Goal: Information Seeking & Learning: Learn about a topic

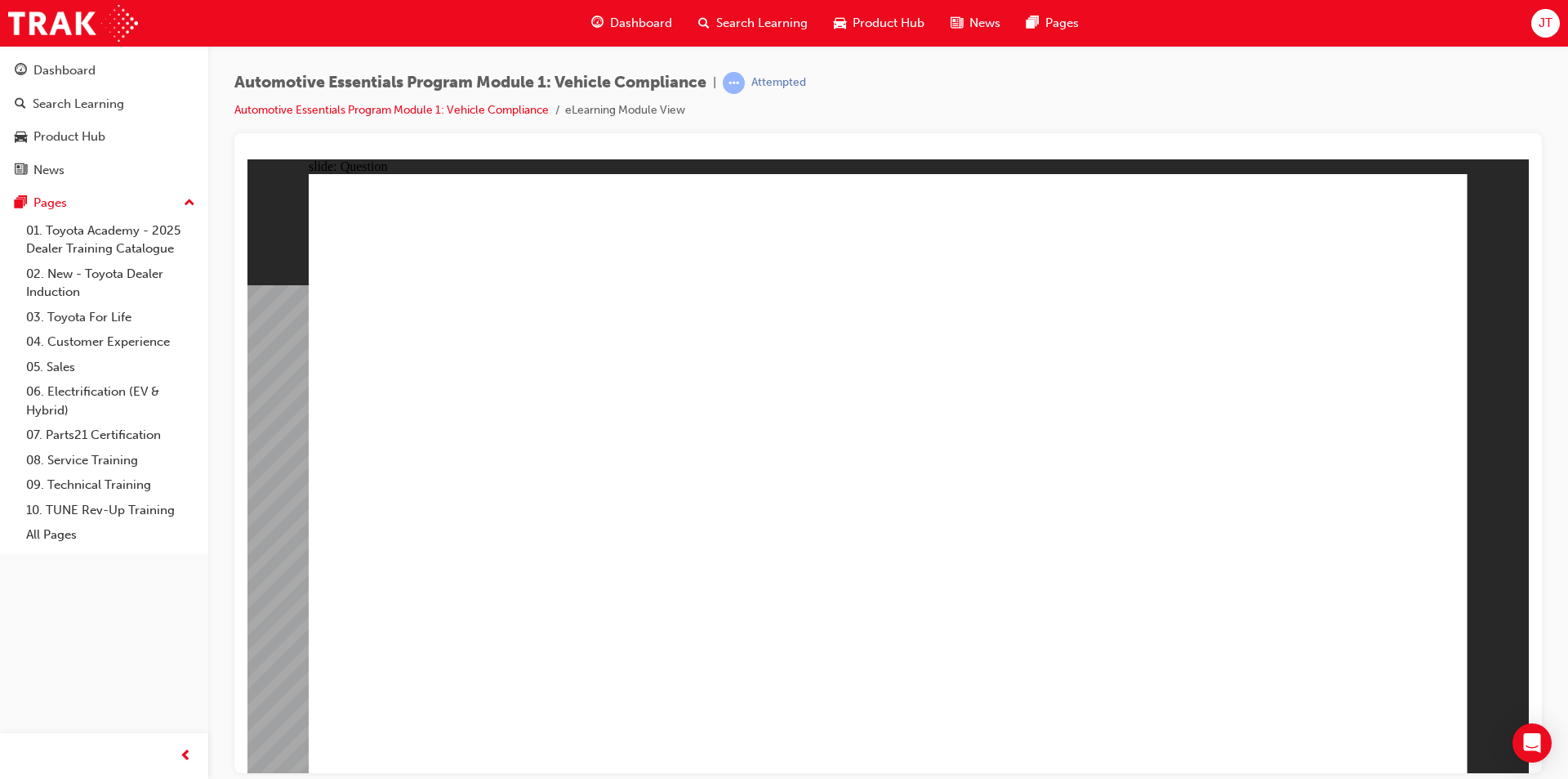
radio input "true"
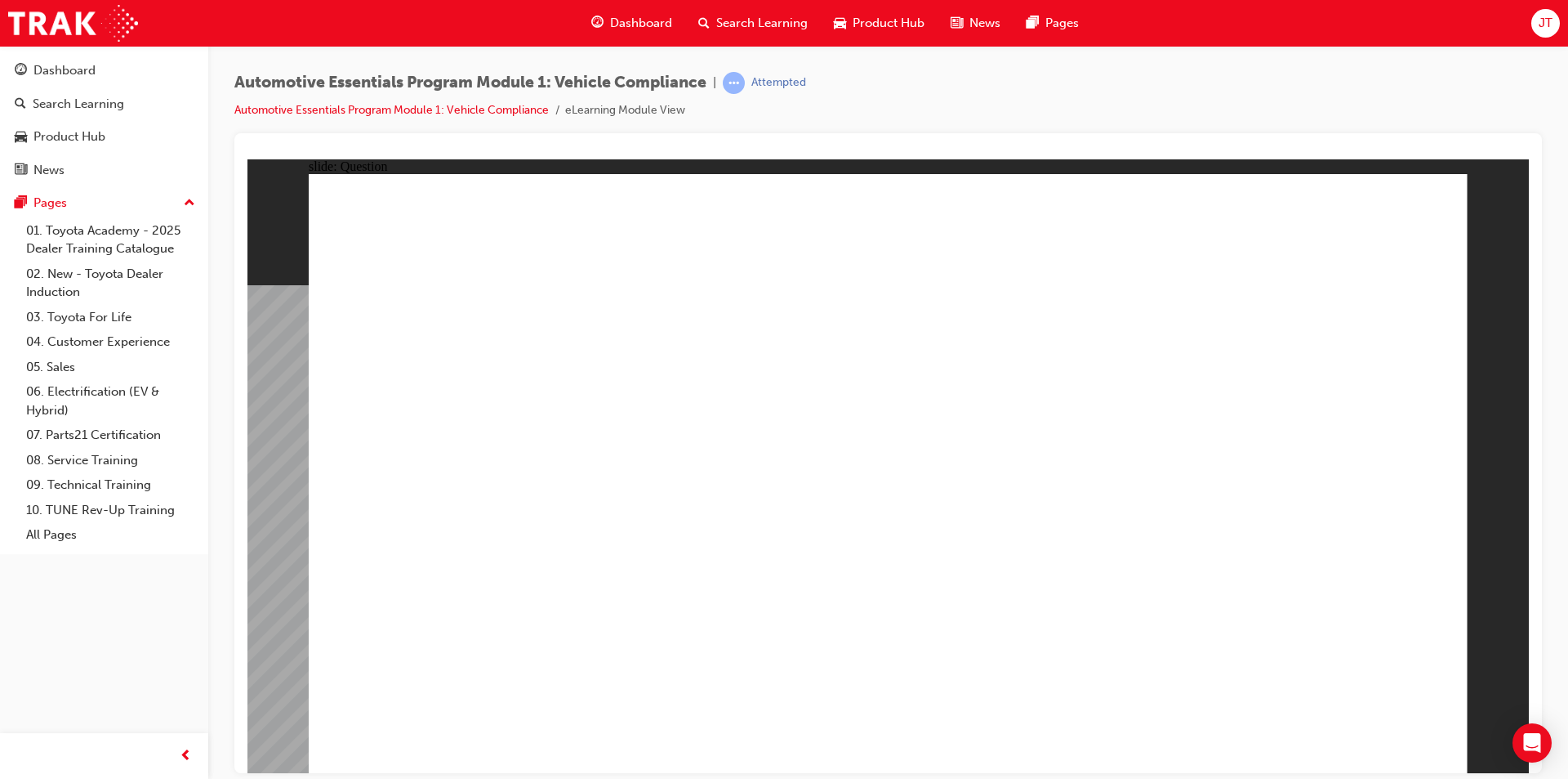
radio input "true"
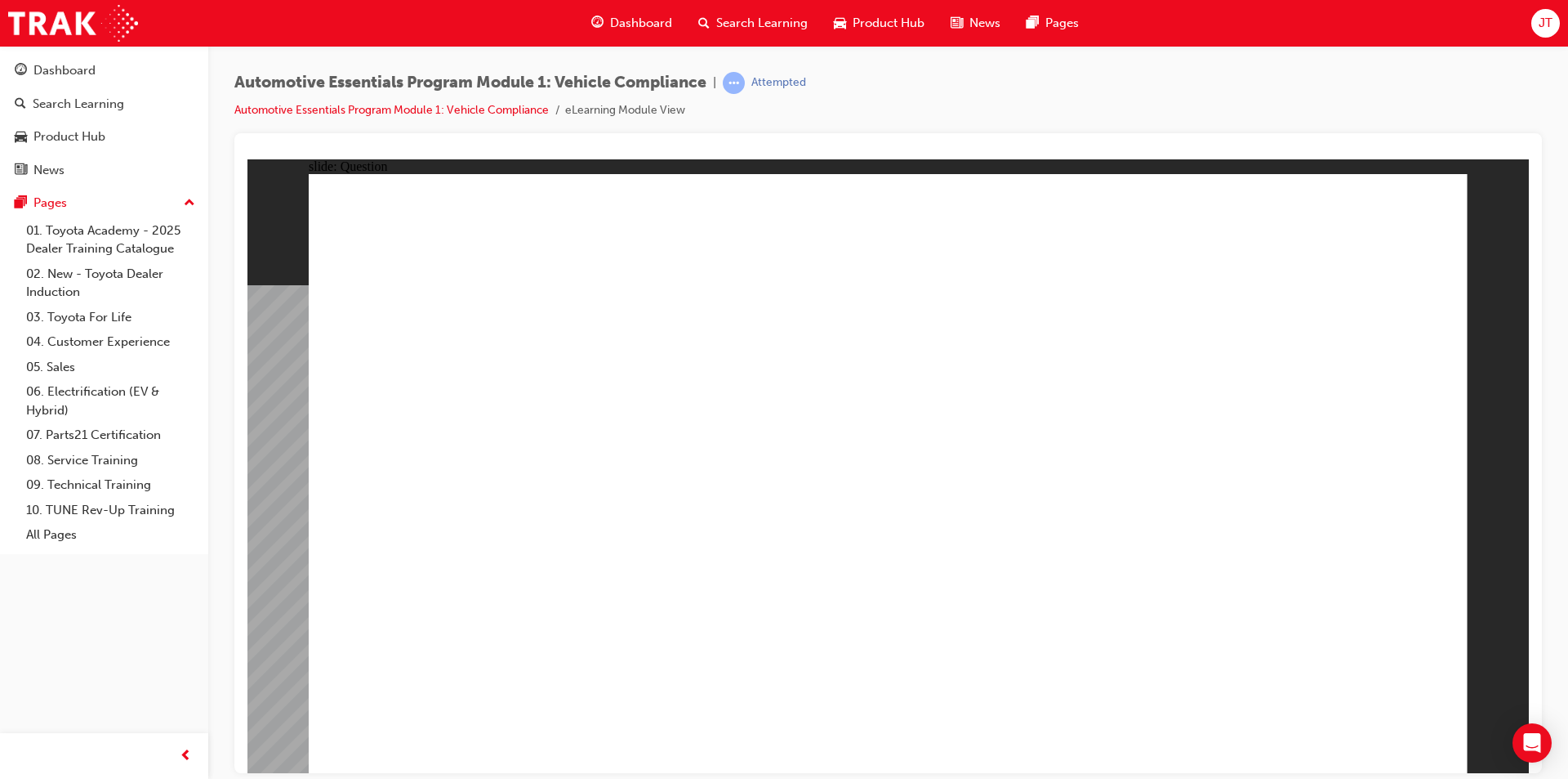
radio input "true"
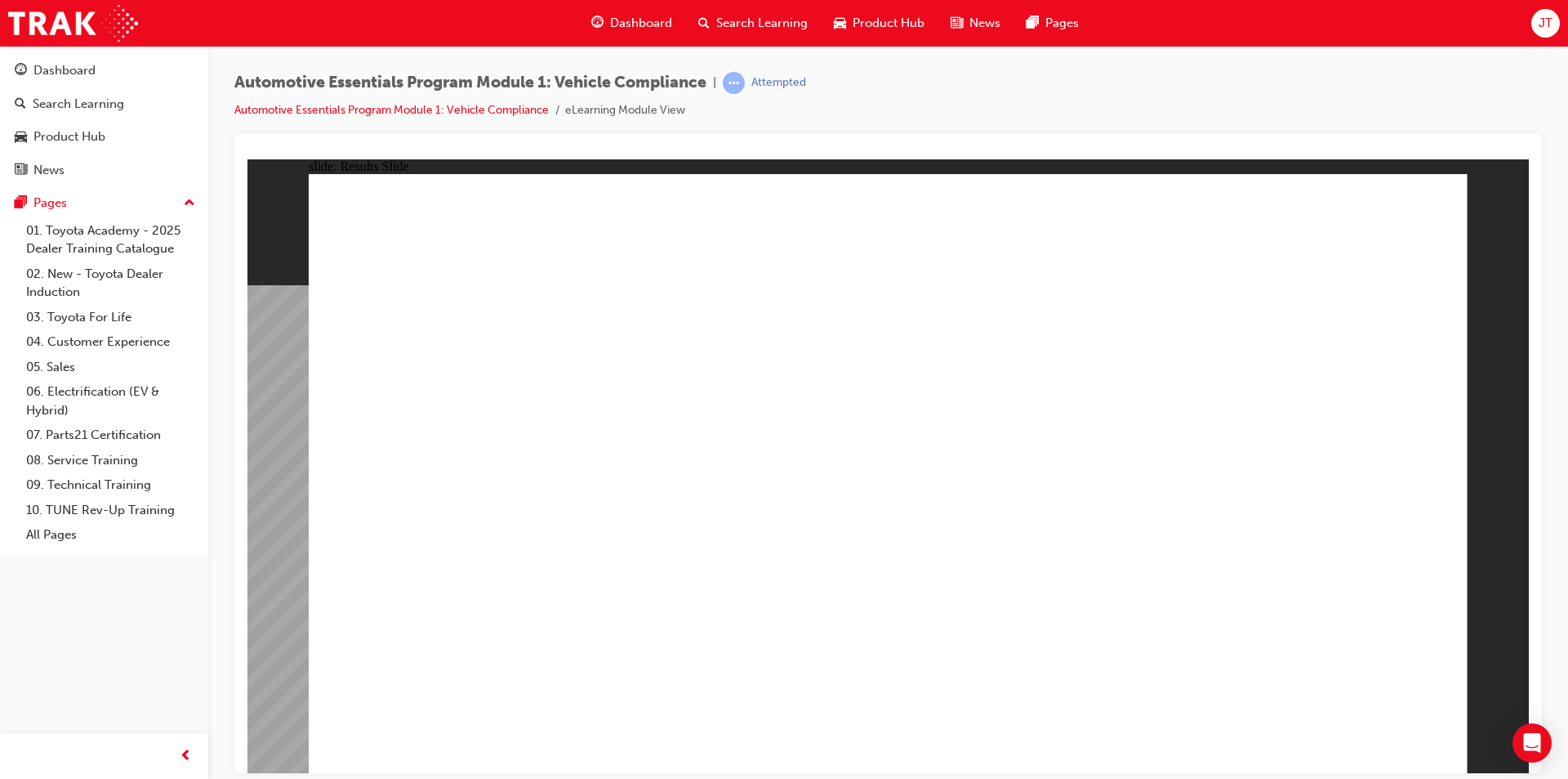
radio input "true"
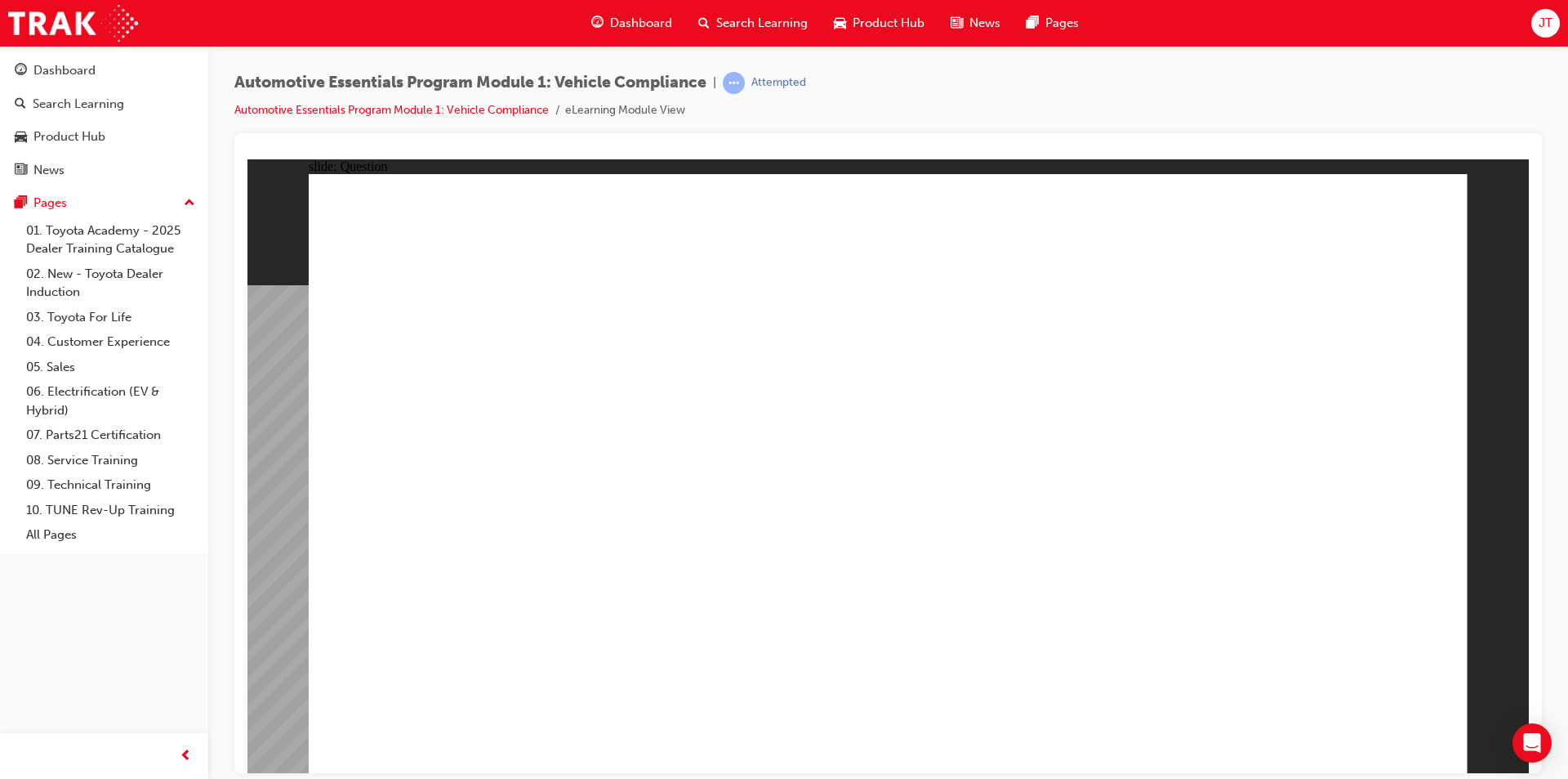
radio input "true"
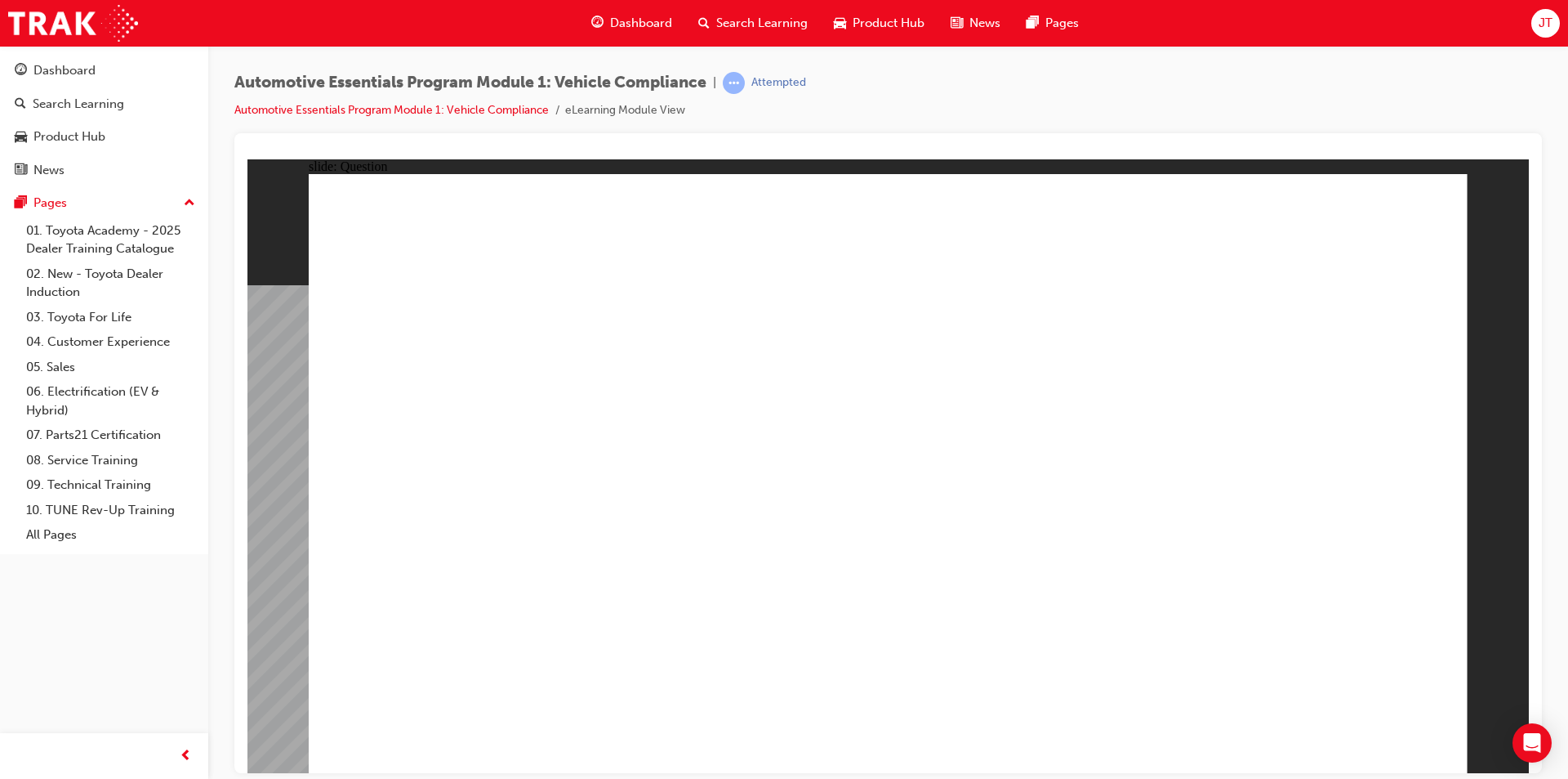
radio input "true"
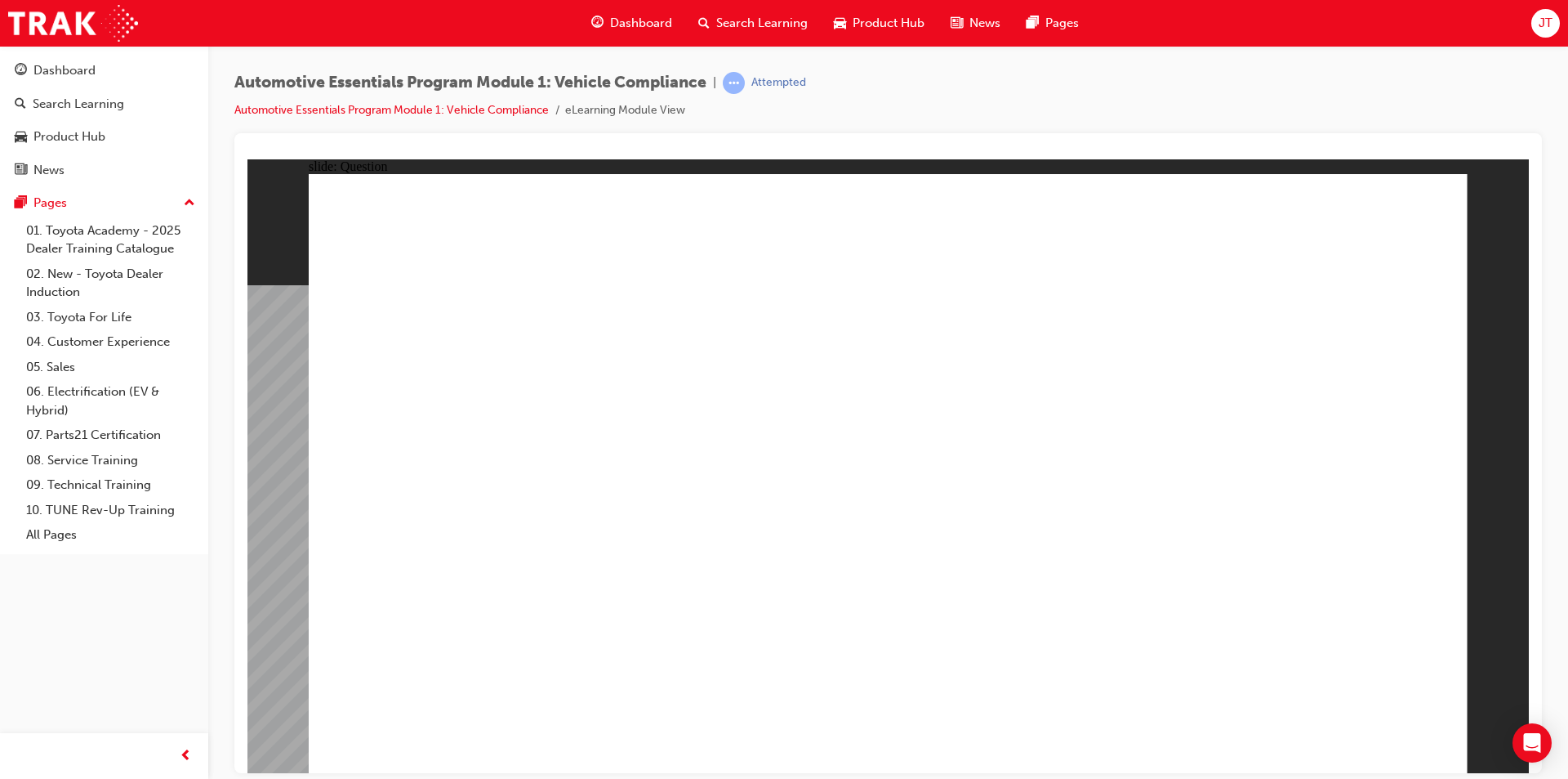
radio input "true"
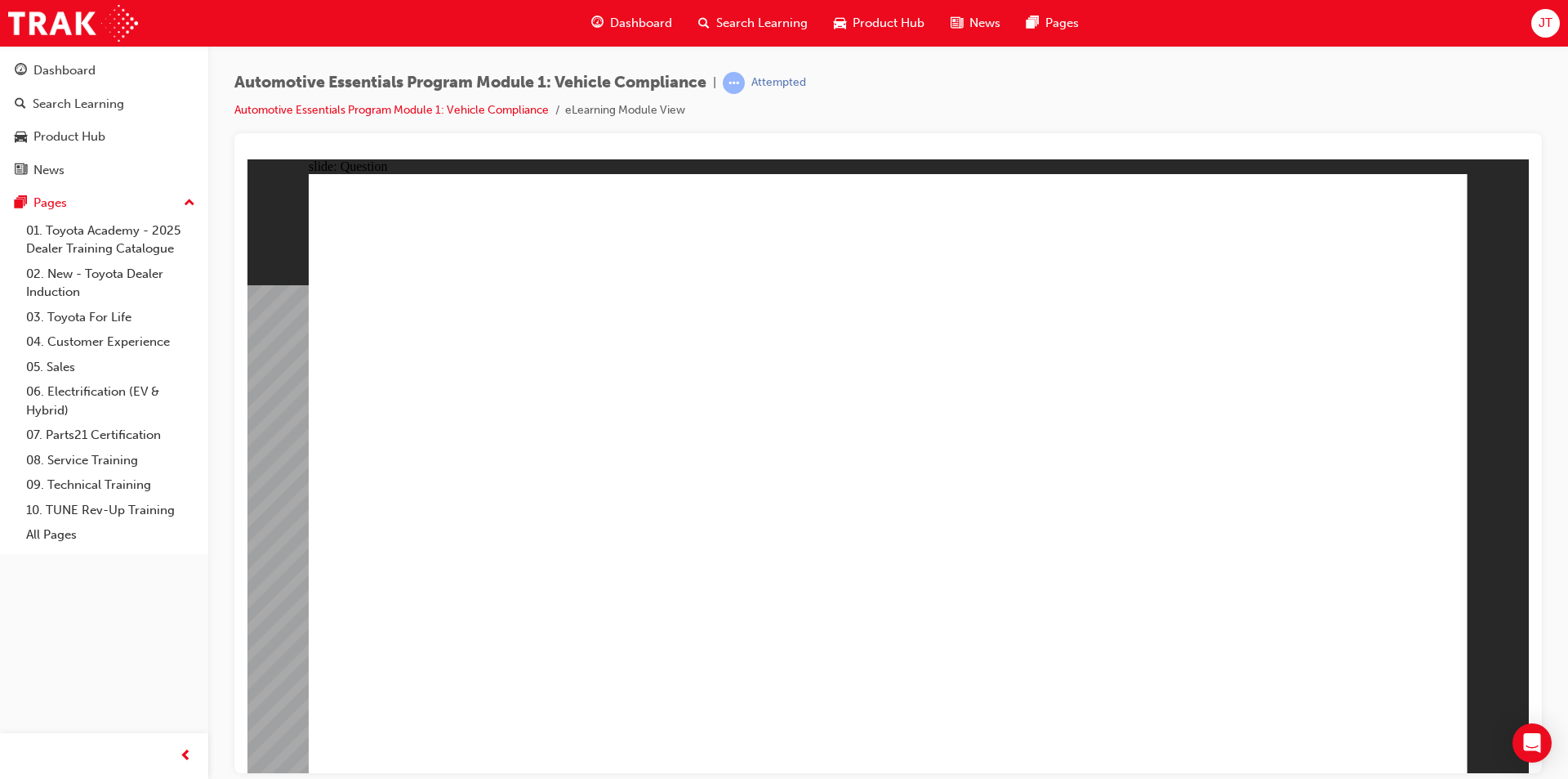
radio input "true"
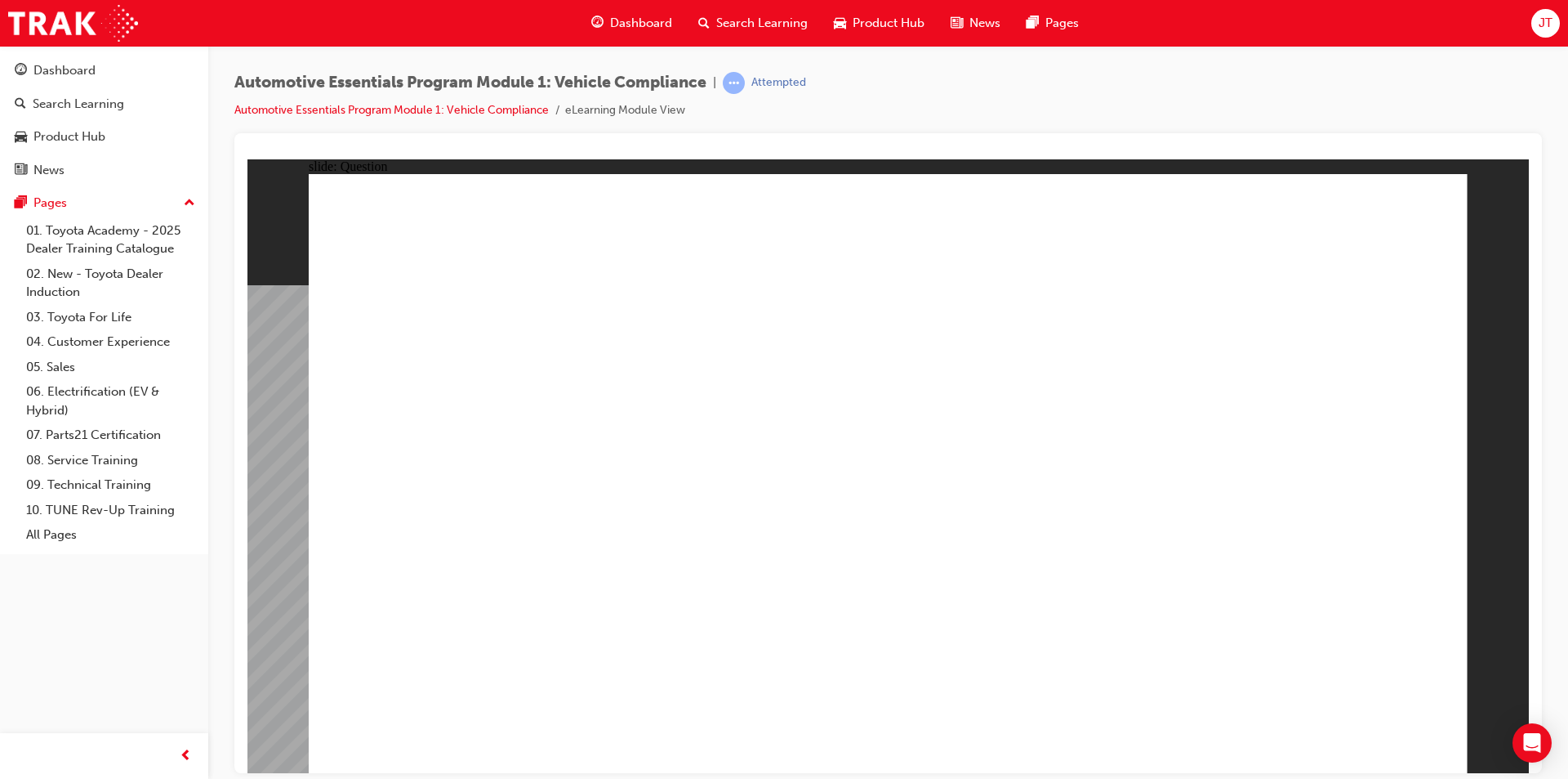
radio input "true"
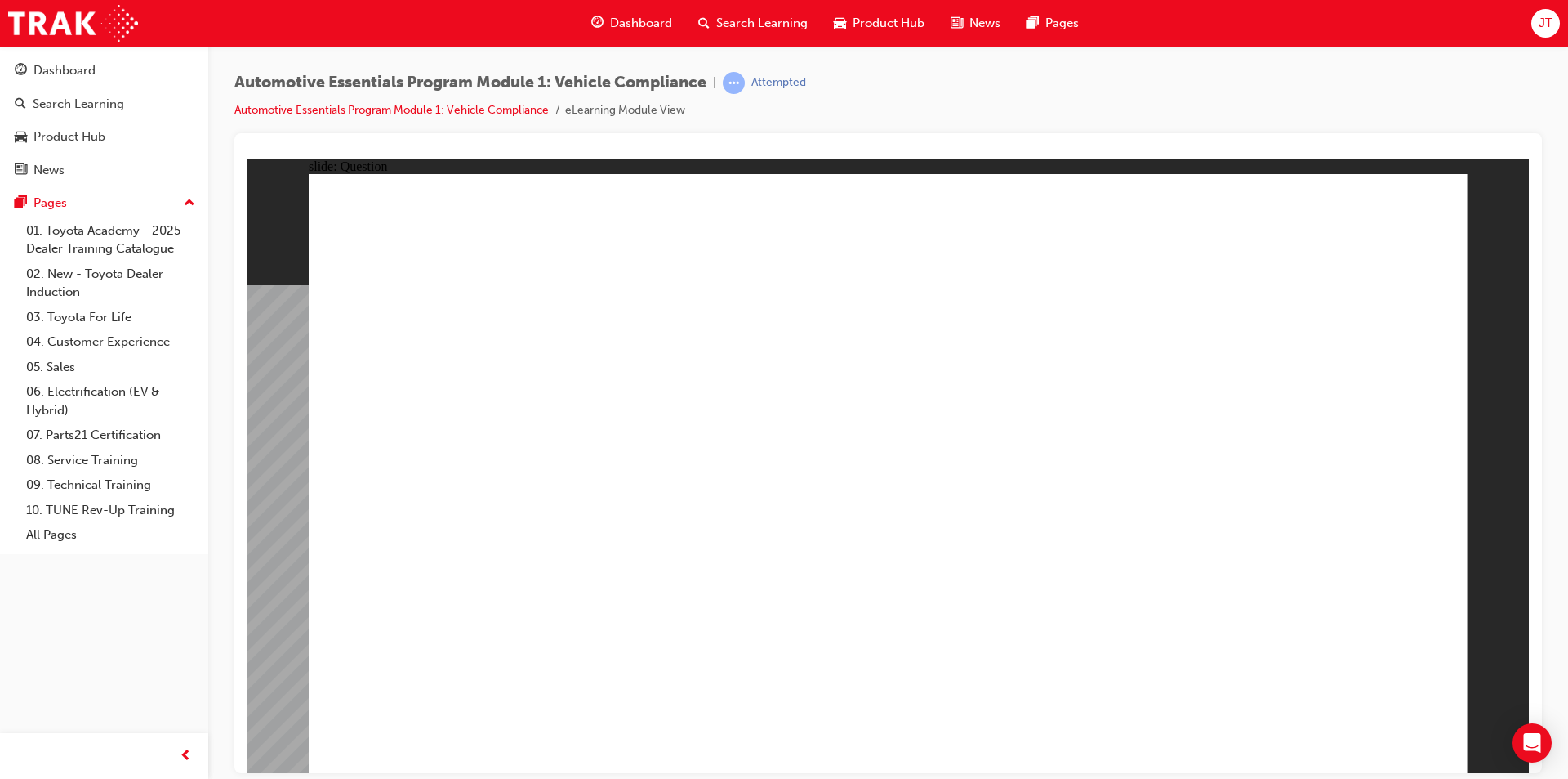
radio input "true"
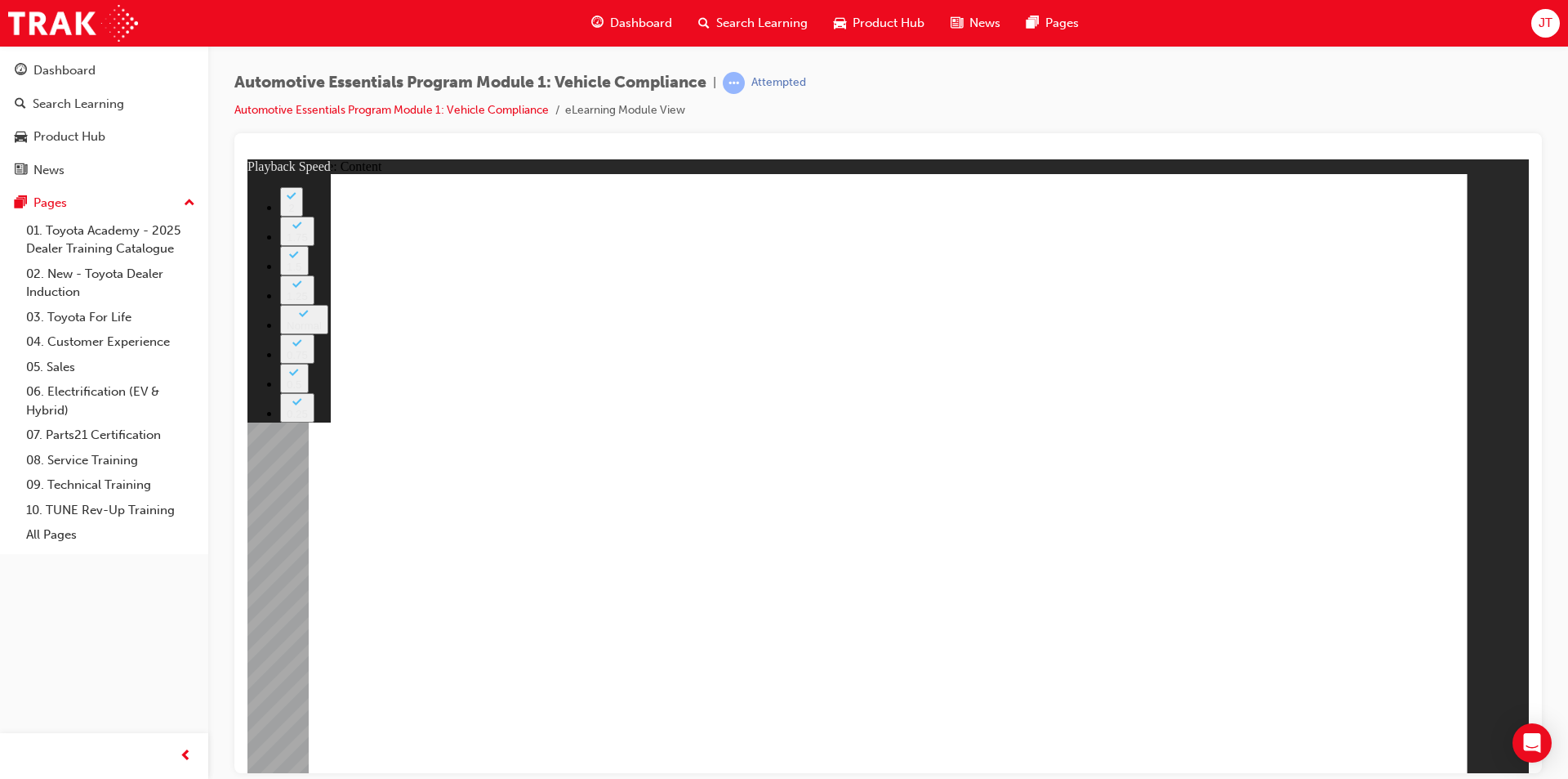
drag, startPoint x: 1390, startPoint y: 575, endPoint x: 1637, endPoint y: 806, distance: 338.2
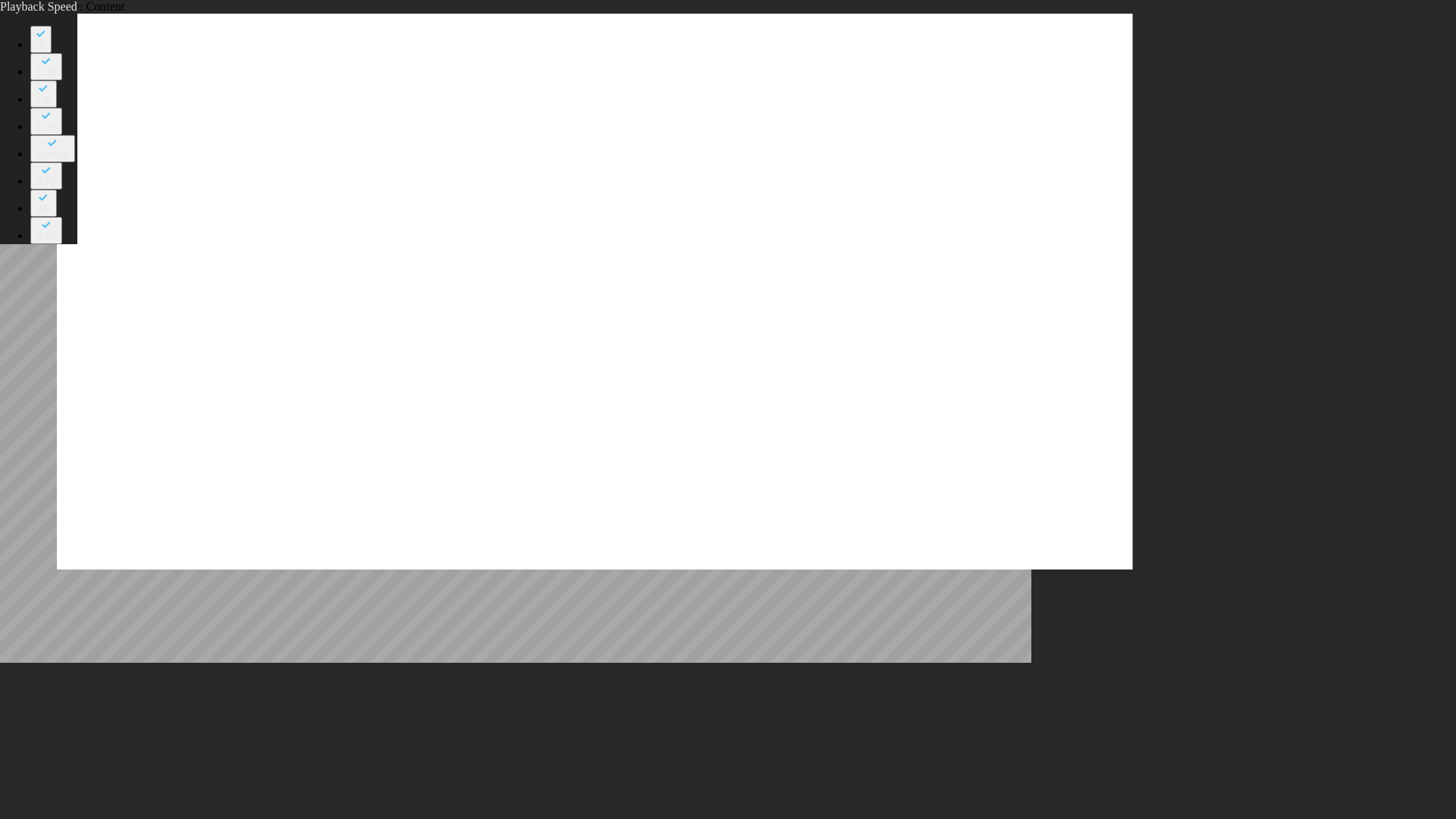
type input "35"
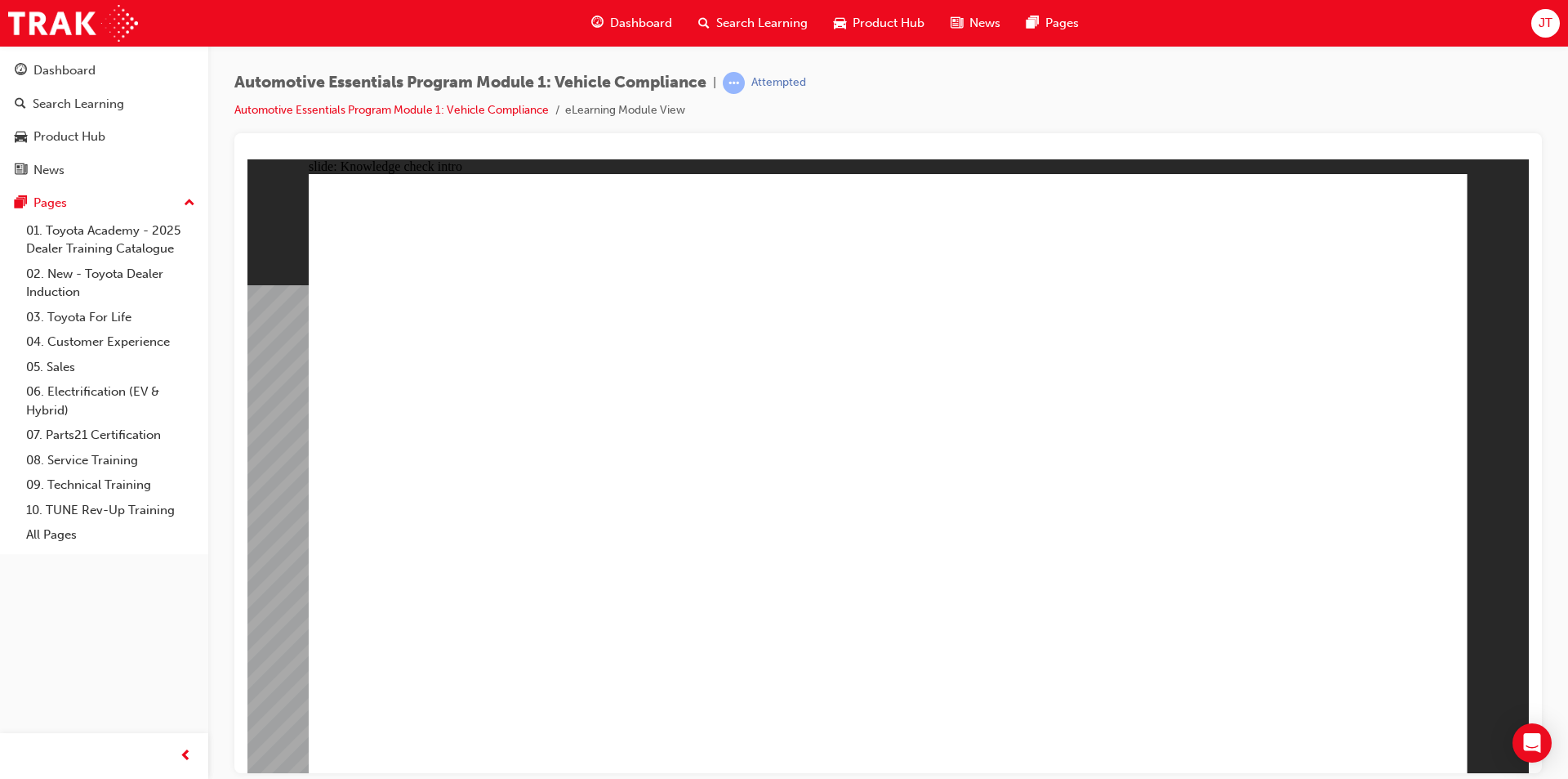
radio input "true"
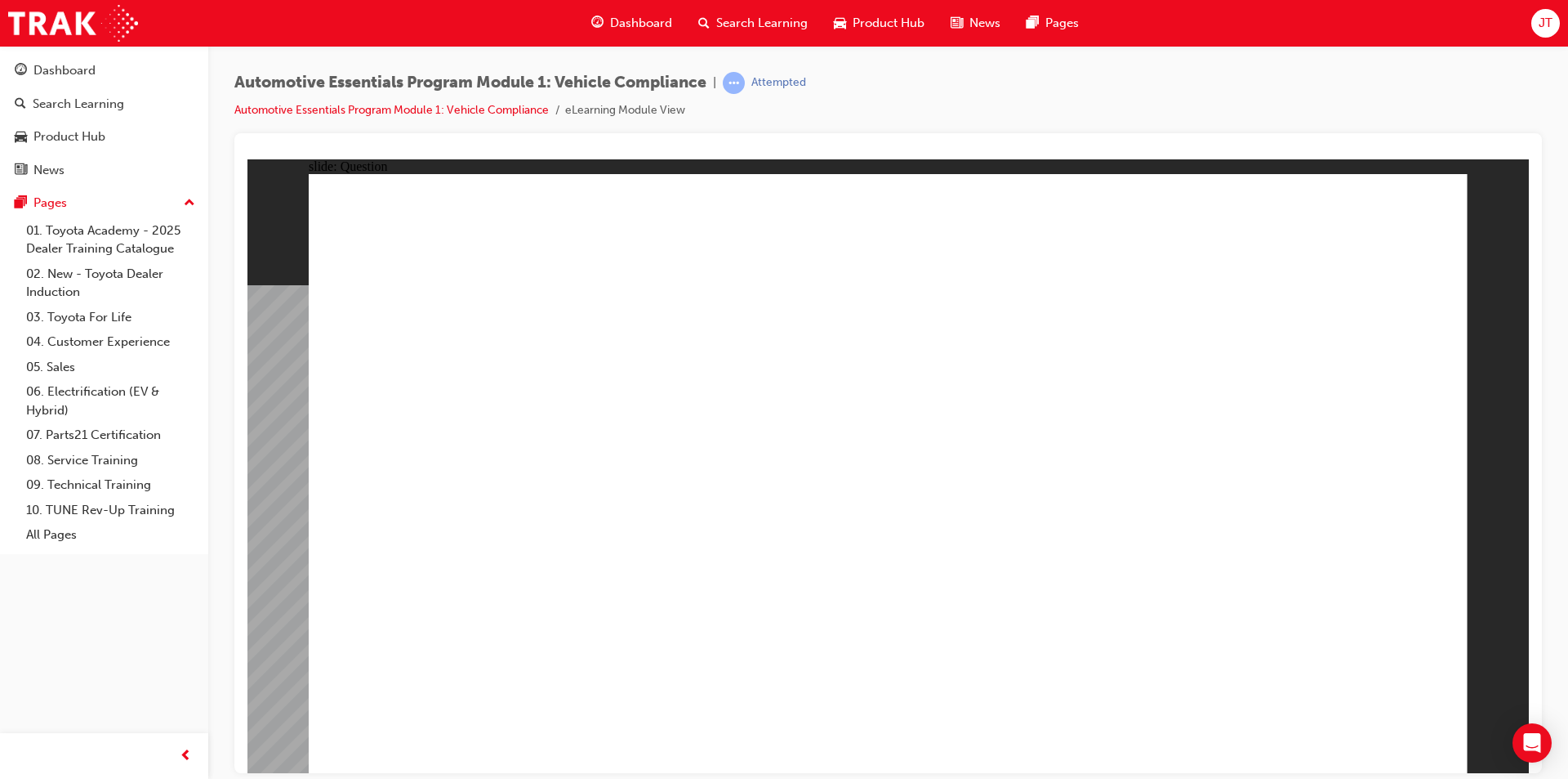
radio input "true"
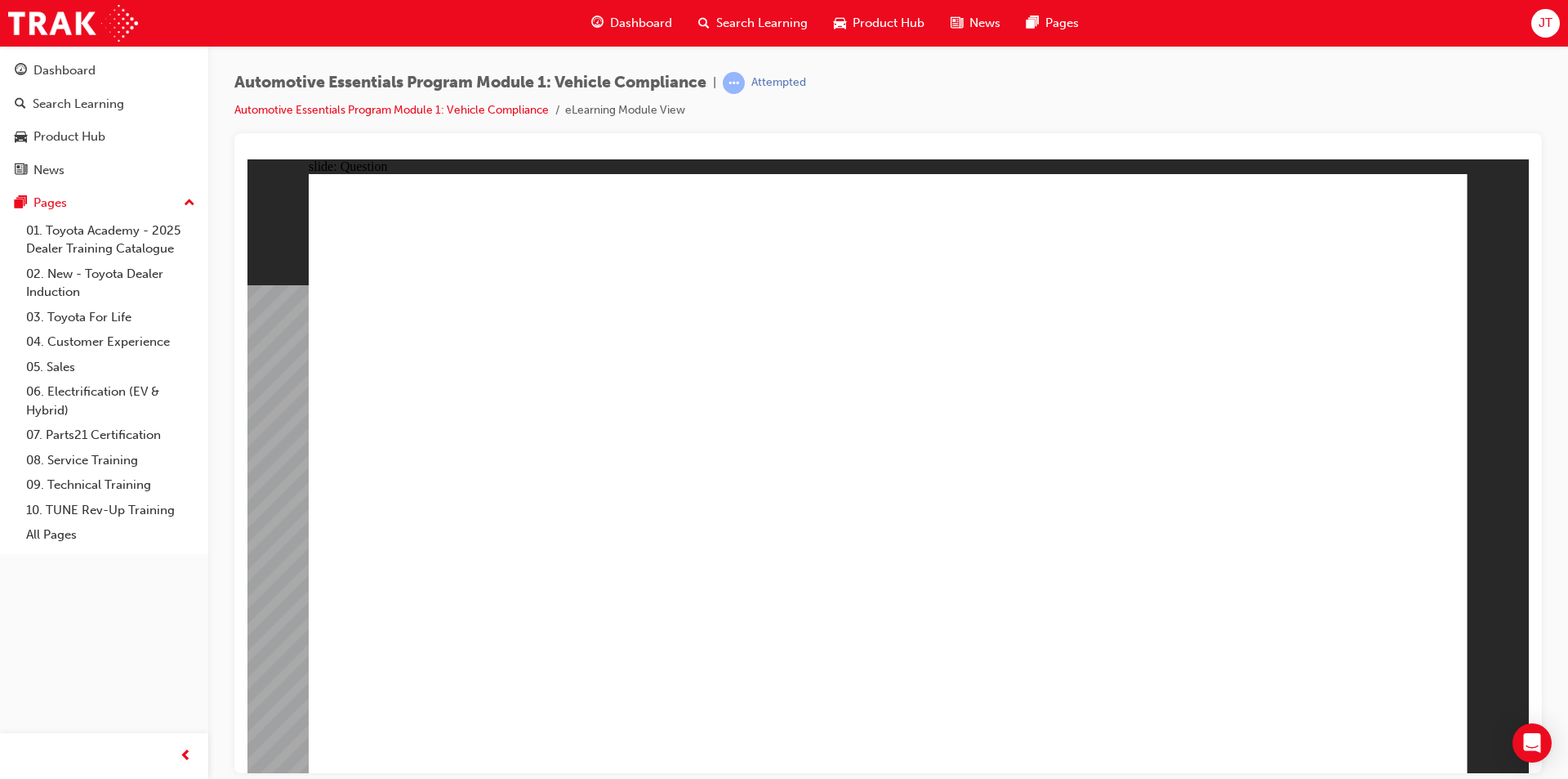
radio input "true"
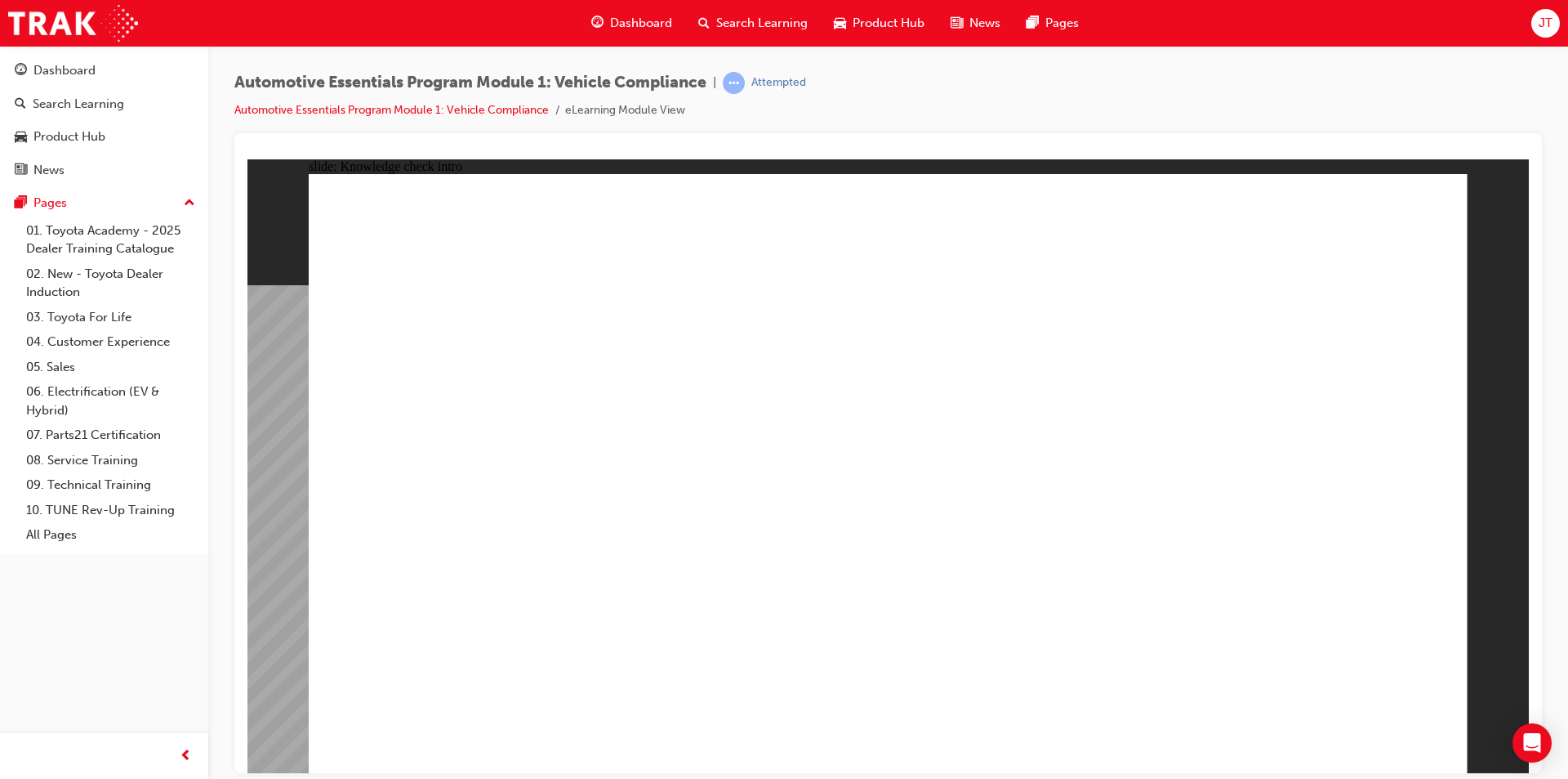
radio input "true"
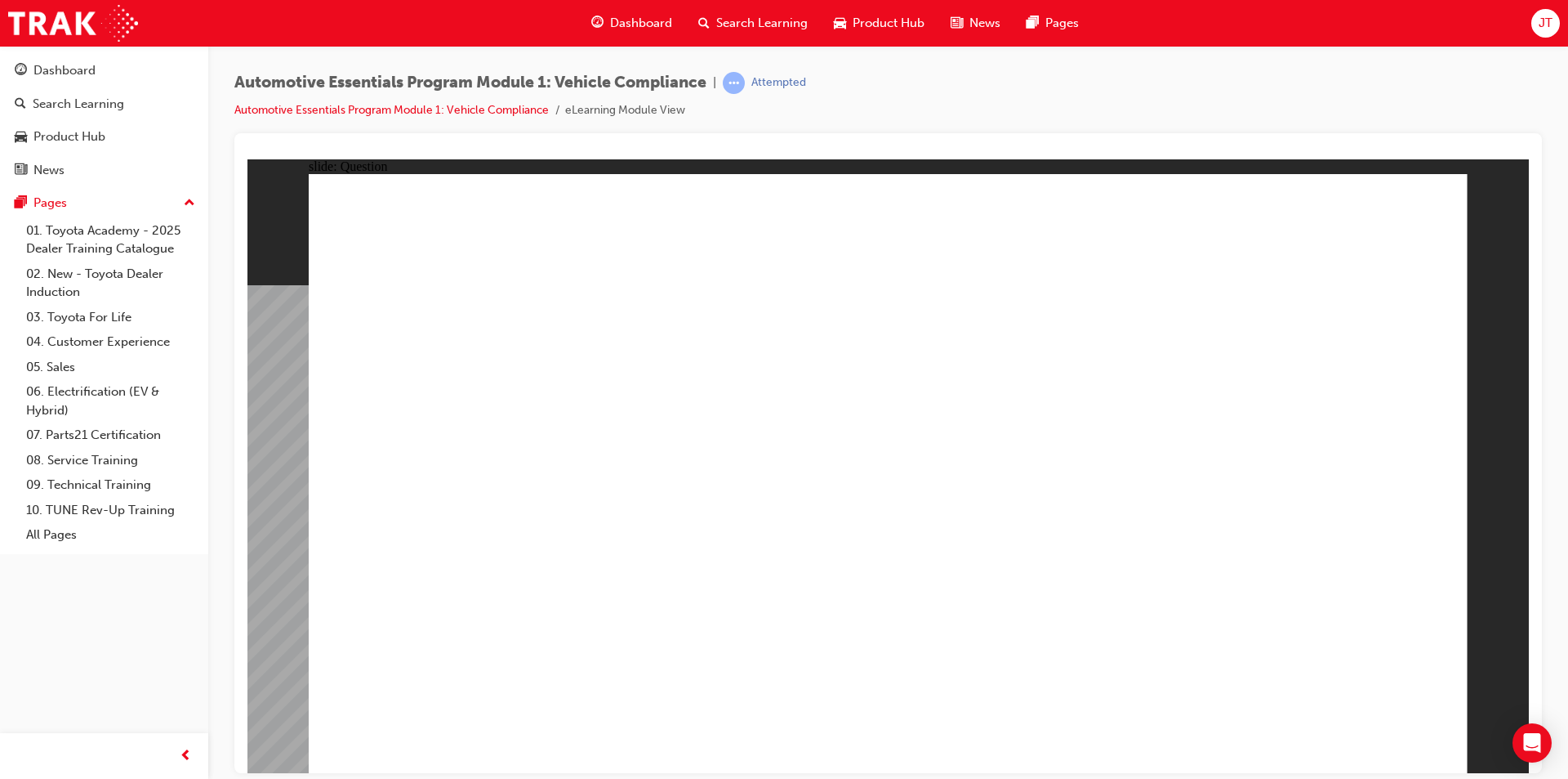
radio input "true"
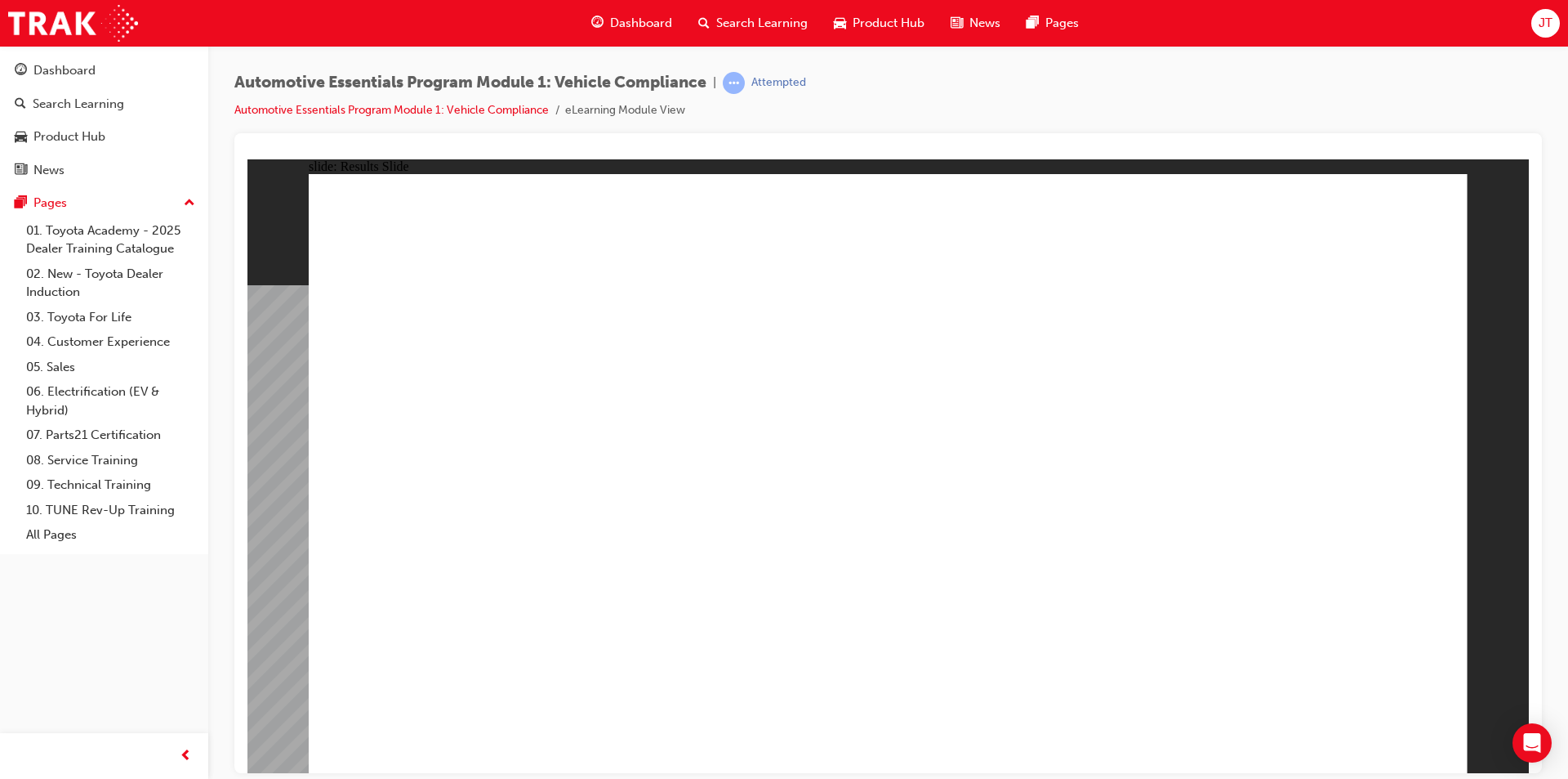
radio input "true"
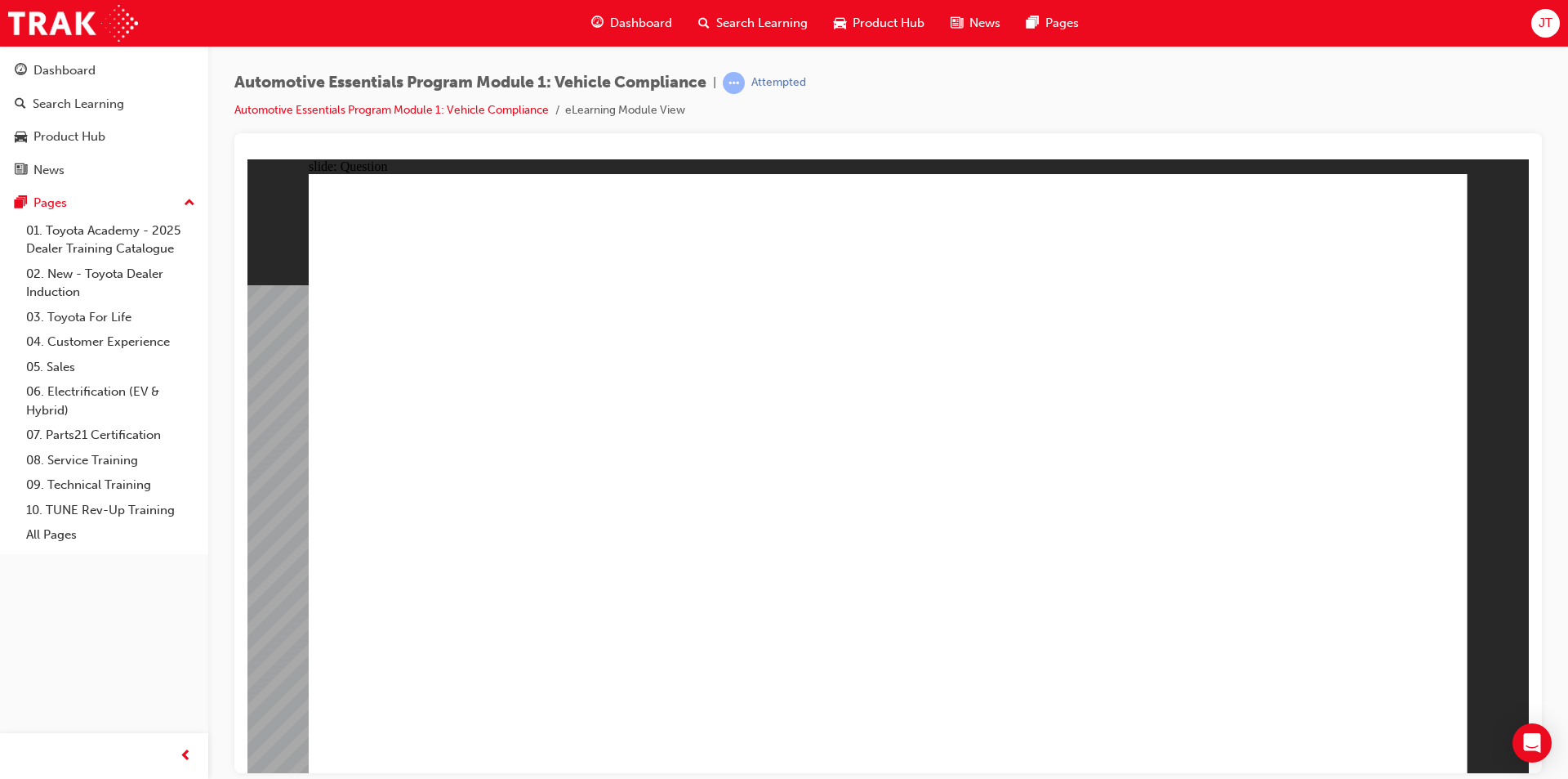
radio input "true"
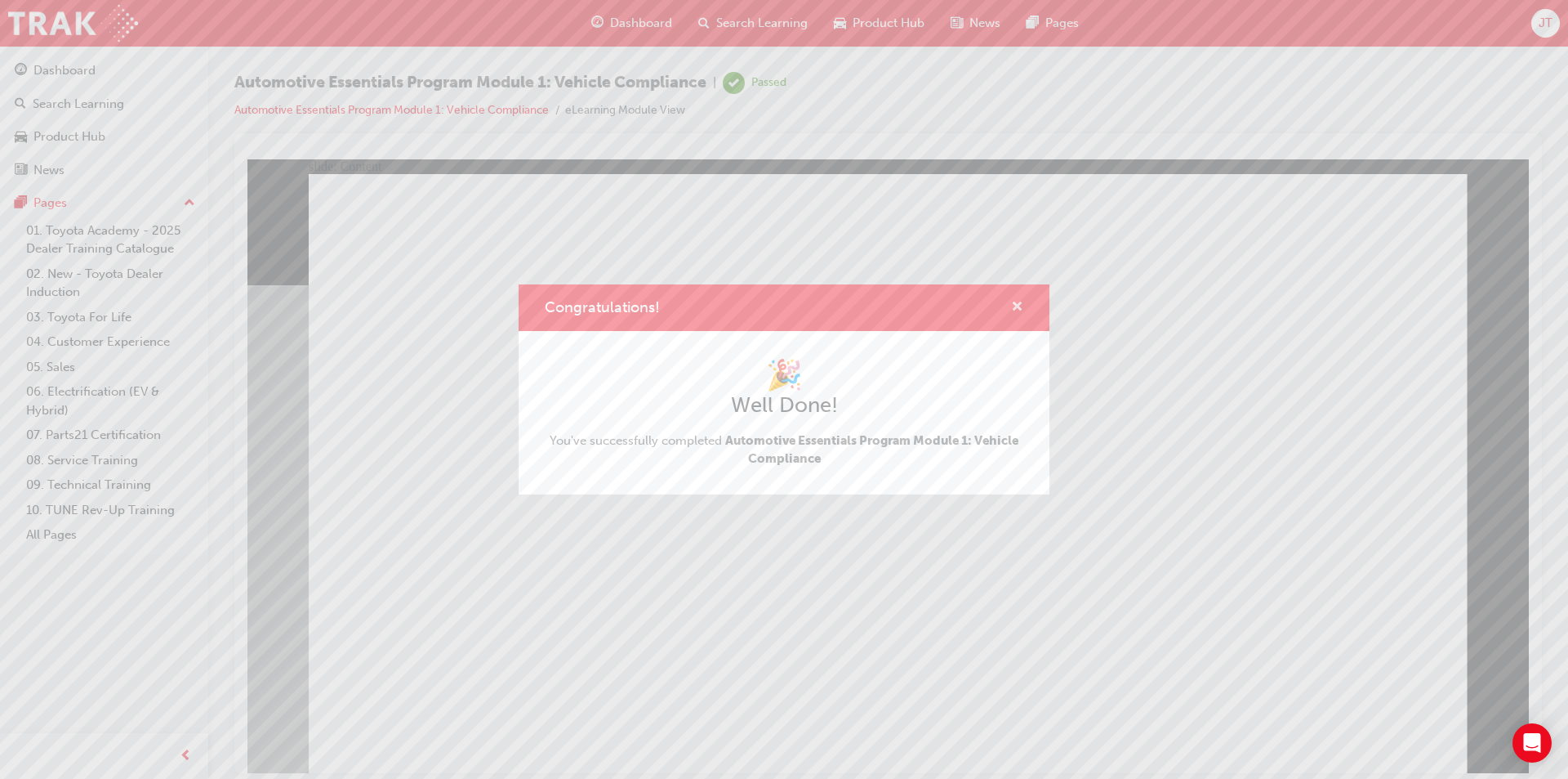
click at [1017, 308] on span "cross-icon" at bounding box center [1017, 308] width 12 height 15
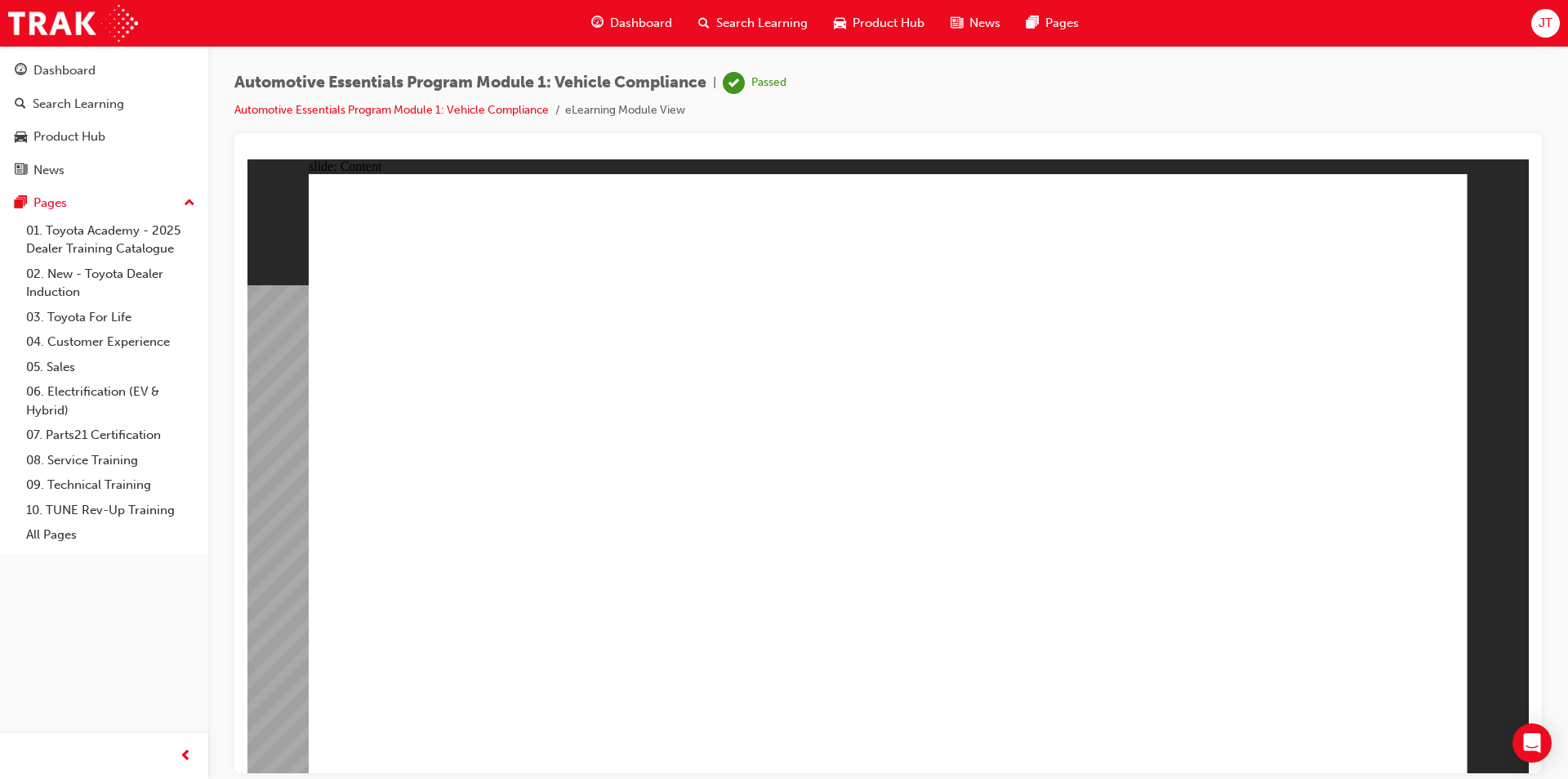
click at [632, 25] on span "Dashboard" at bounding box center [641, 23] width 62 height 19
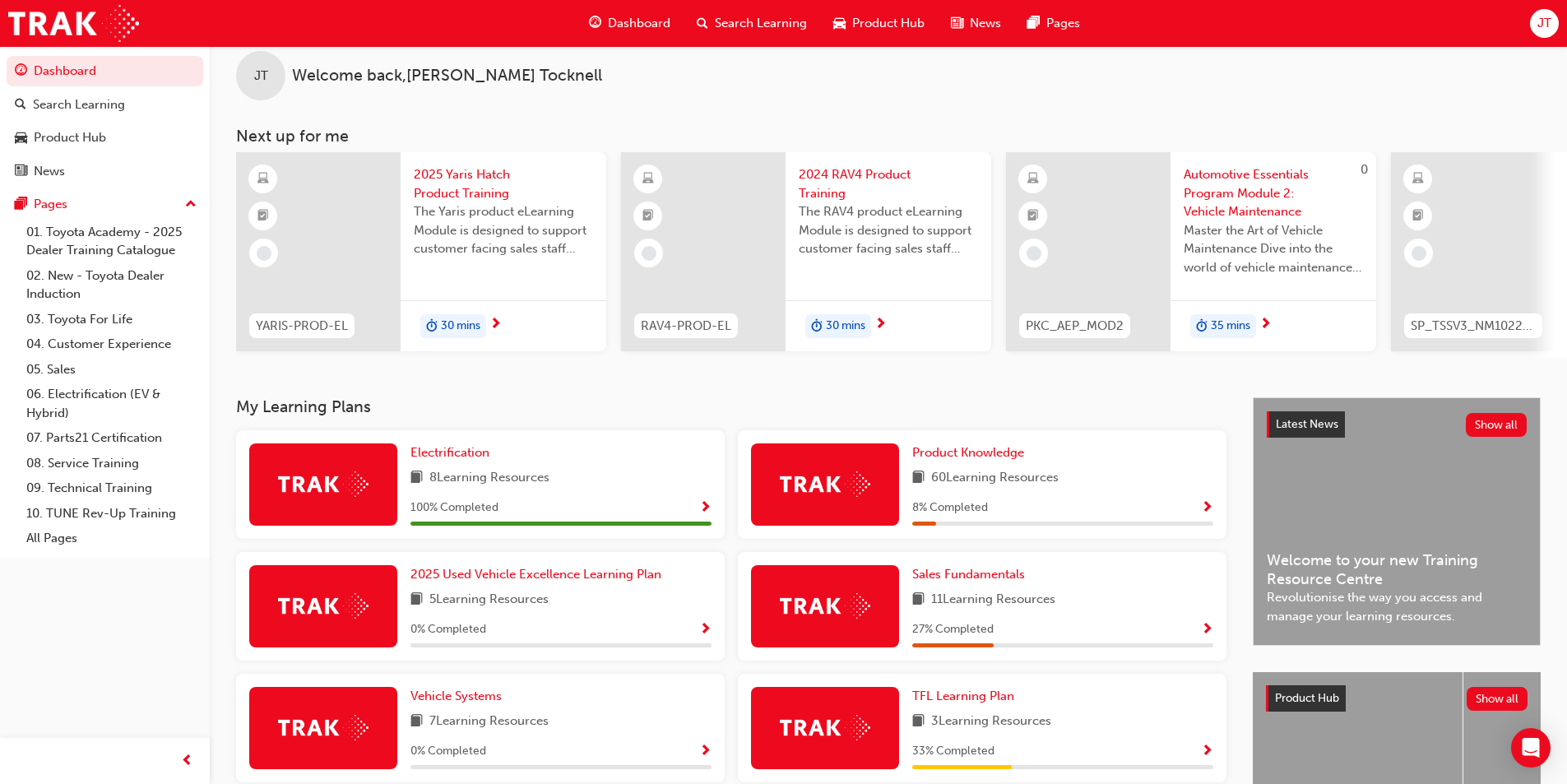
click at [1208, 511] on span "Show Progress" at bounding box center [1207, 508] width 13 height 15
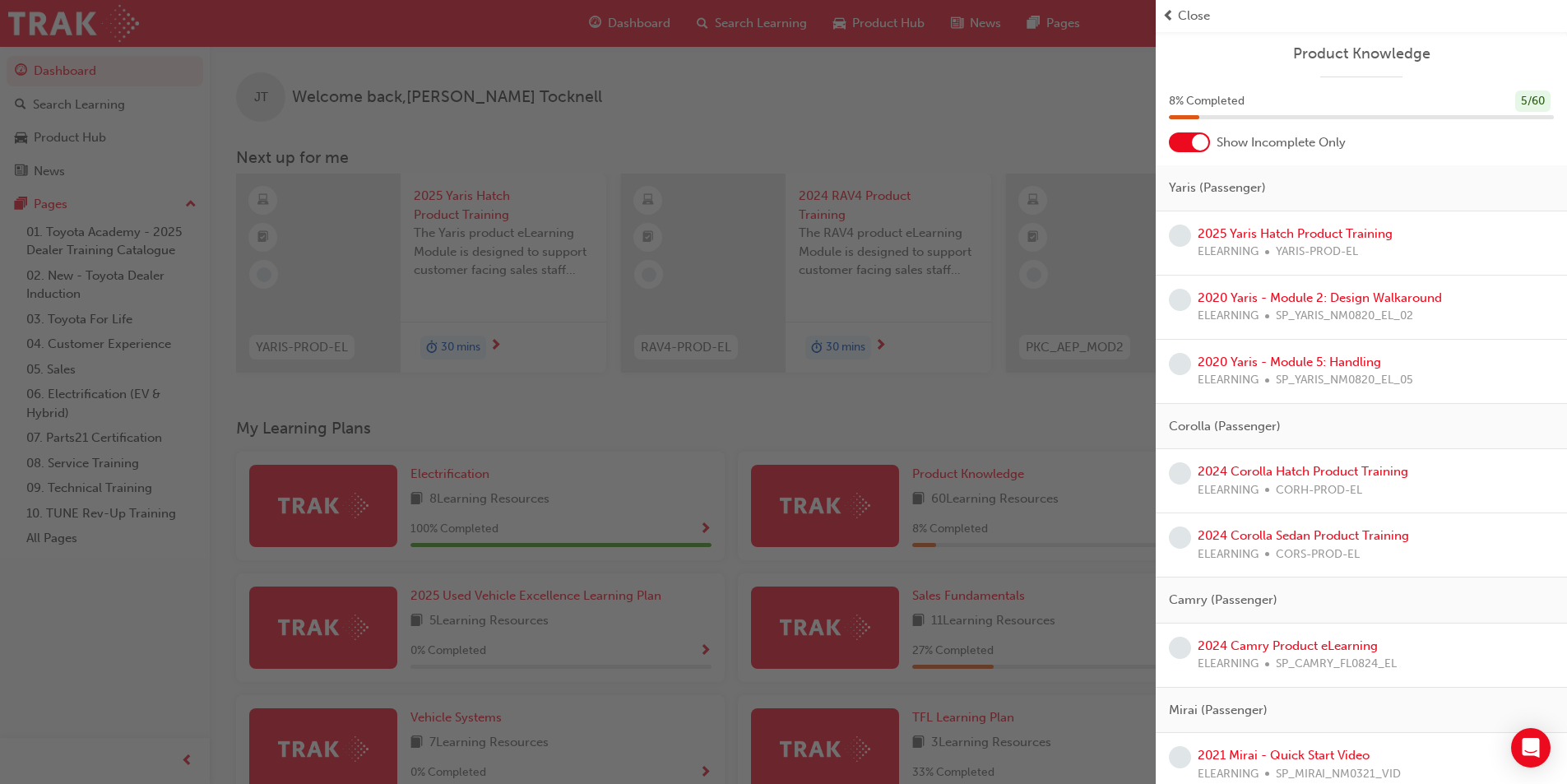
click at [1116, 75] on div "button" at bounding box center [578, 392] width 1156 height 784
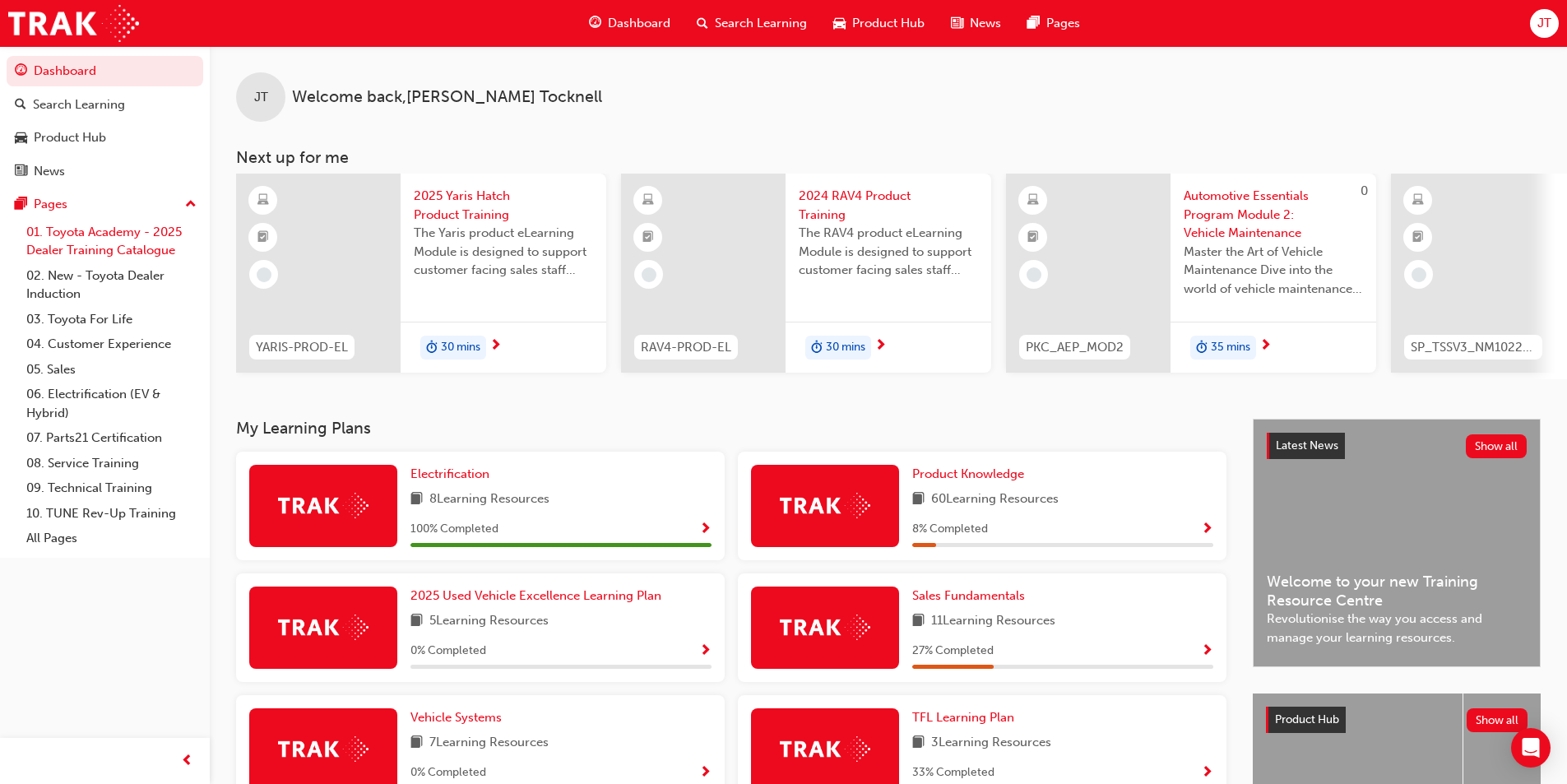
click at [123, 231] on link "01. Toyota Academy - 2025 Dealer Training Catalogue" at bounding box center [112, 241] width 184 height 44
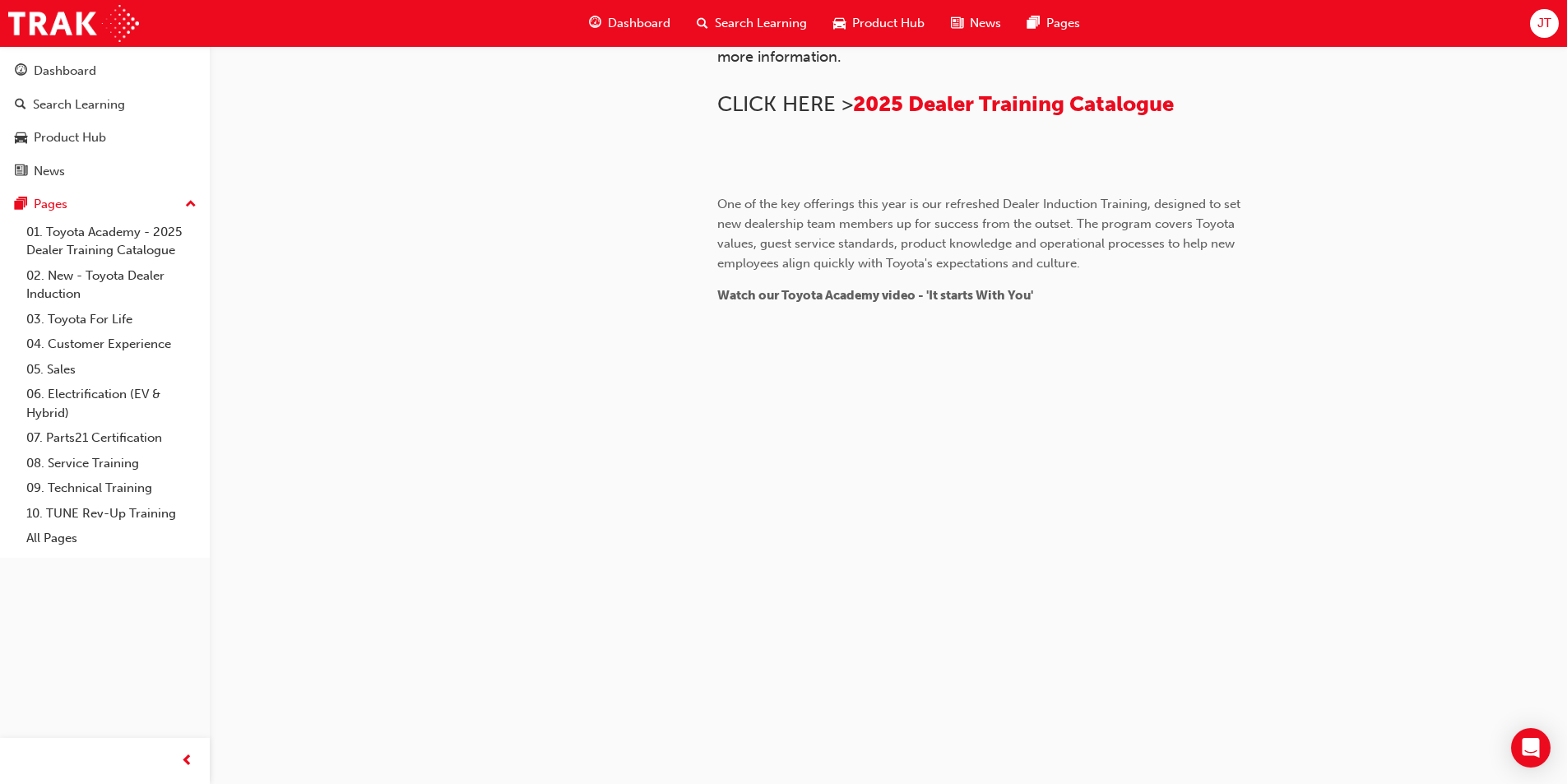
scroll to position [1483, 0]
click at [76, 289] on link "02. New - Toyota Dealer Induction" at bounding box center [112, 285] width 184 height 44
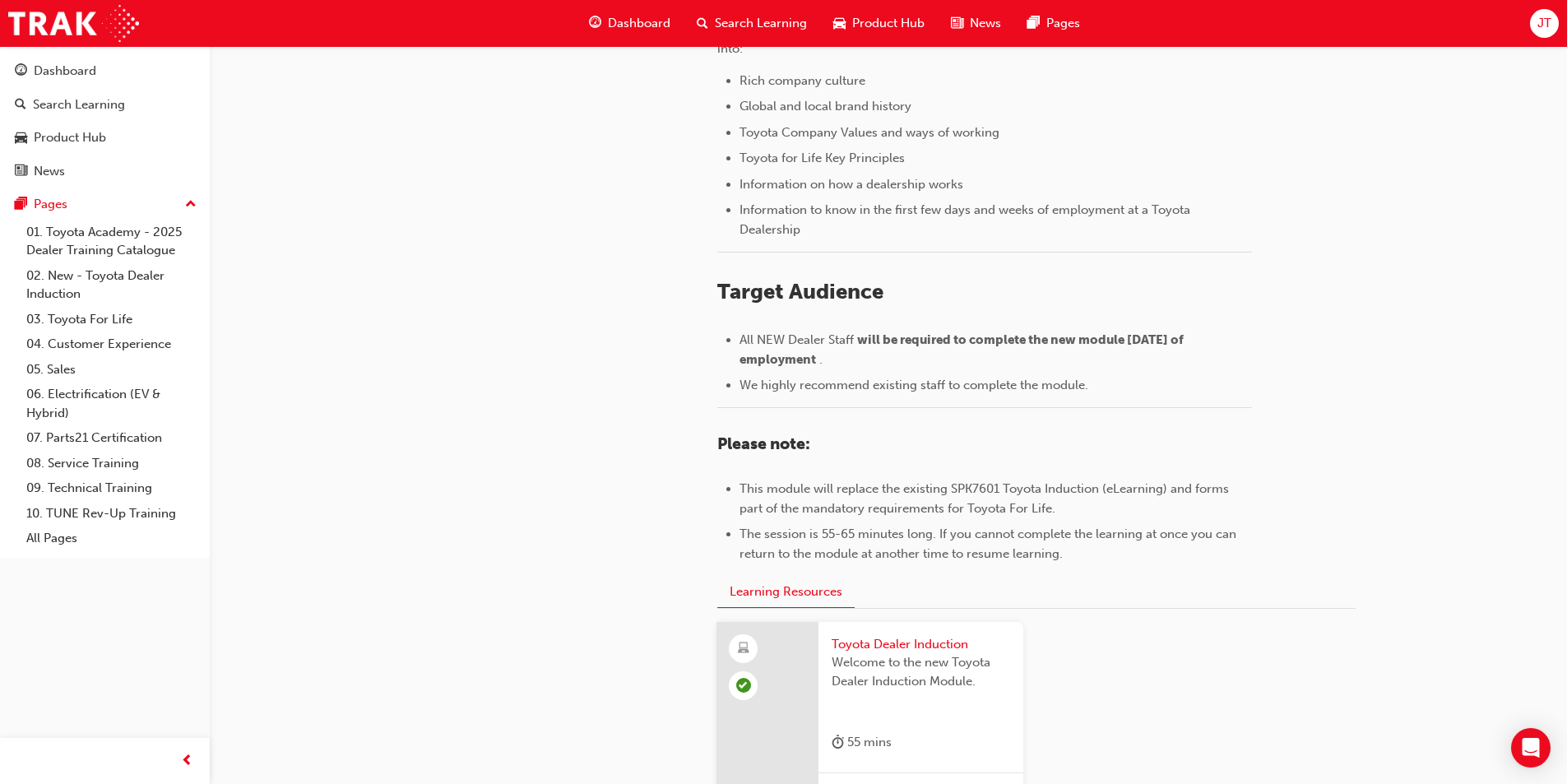
scroll to position [689, 0]
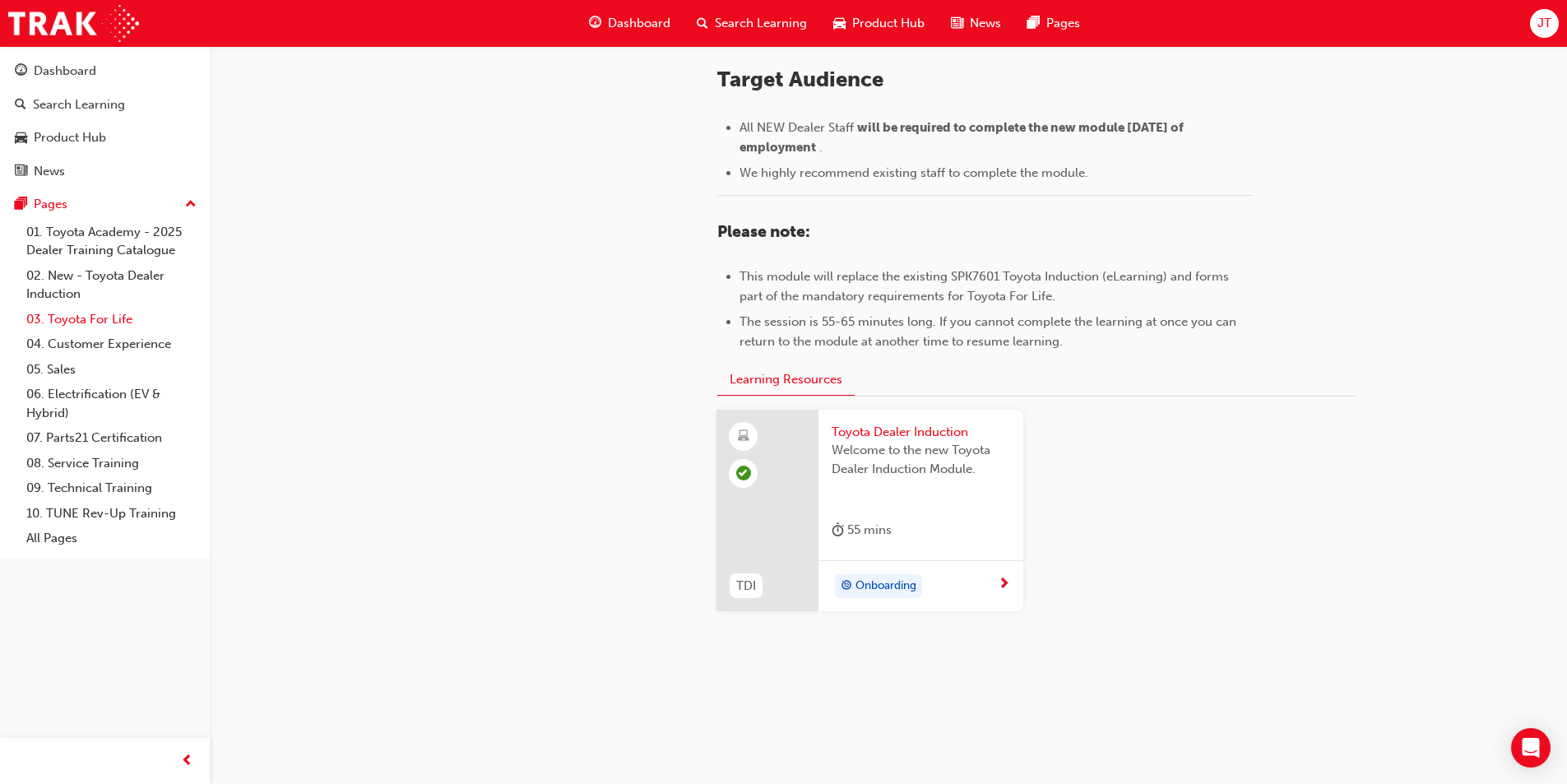
click at [94, 315] on link "03. Toyota For Life" at bounding box center [112, 319] width 184 height 25
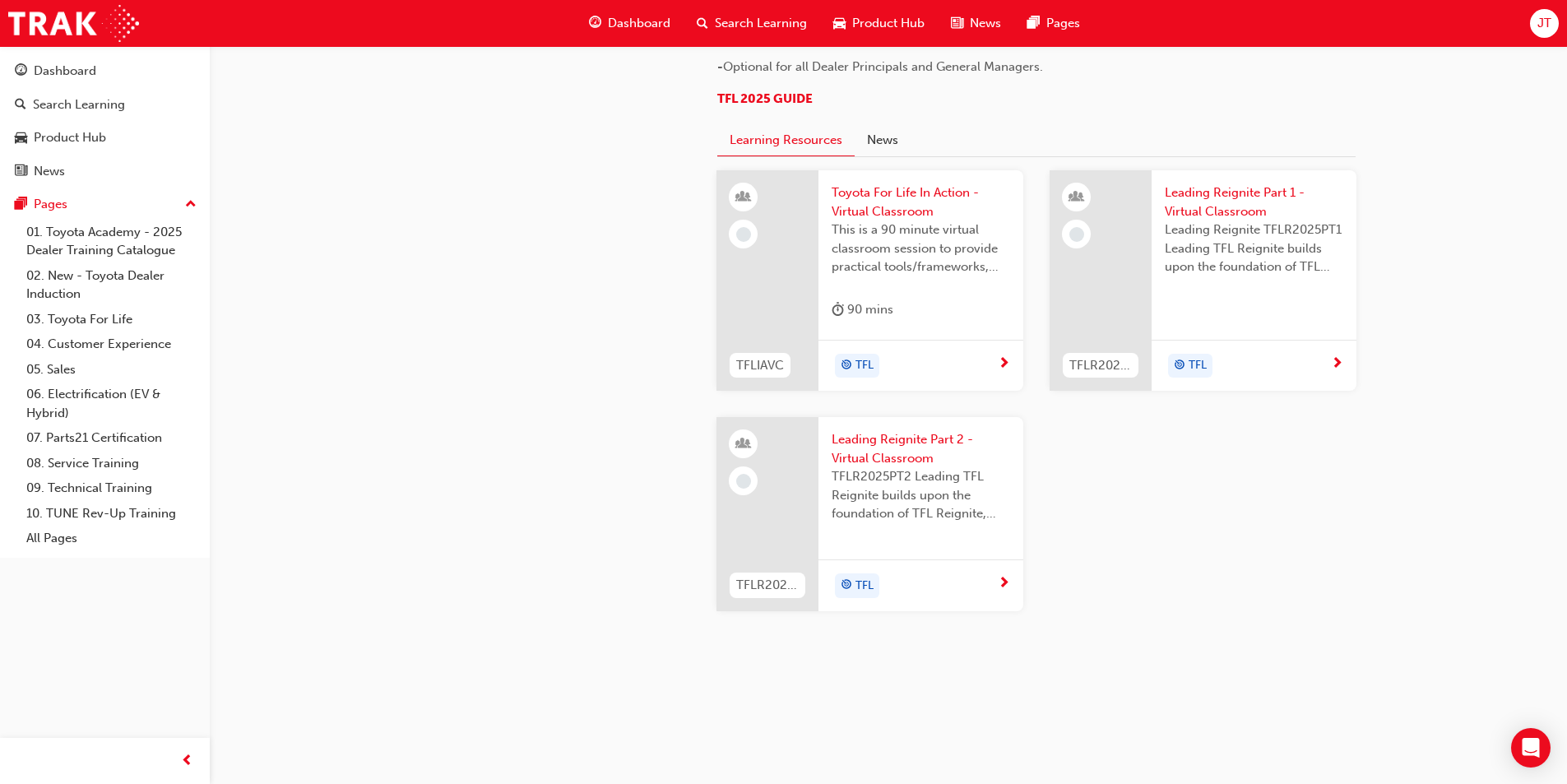
scroll to position [1714, 0]
click at [87, 348] on link "04. Customer Experience" at bounding box center [112, 344] width 184 height 25
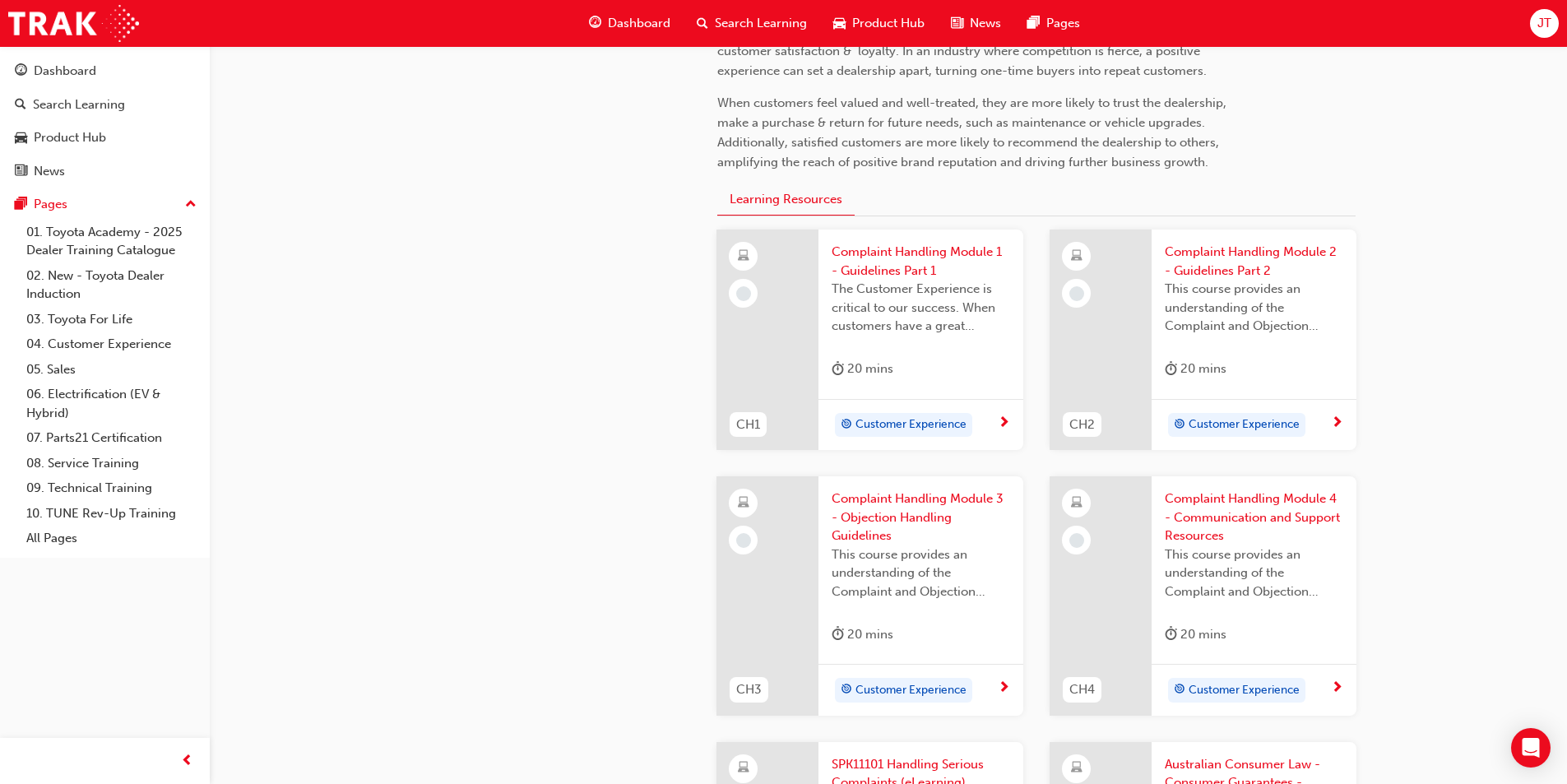
scroll to position [493, 0]
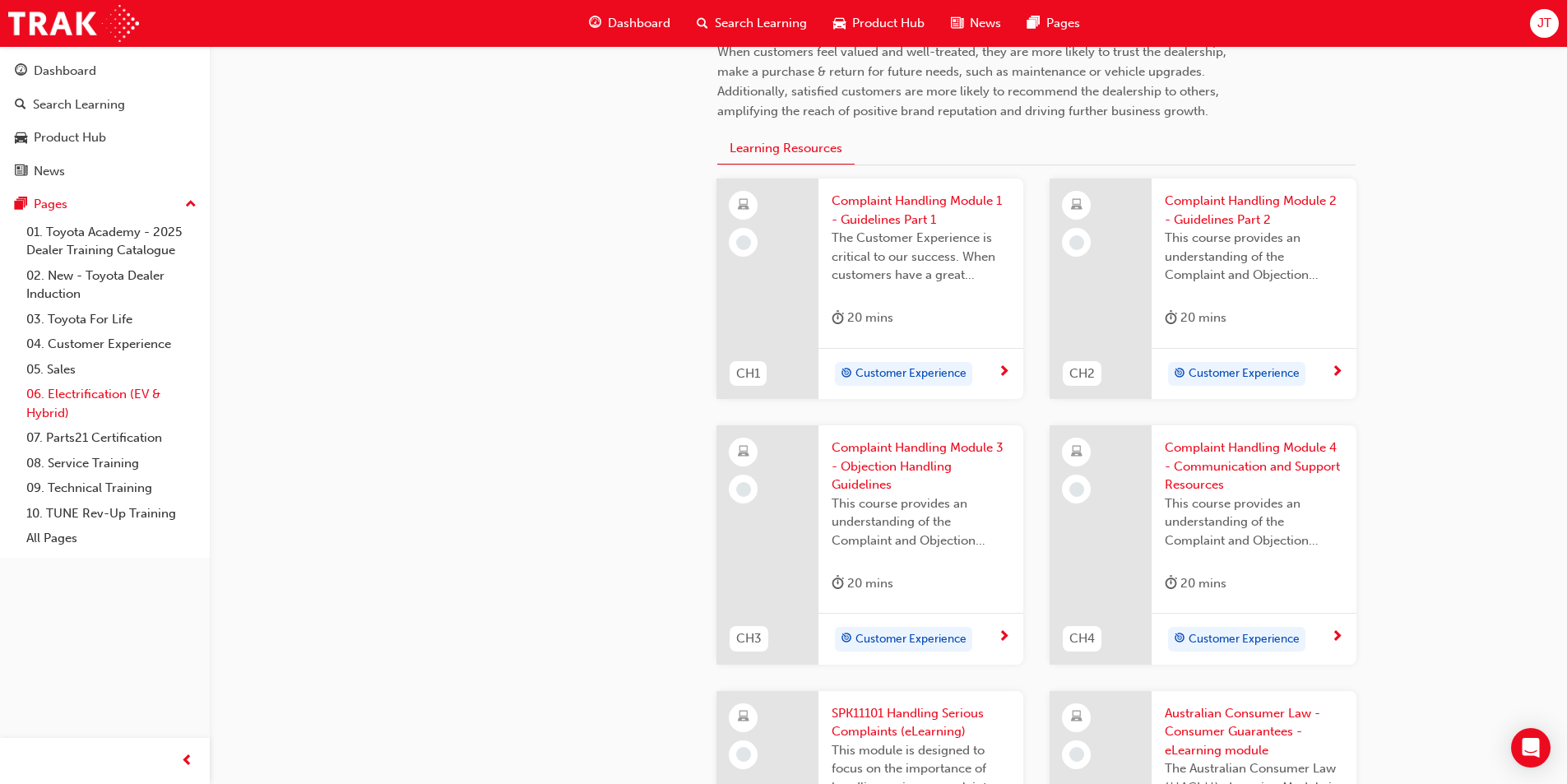
click at [118, 397] on link "06. Electrification (EV & Hybrid)" at bounding box center [112, 403] width 184 height 44
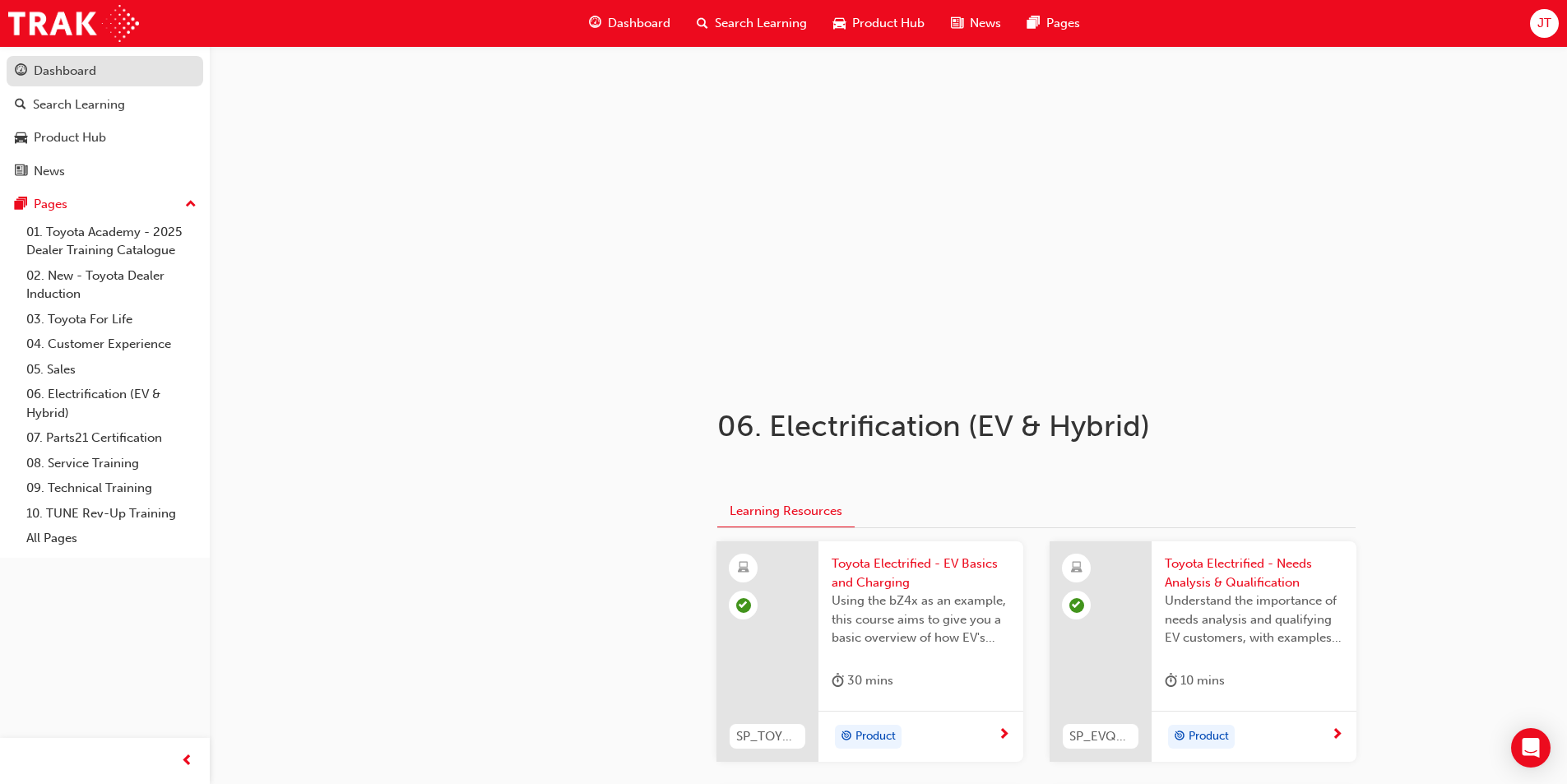
click at [78, 75] on div "Dashboard" at bounding box center [65, 71] width 63 height 19
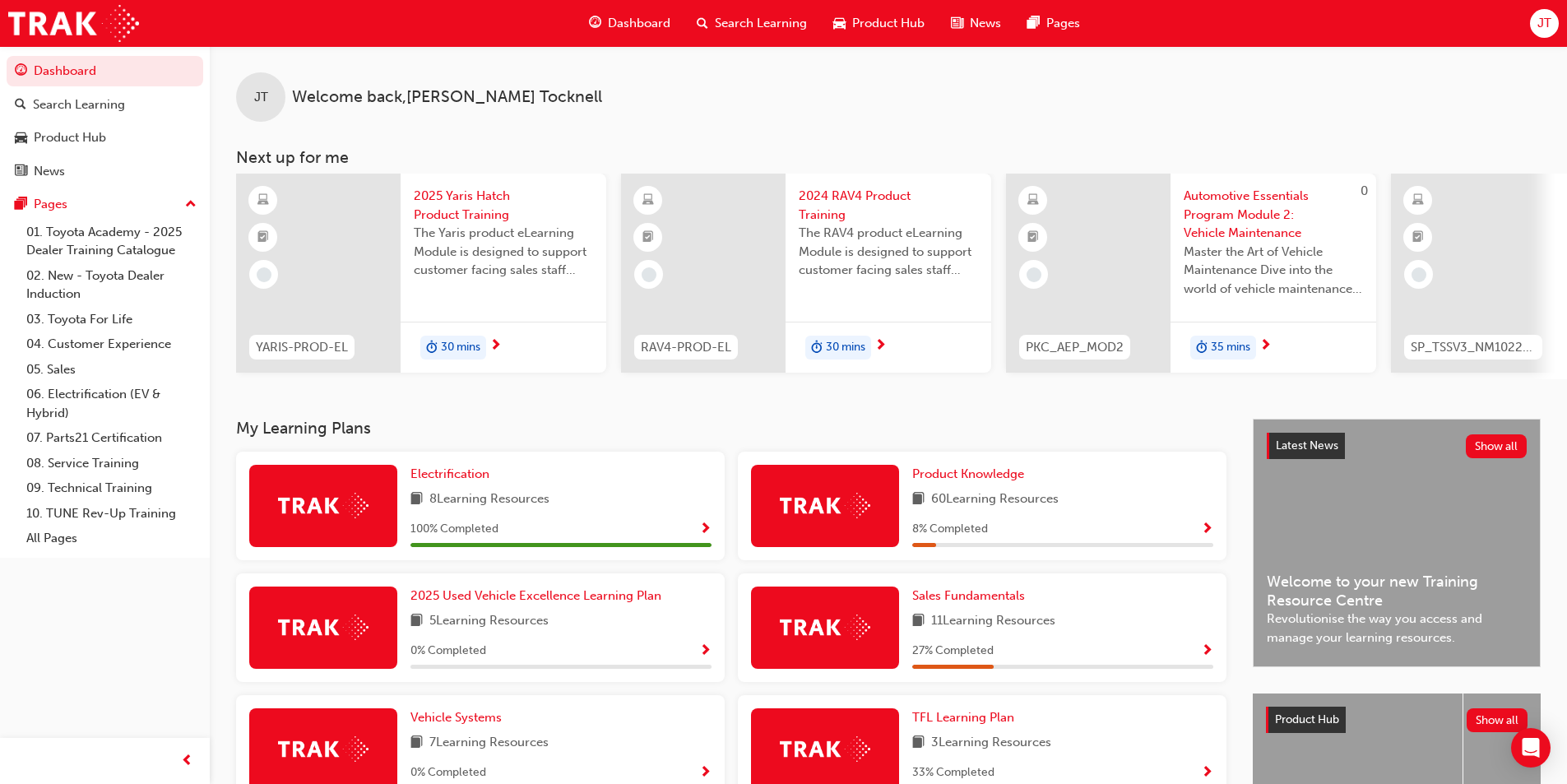
click at [1246, 210] on span "Automotive Essentials Program Module 2: Vehicle Maintenance" at bounding box center [1273, 215] width 180 height 56
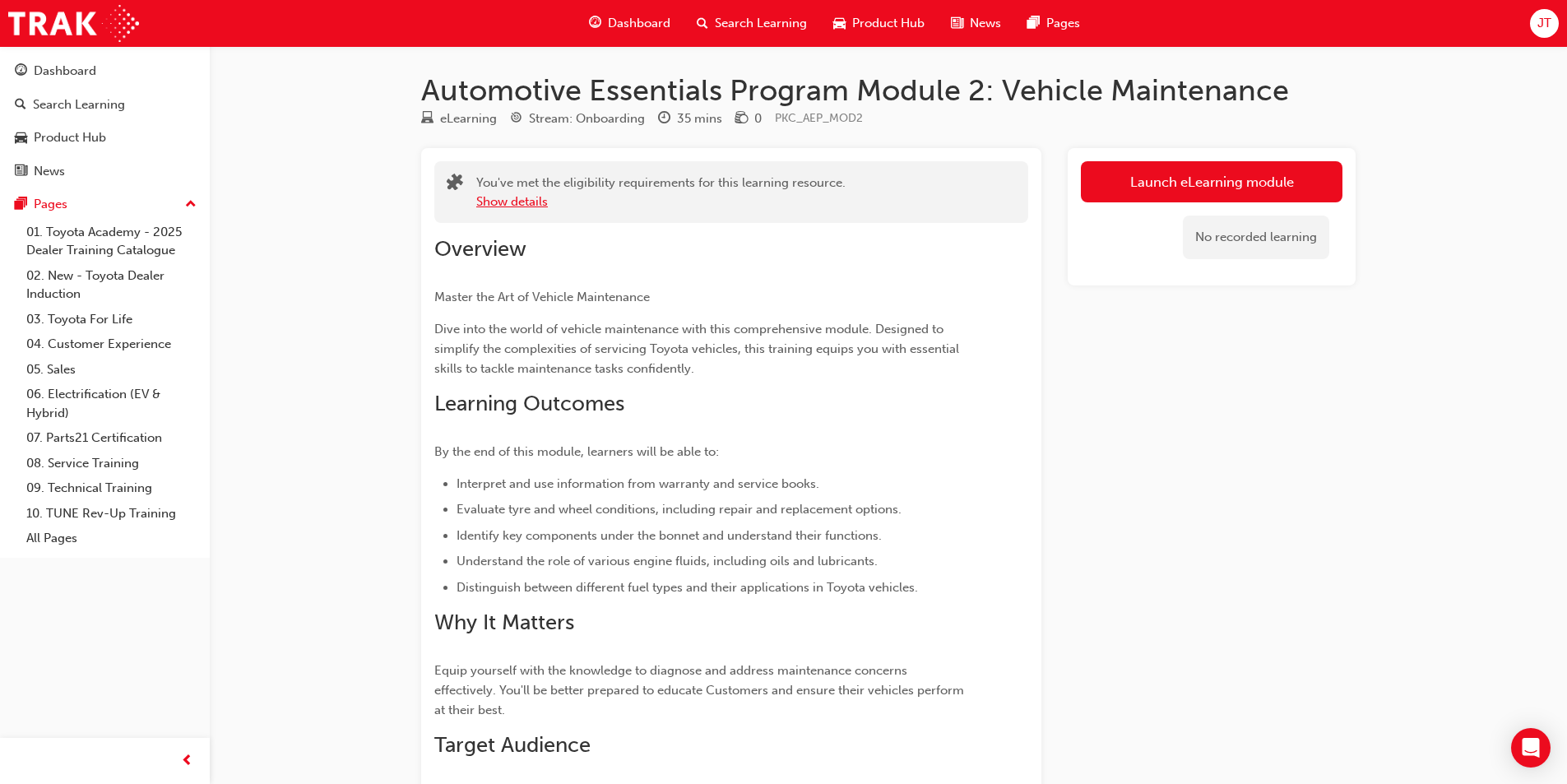
click at [518, 208] on button "Show details" at bounding box center [512, 201] width 71 height 19
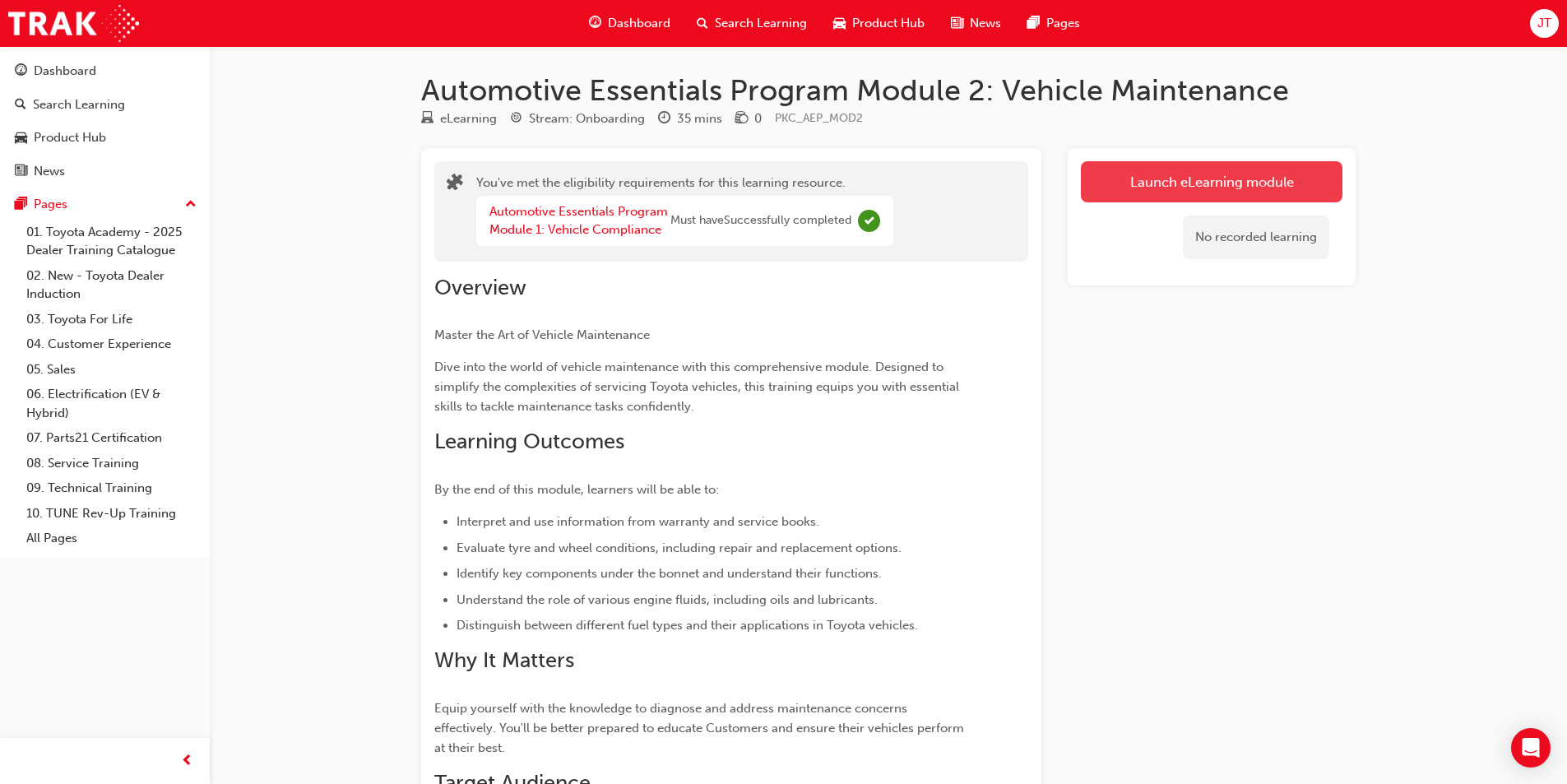
click at [1152, 191] on link "Launch eLearning module" at bounding box center [1212, 181] width 262 height 41
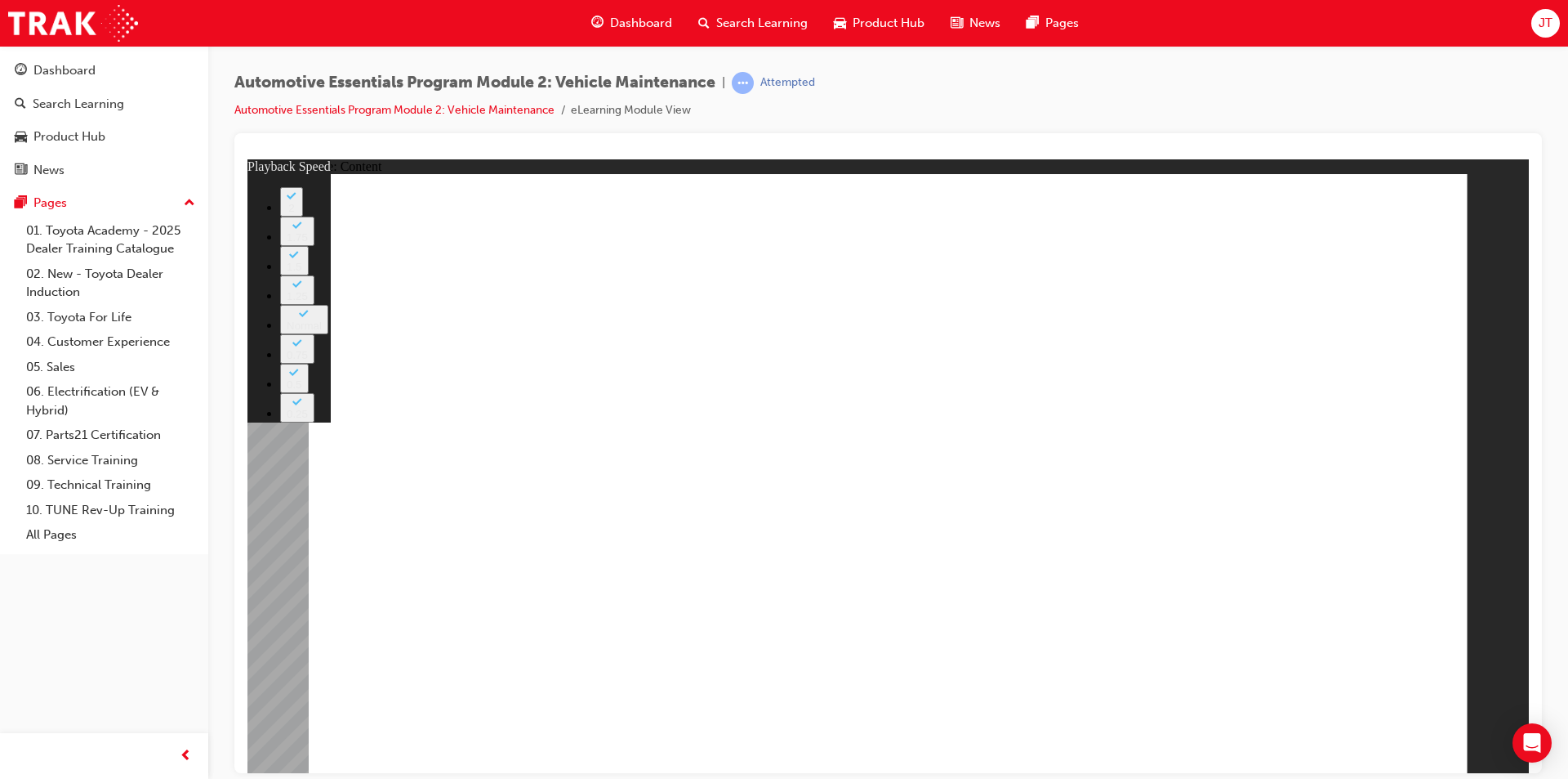
type input "33"
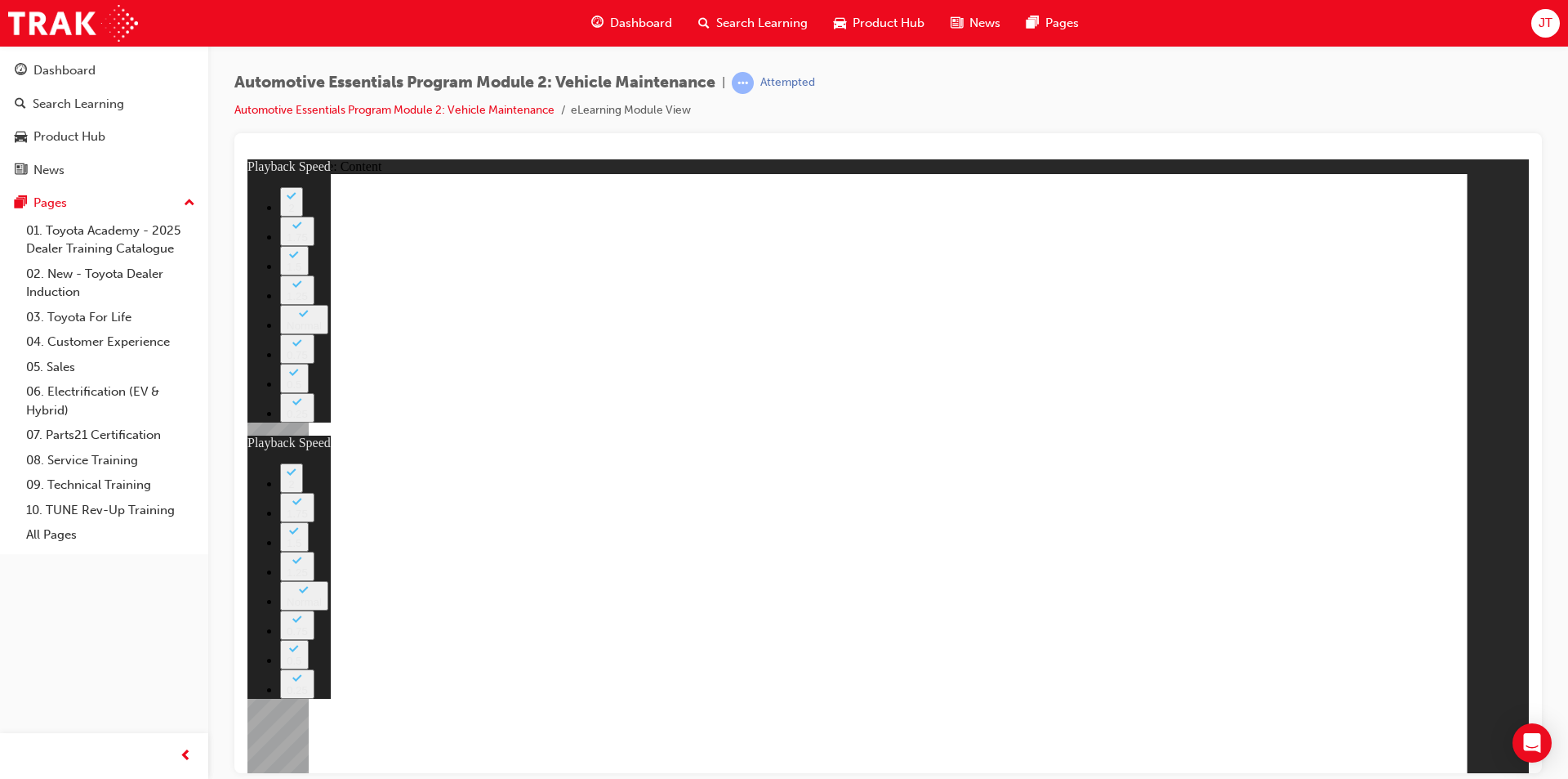
type input "1"
type input "33"
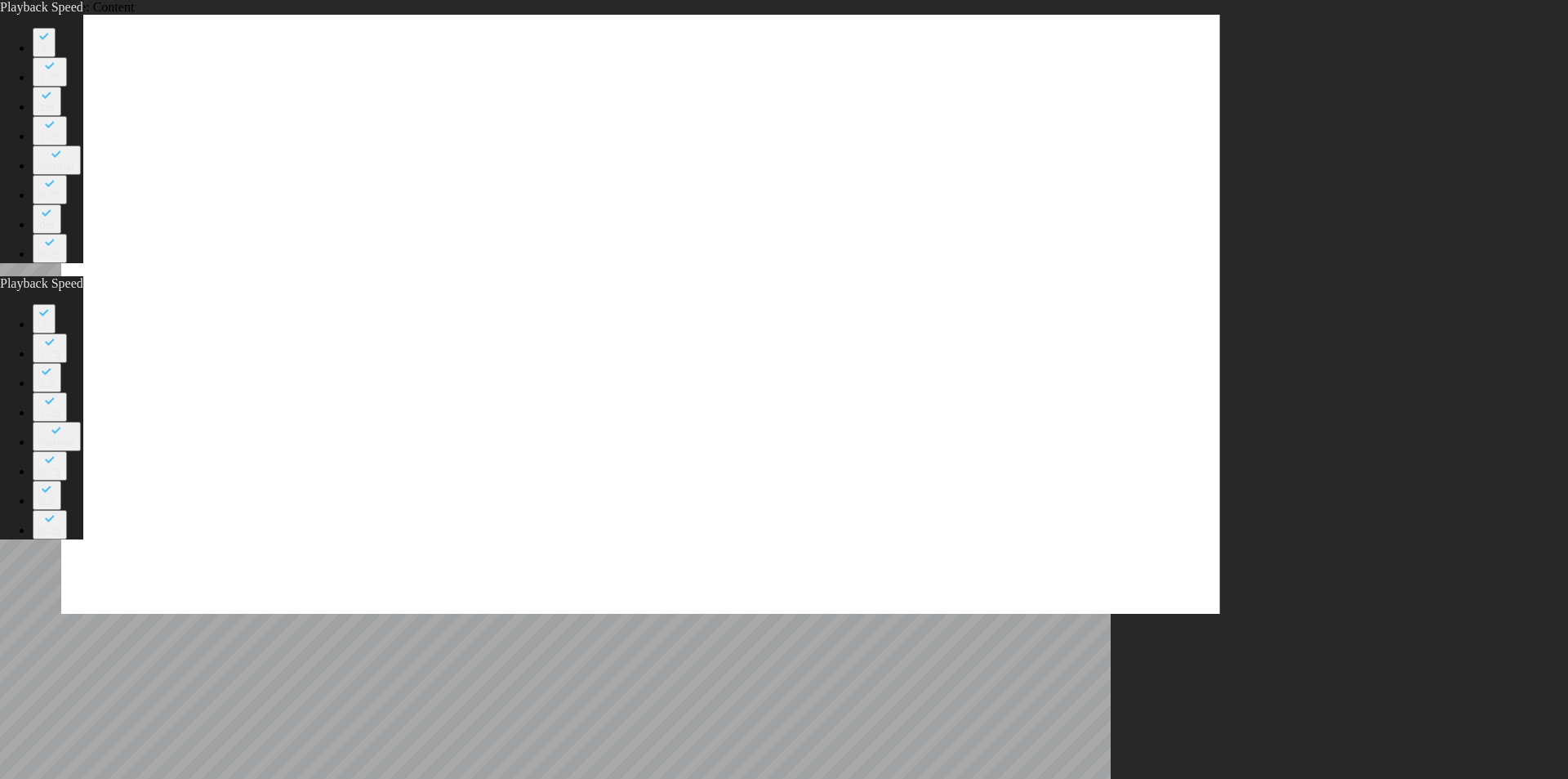
type input "1"
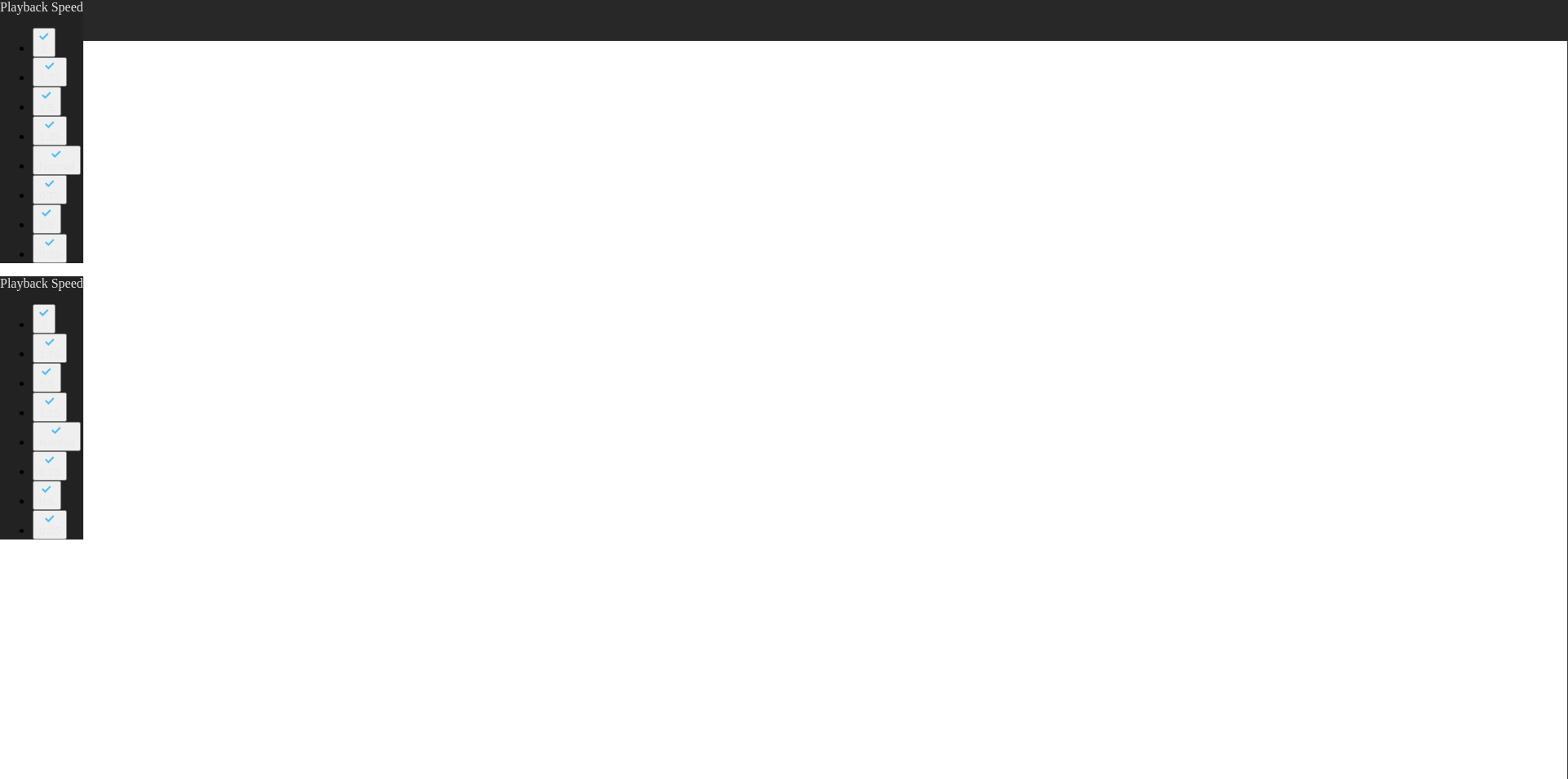
type input "33"
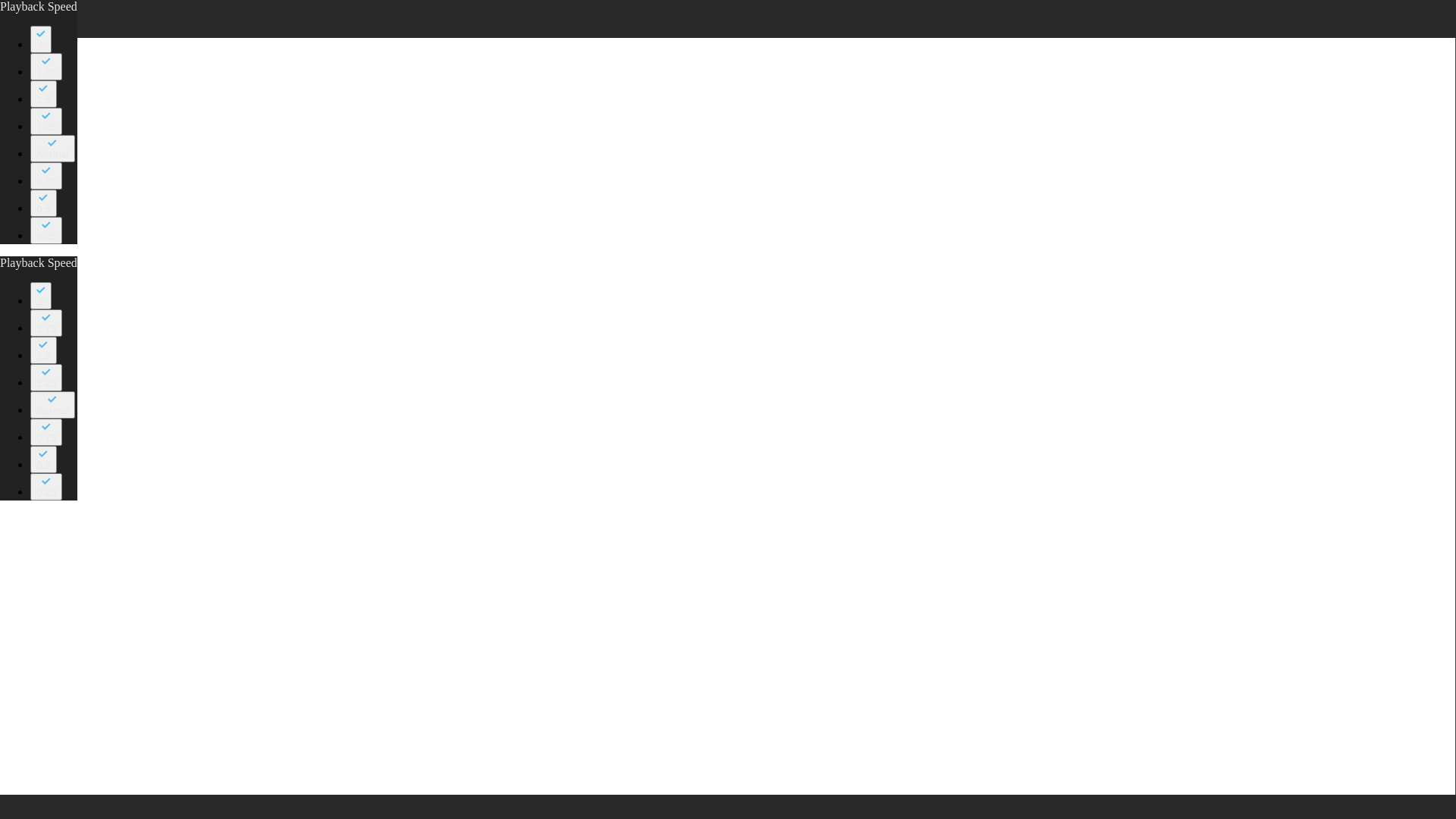
type input "30"
type input "33"
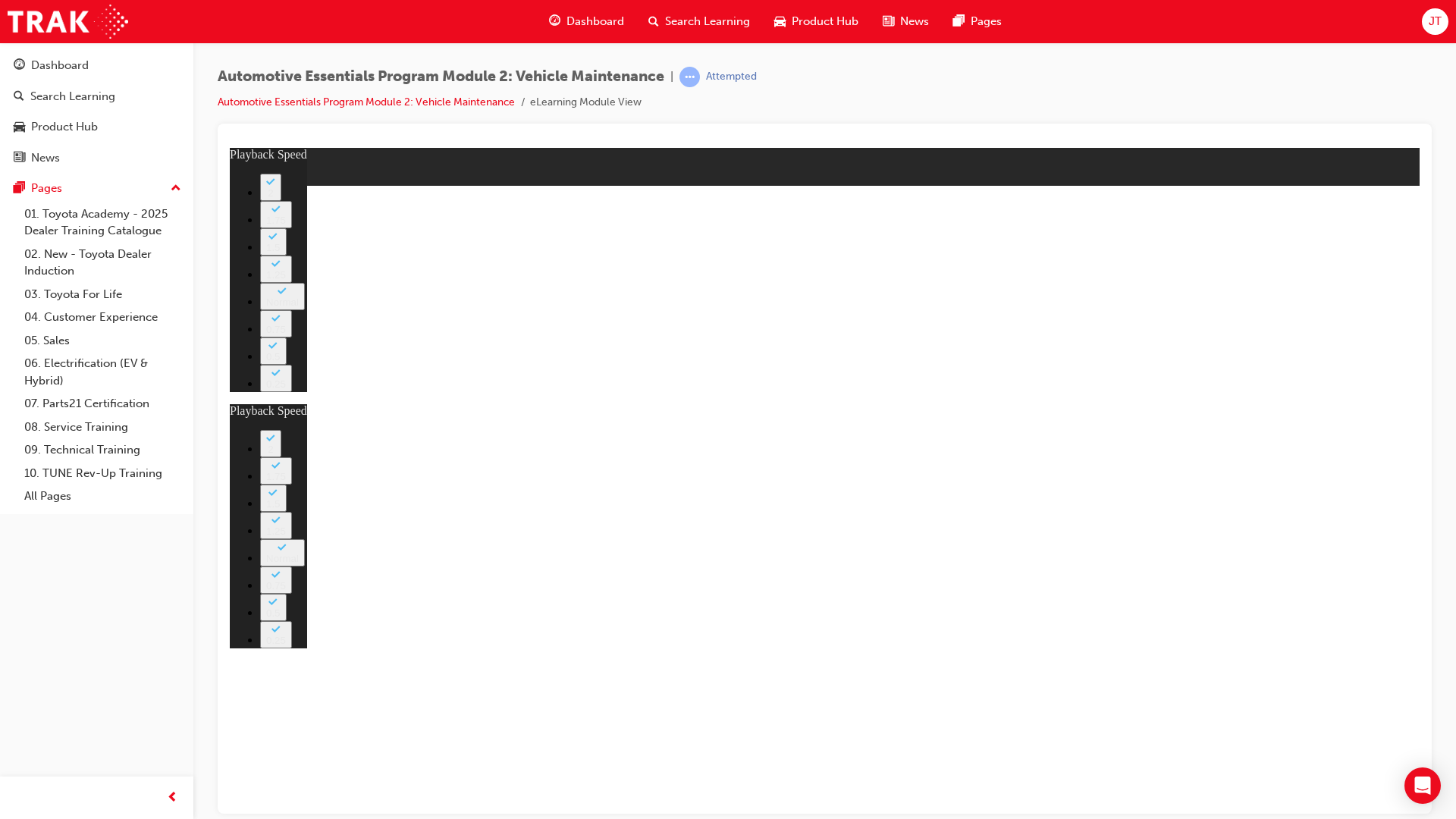
type input "30"
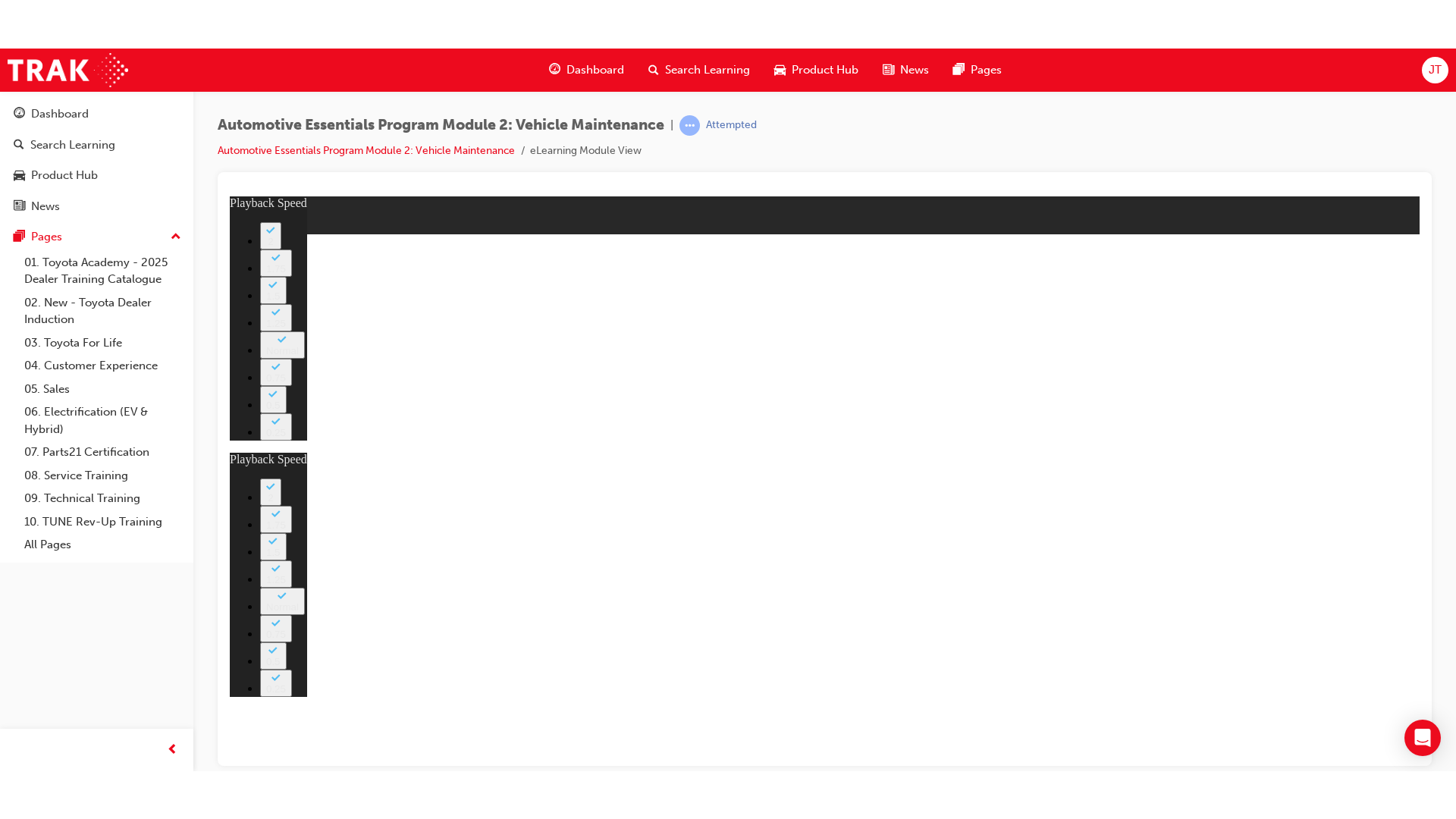
type input "33"
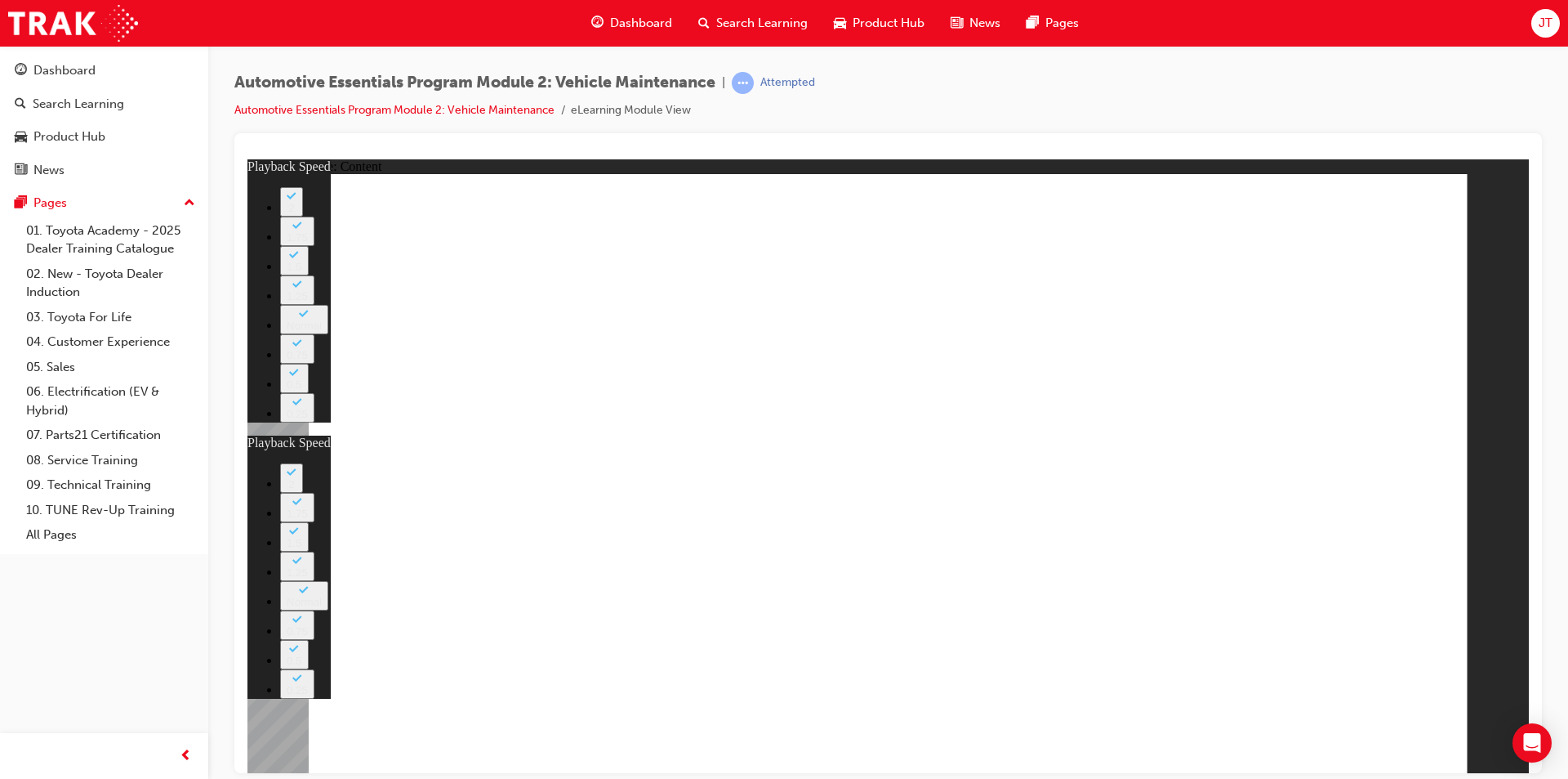
type input "32"
type input "33"
type input "32"
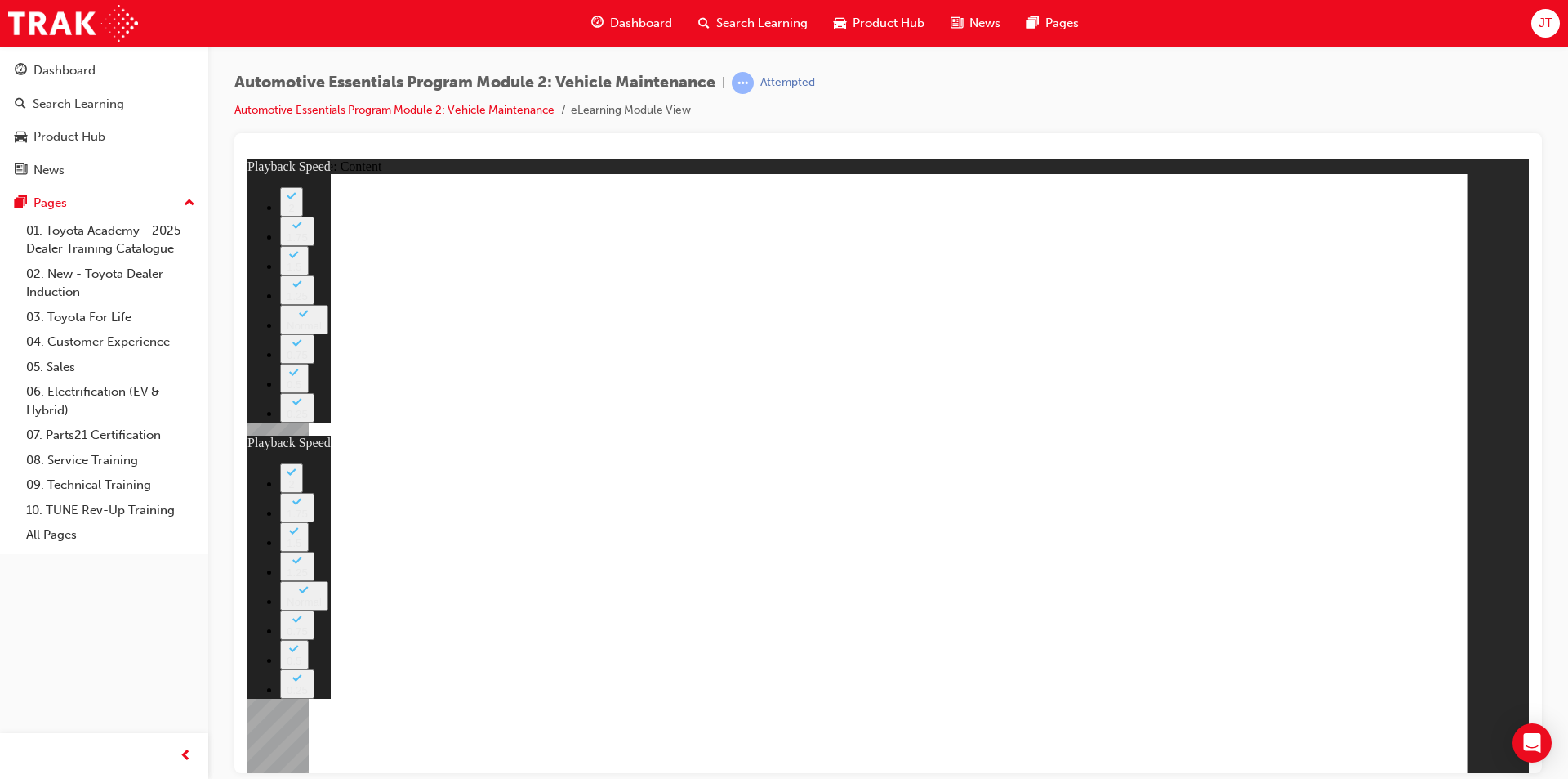
type input "8"
type input "24"
type input "8"
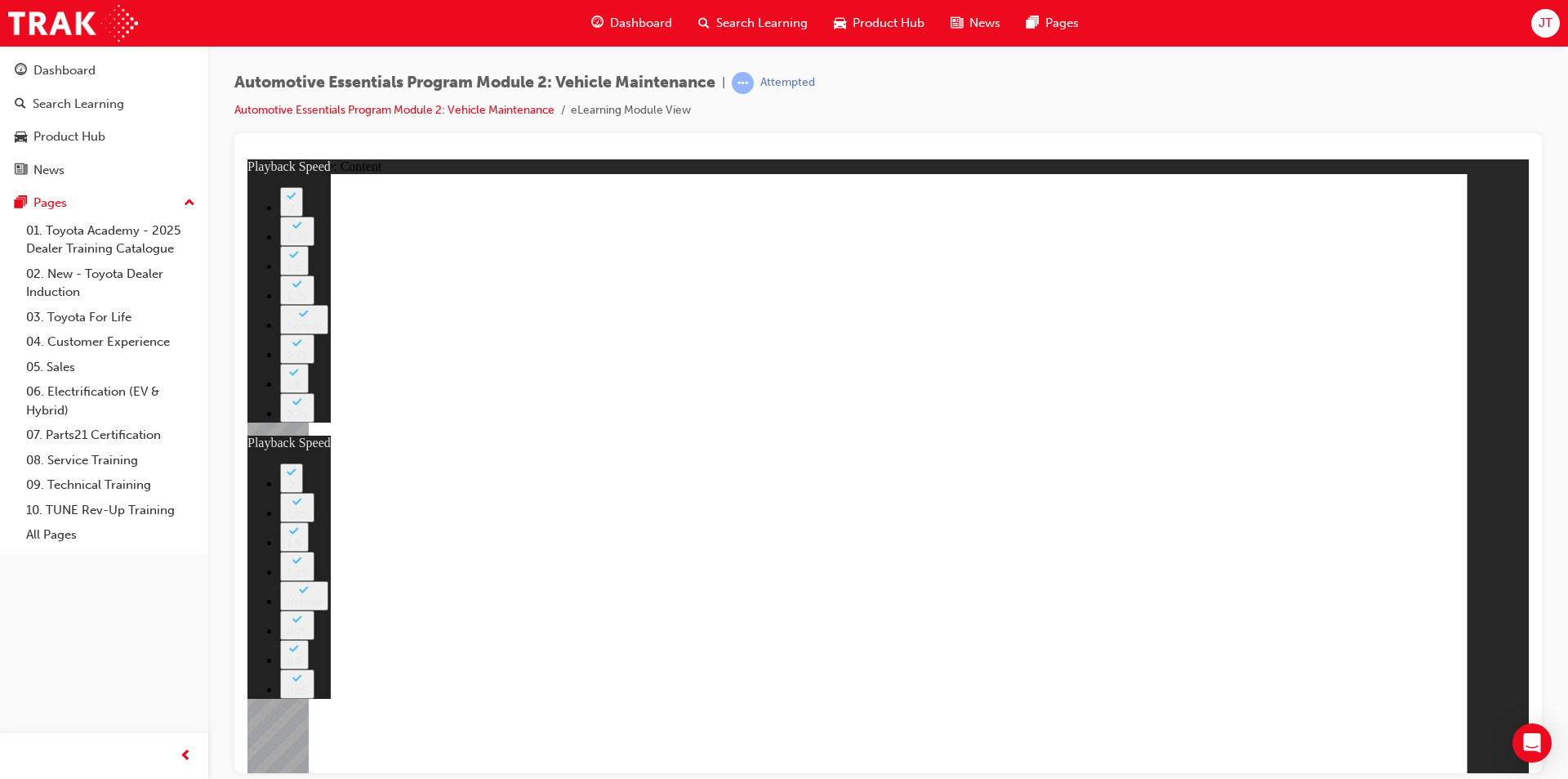
type input "24"
type input "10"
type input "8"
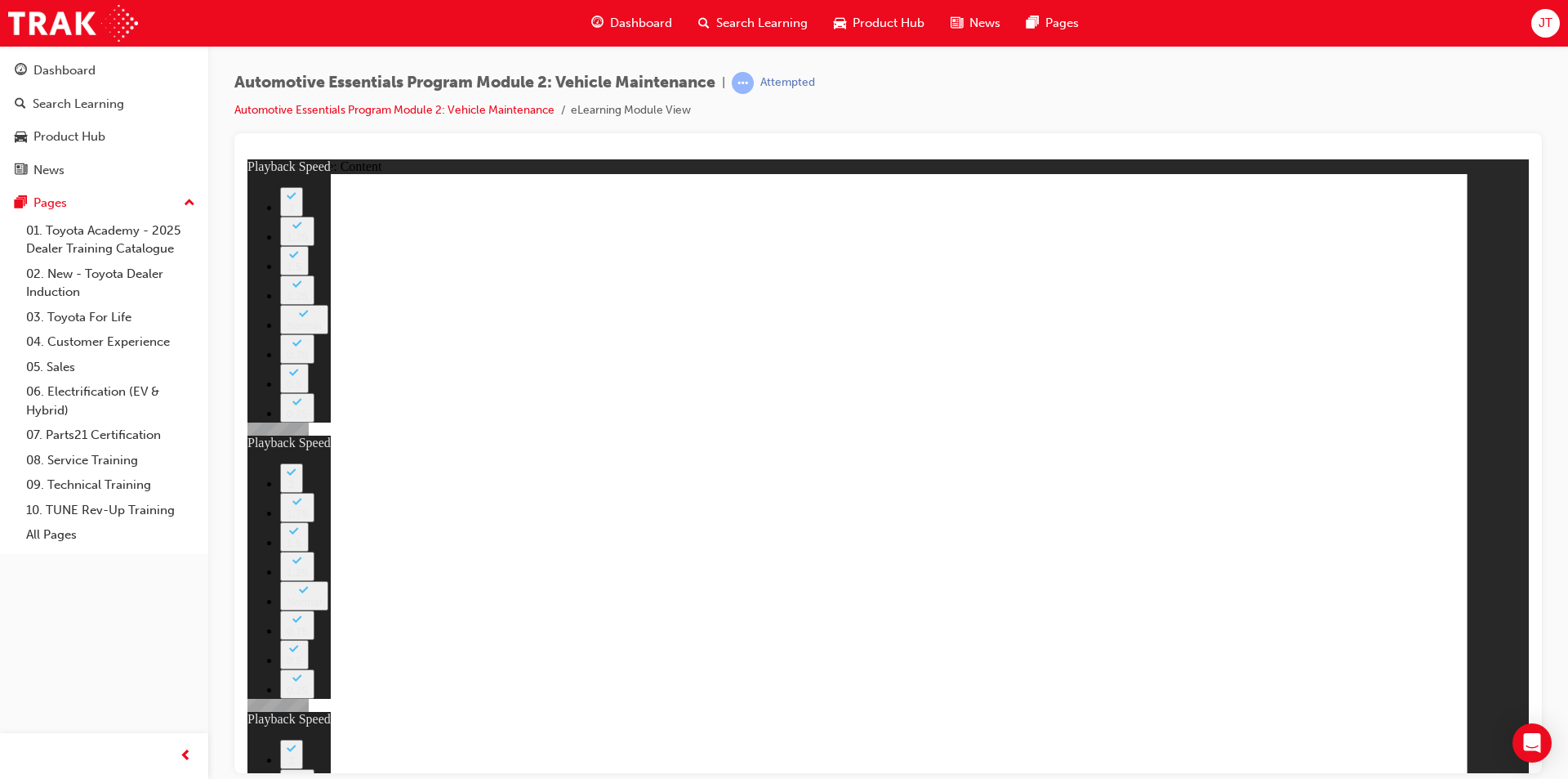
type input "24"
type input "10"
type input "14"
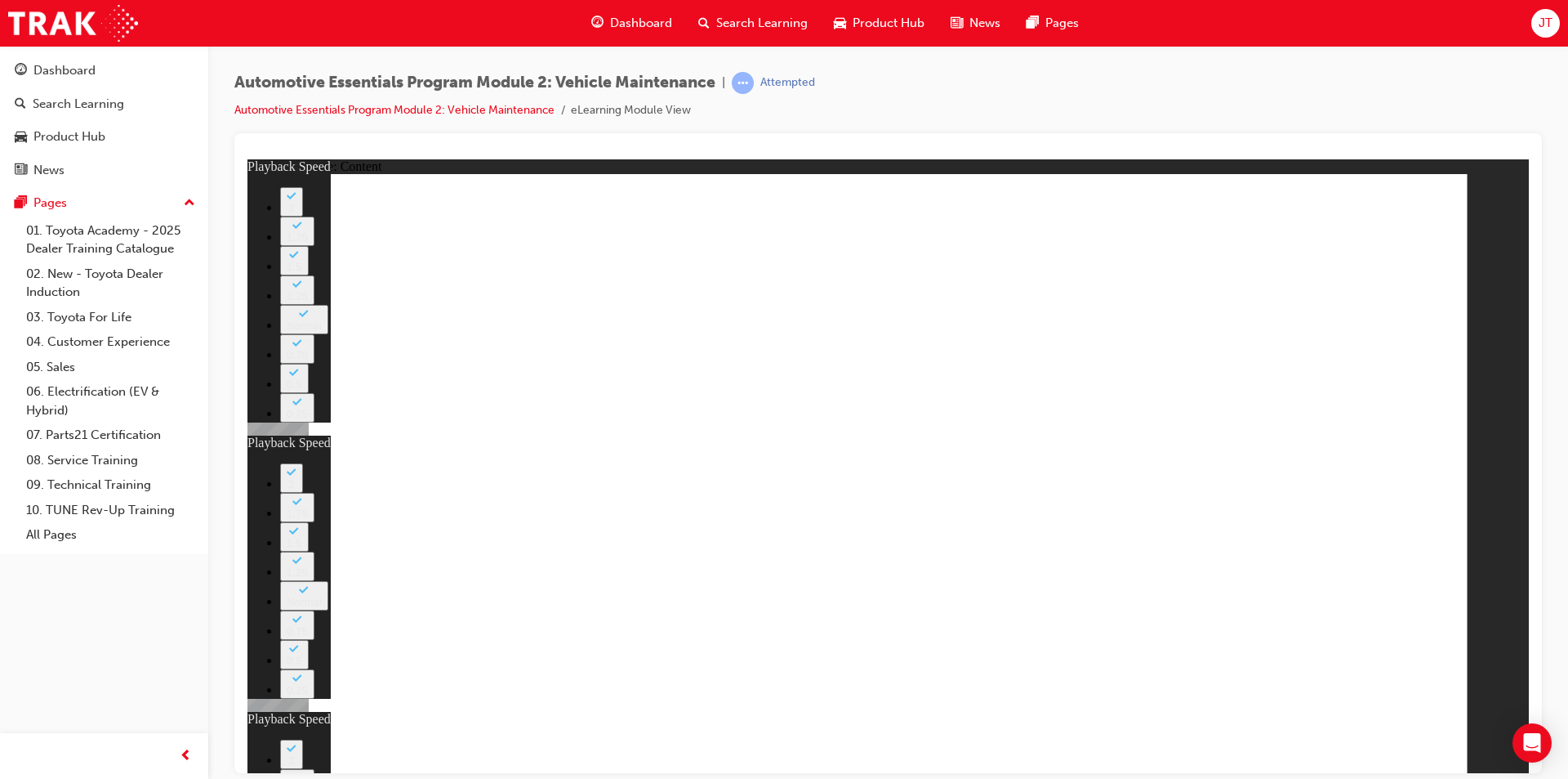
type input "8"
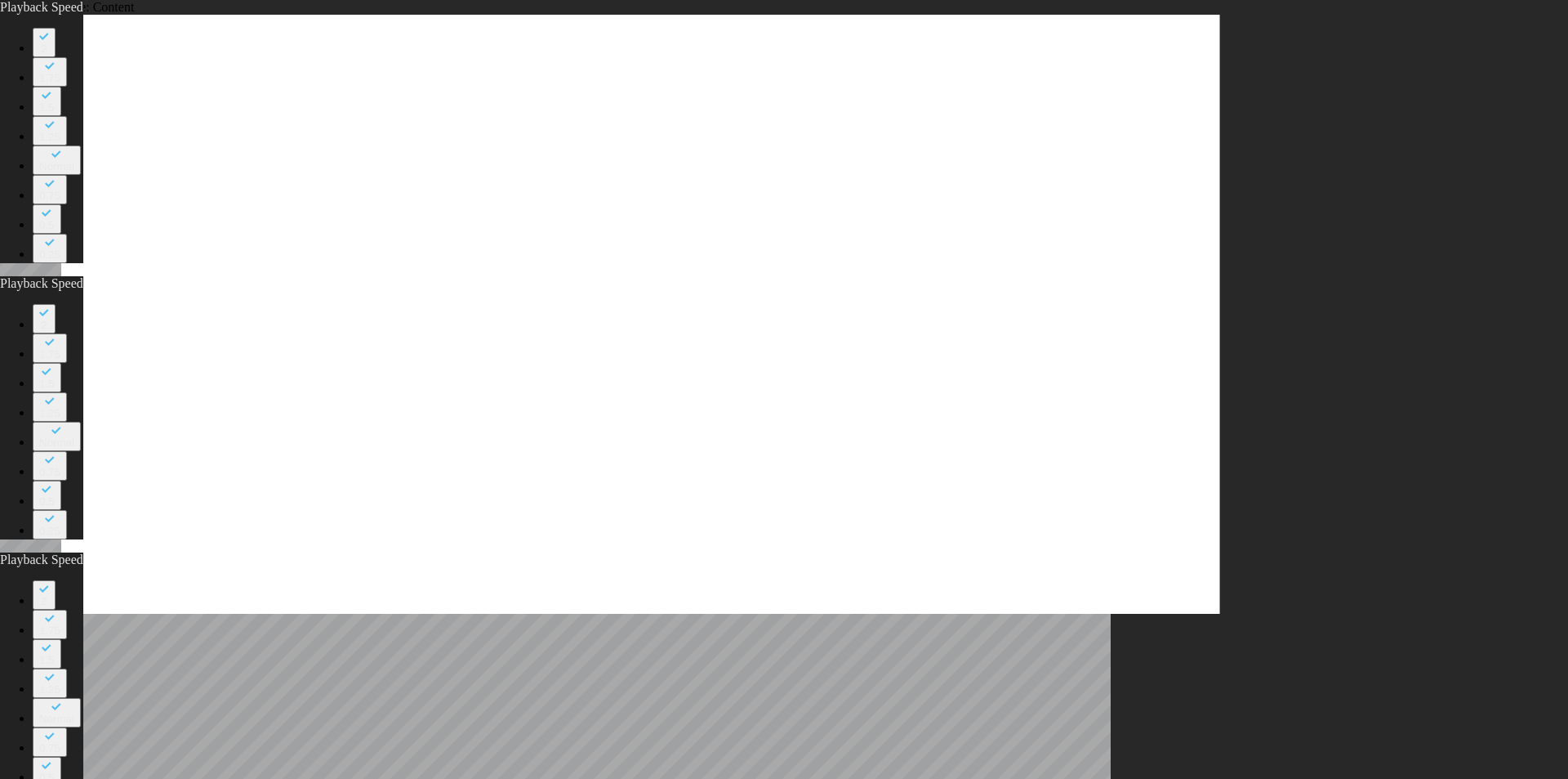
type input "24"
type input "10"
type input "14"
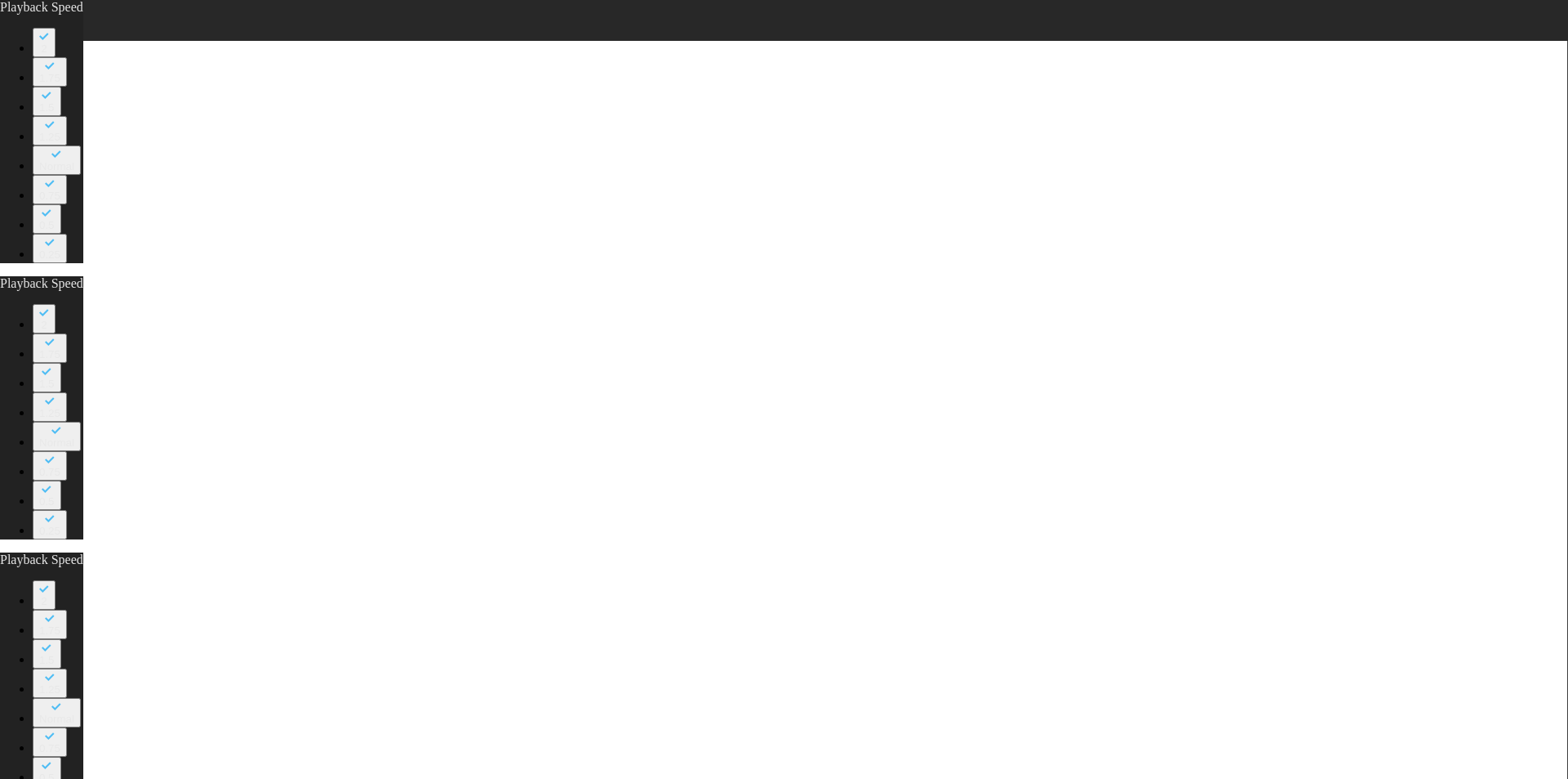
type input "8"
type input "24"
type input "10"
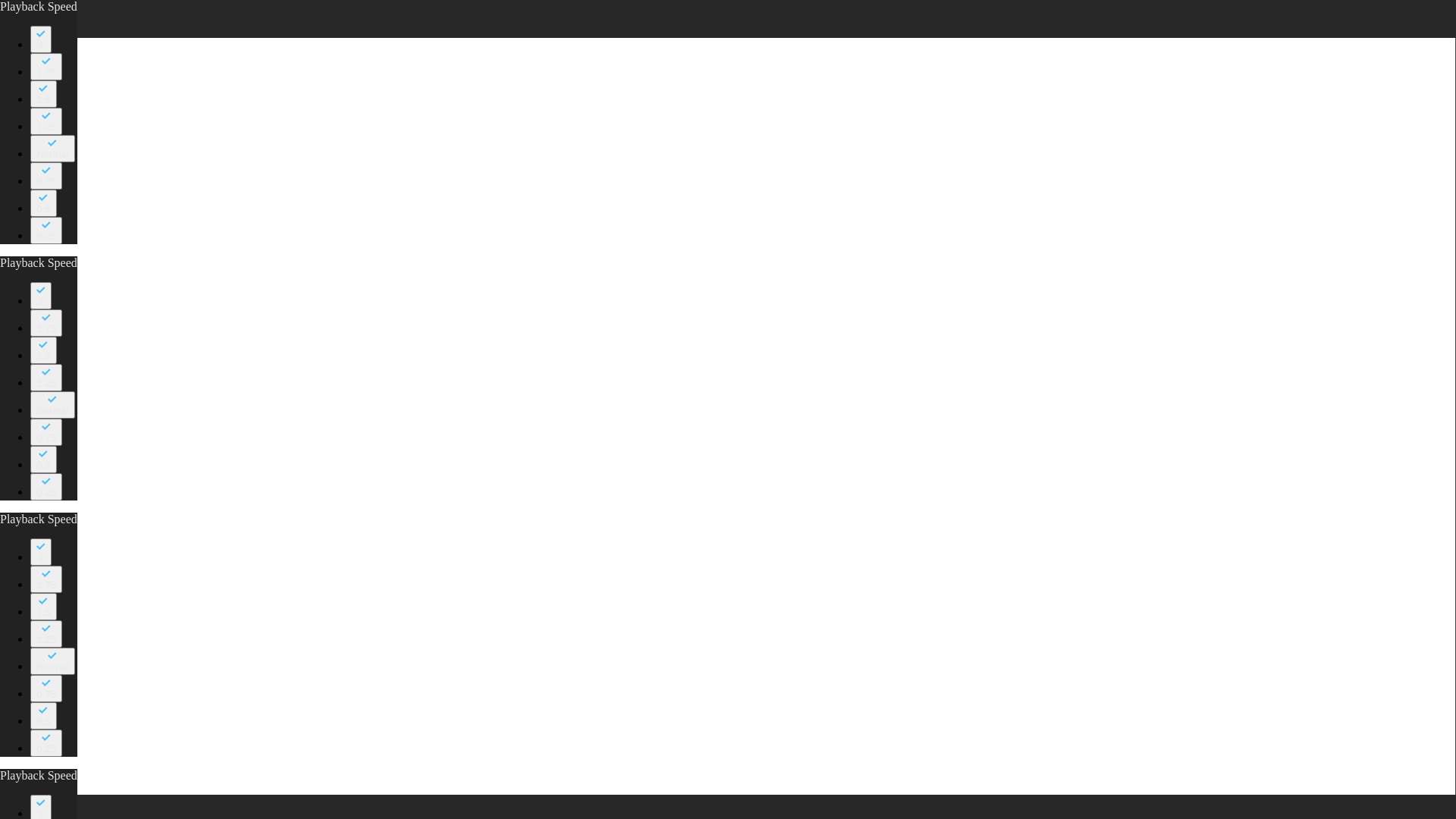
type input "16"
type input "8"
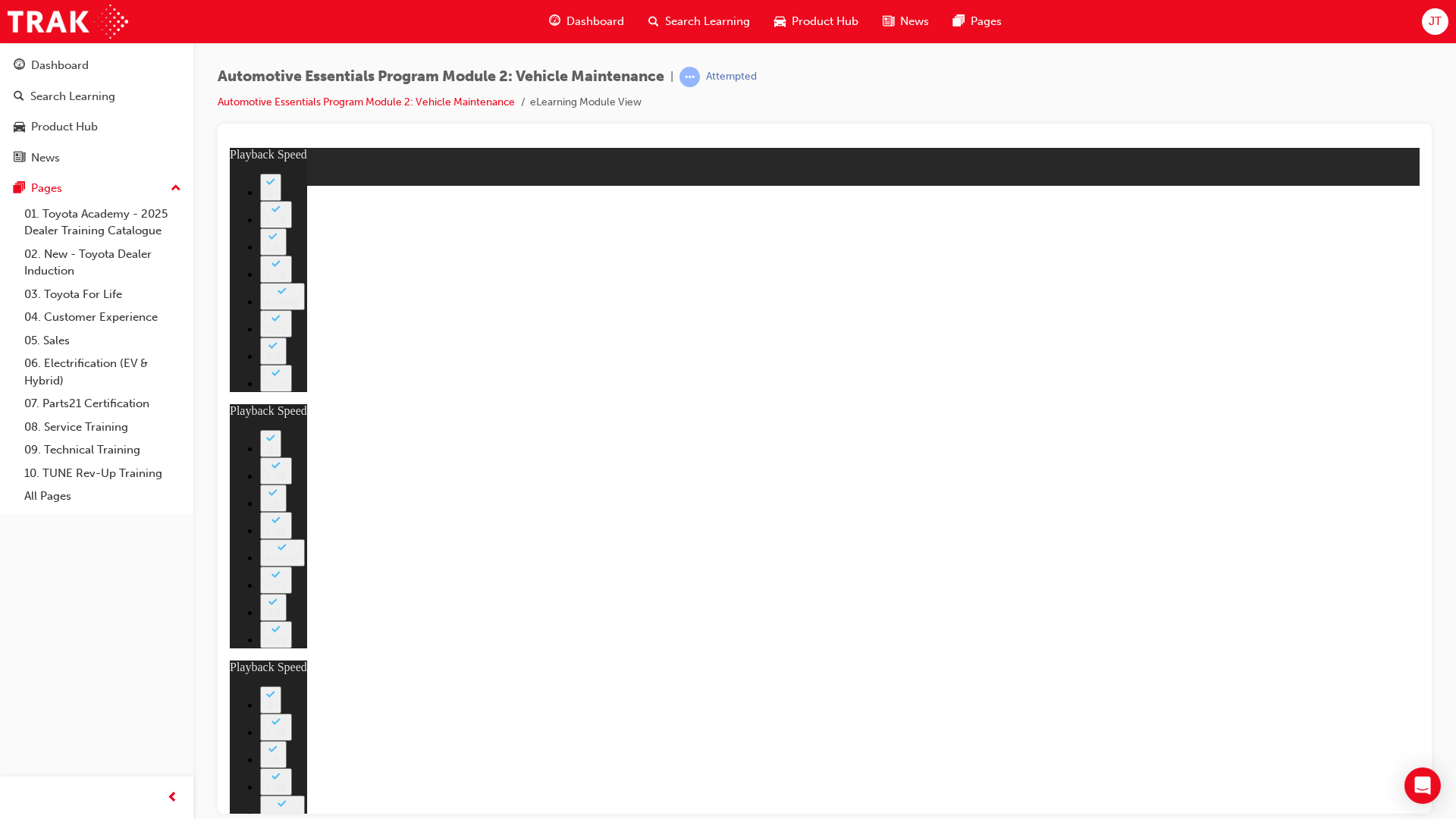
type input "24"
type input "10"
type input "16"
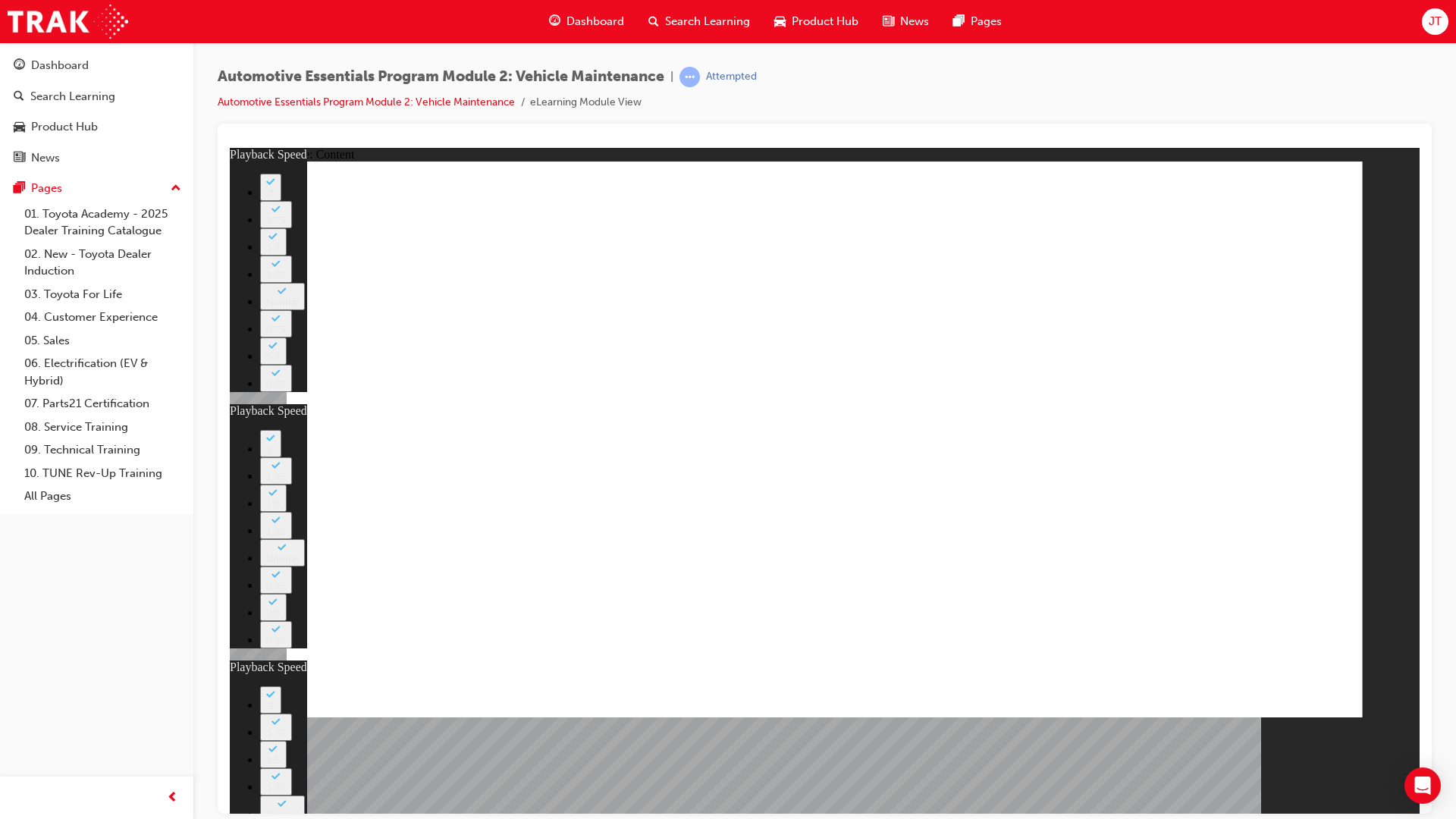
type input "8"
type input "24"
type input "10"
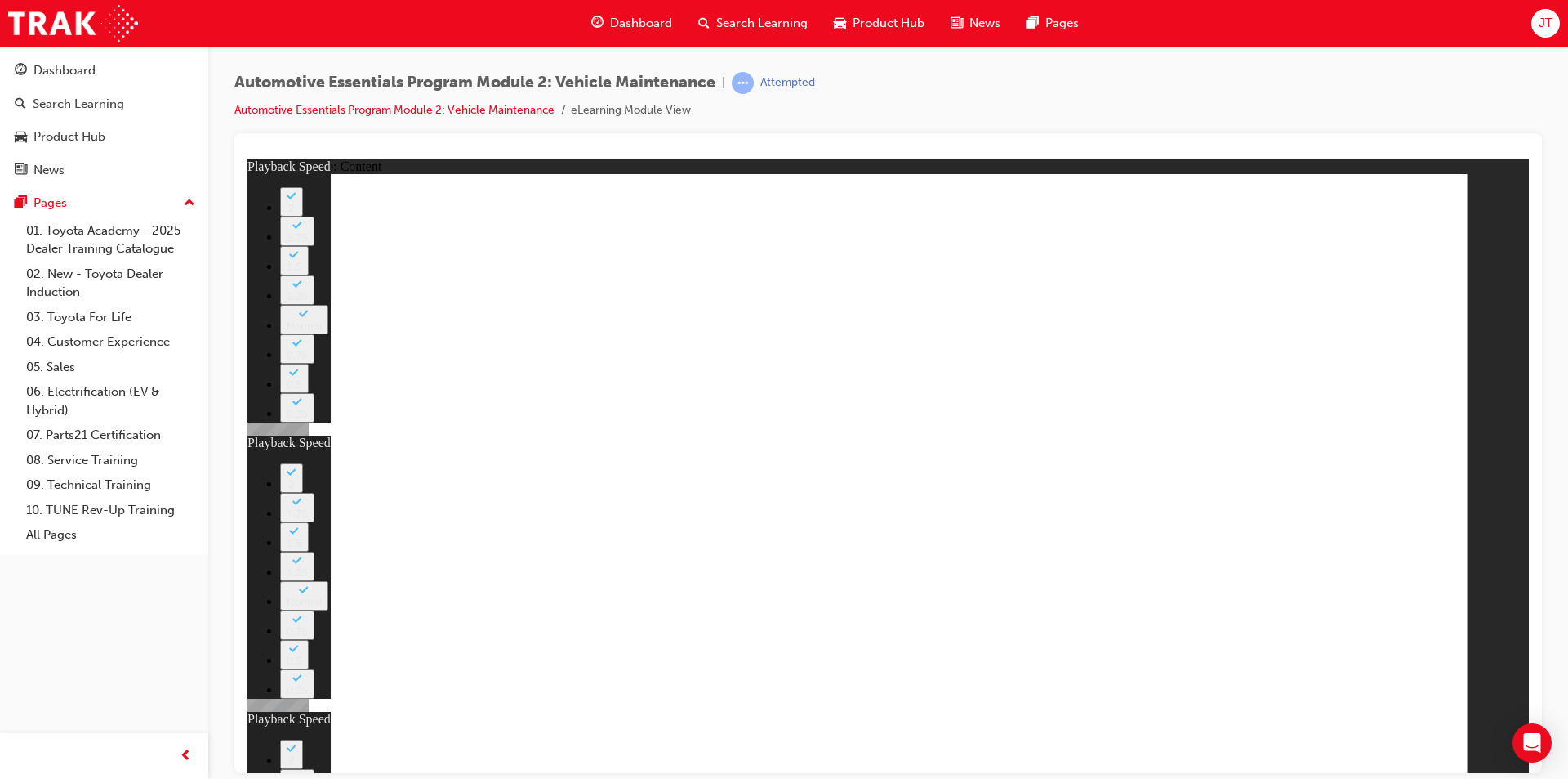
type input "56"
type input "8"
type input "24"
type input "10"
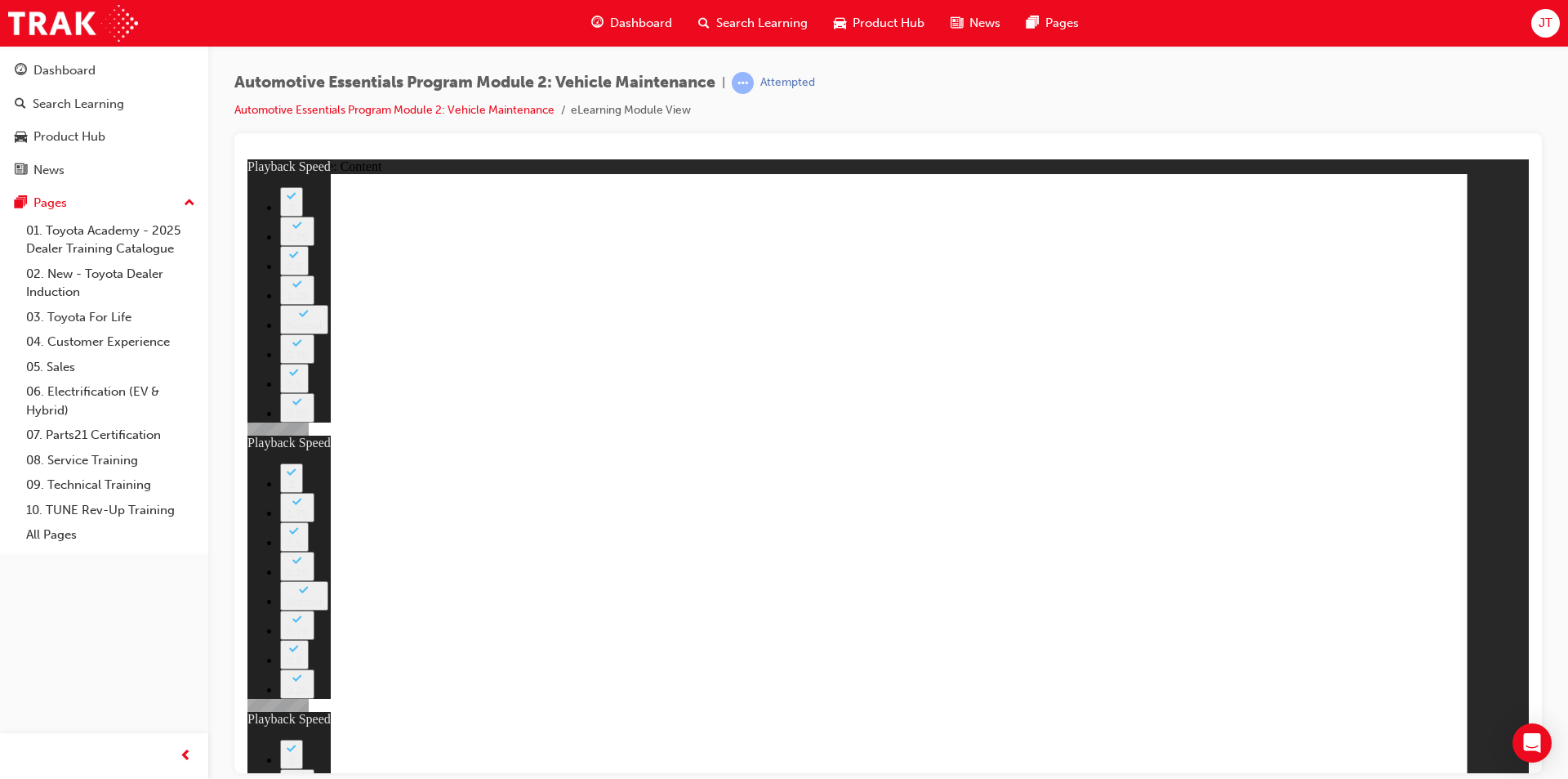
type input "11"
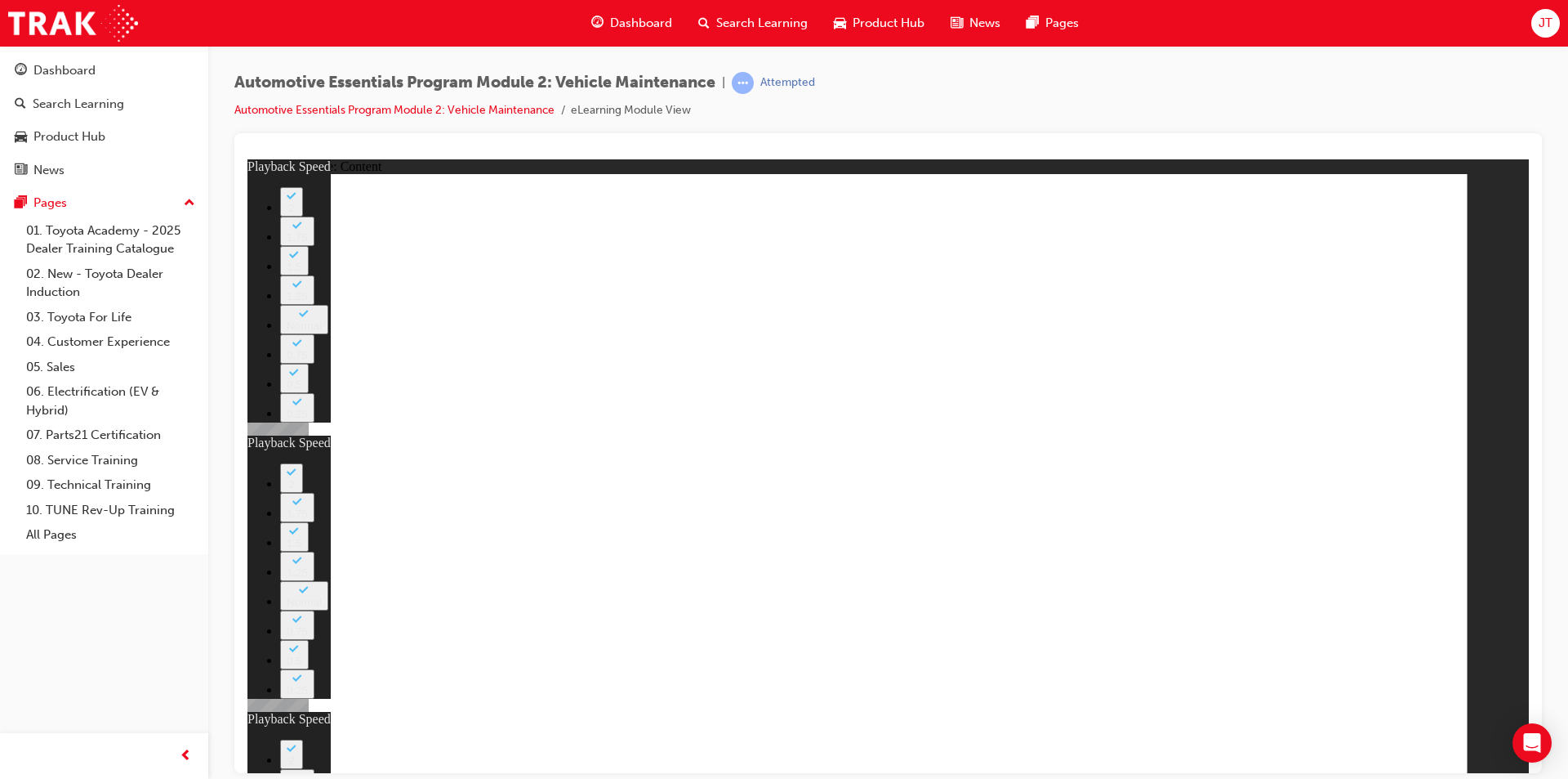
type input "8"
type input "24"
type input "10"
type input "56"
type input "11"
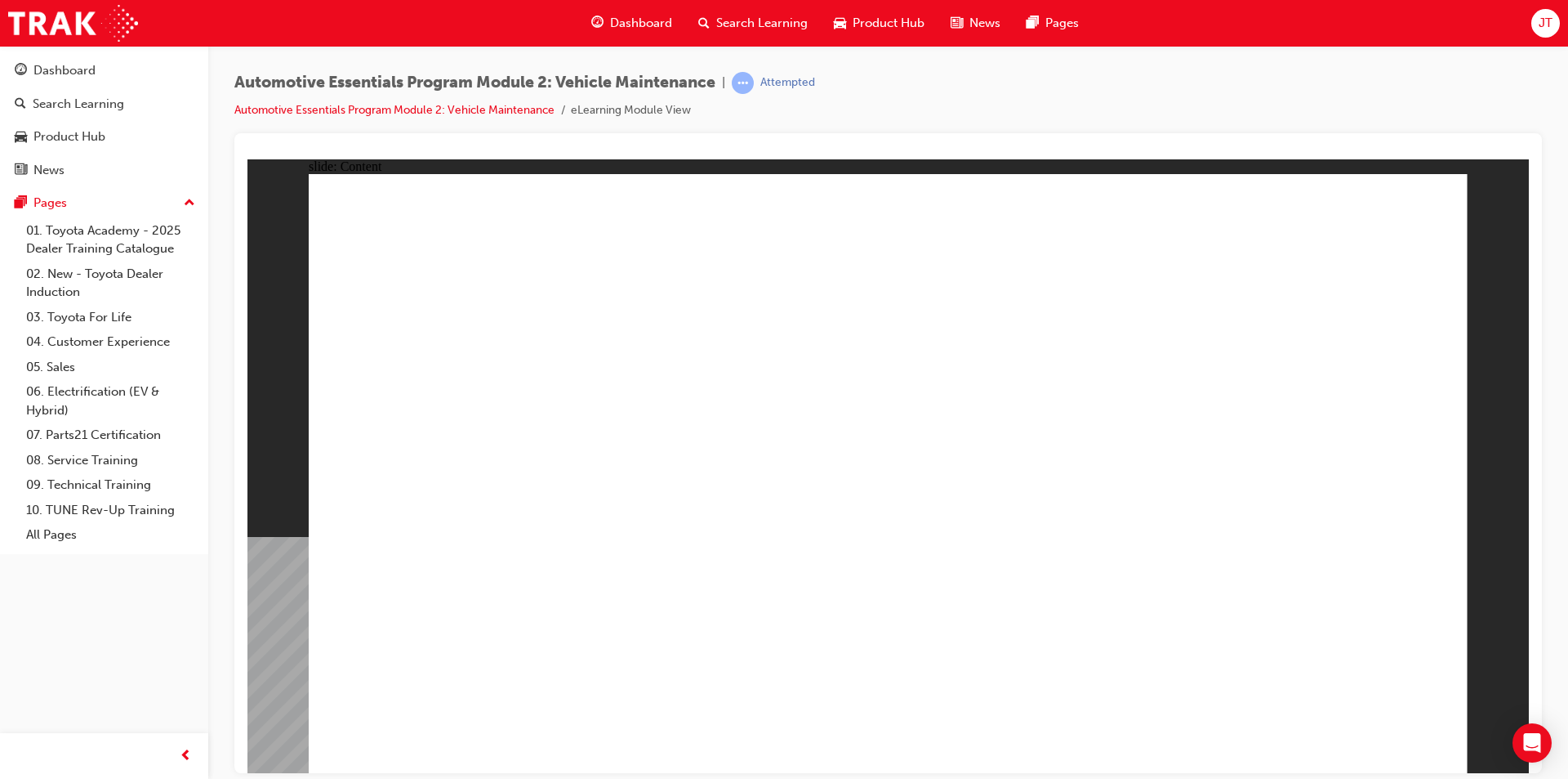
radio input "true"
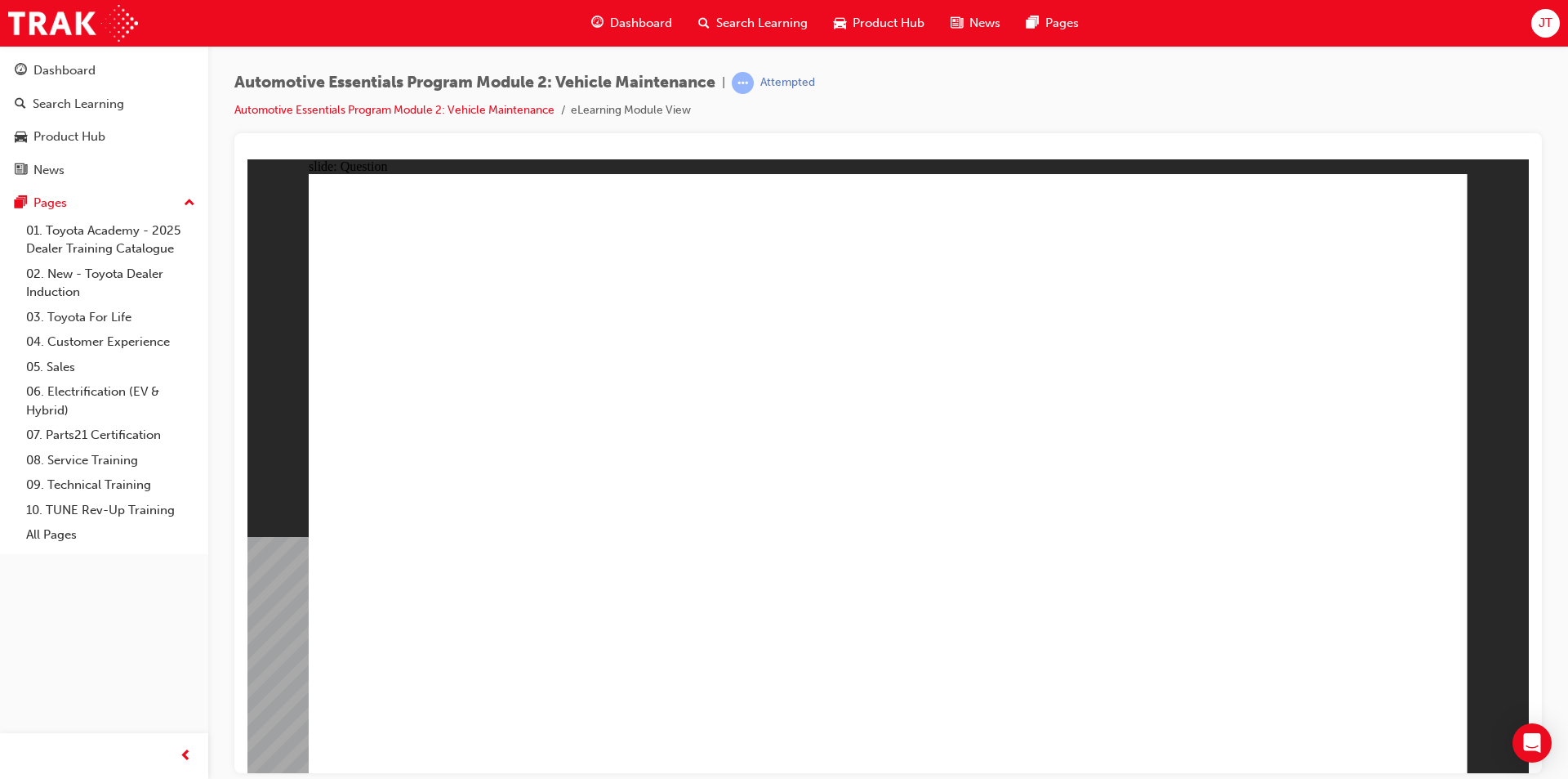
radio input "true"
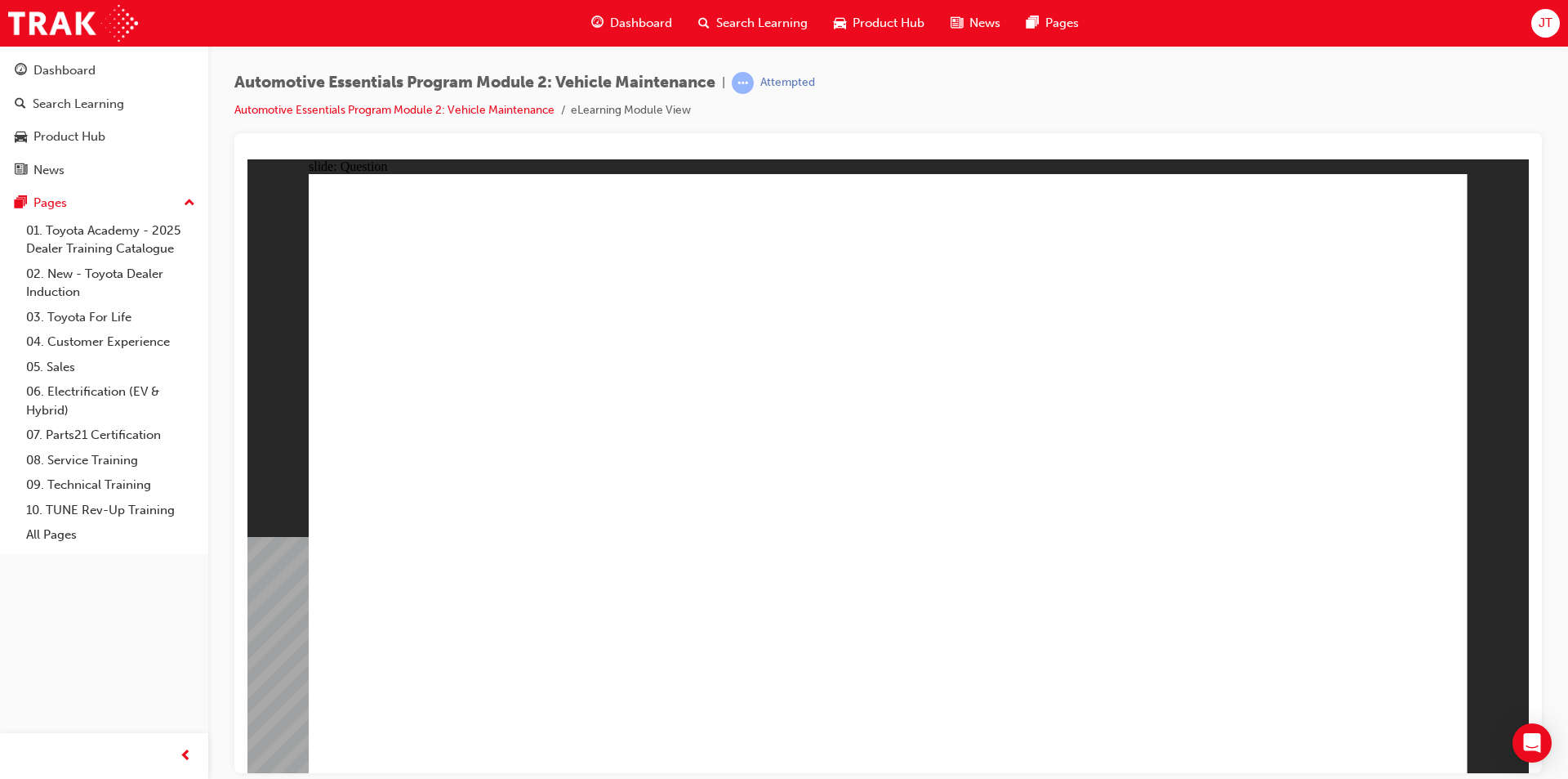
radio input "true"
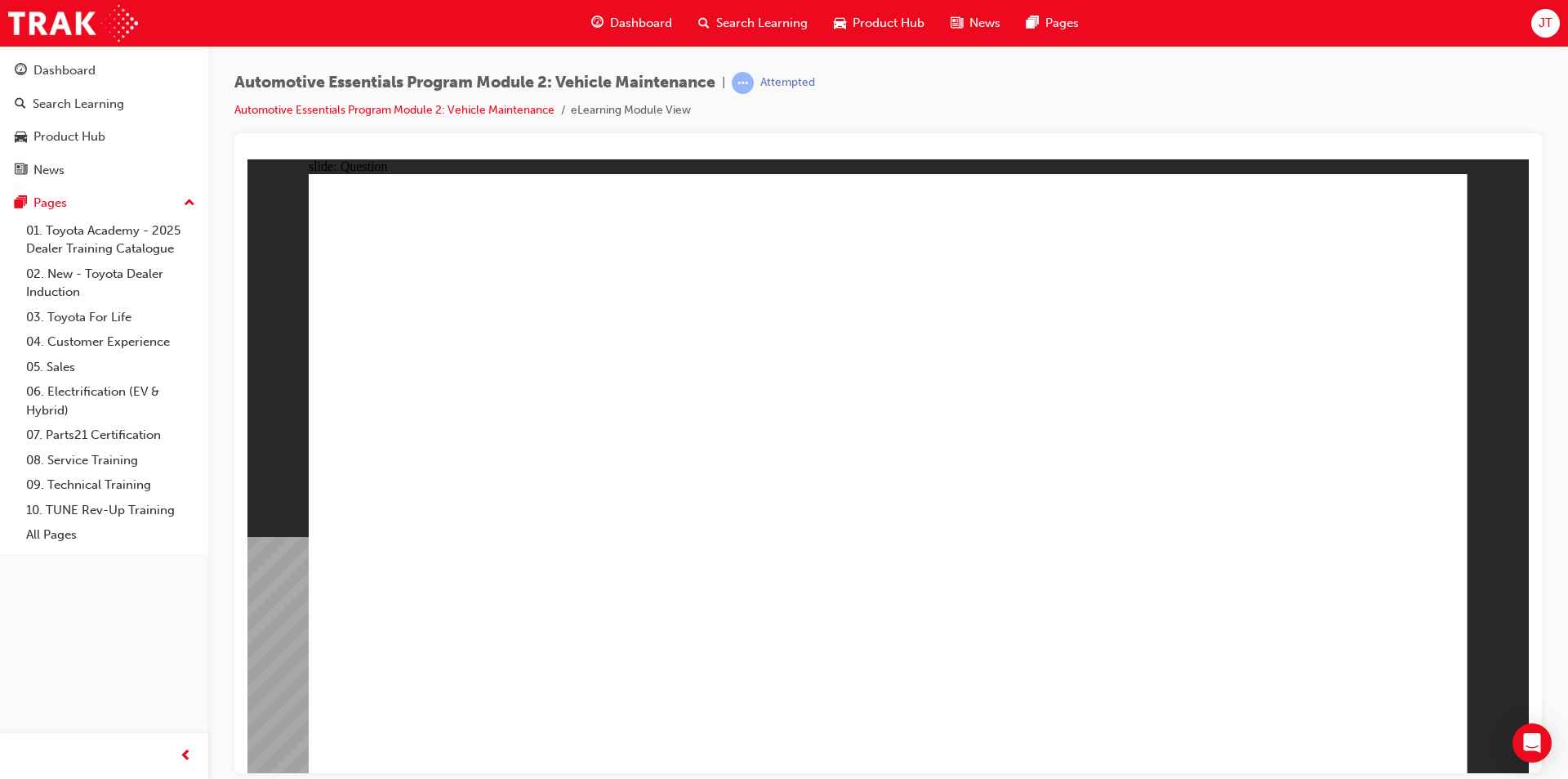
radio input "true"
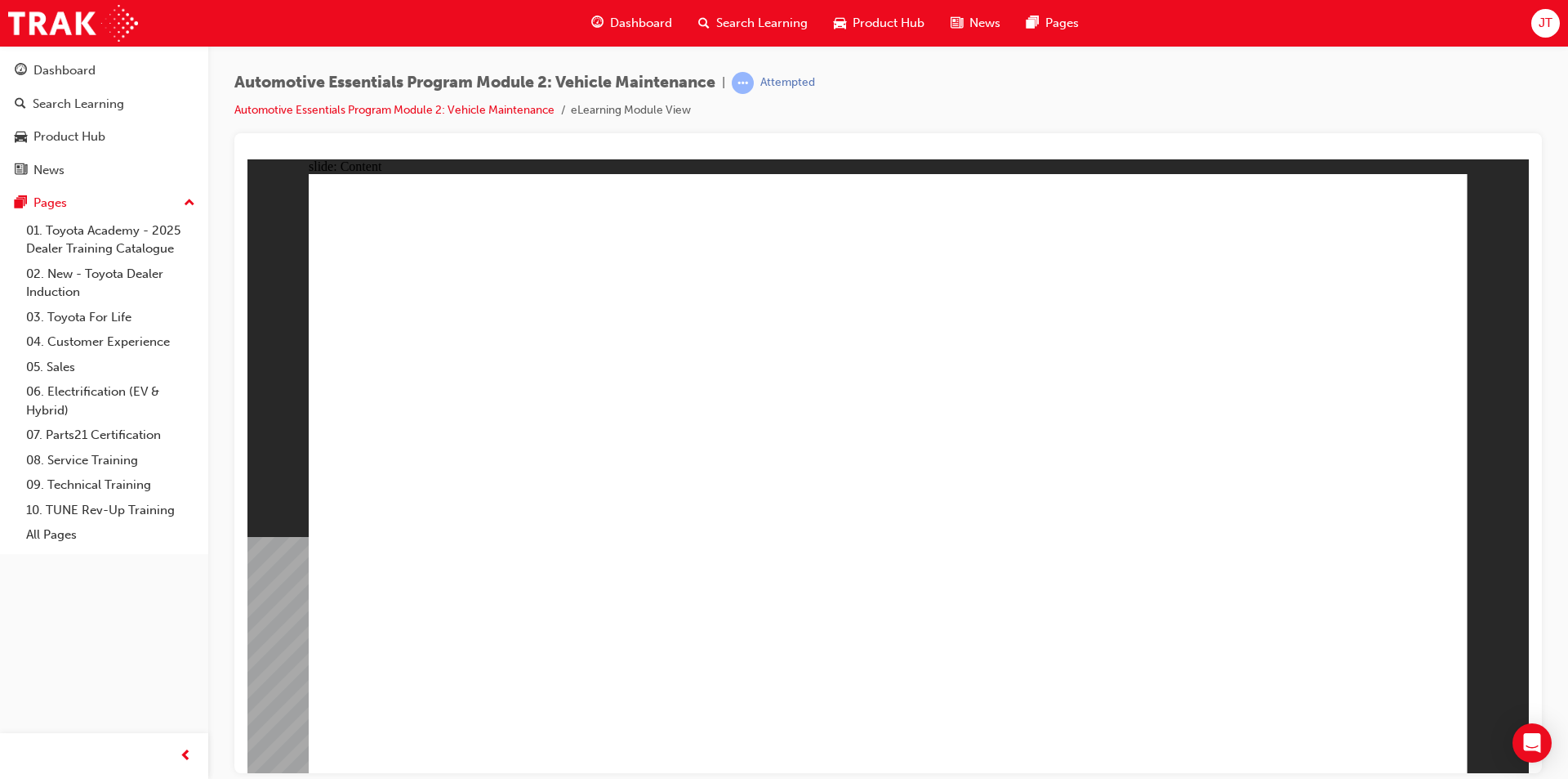
drag, startPoint x: 1435, startPoint y: 214, endPoint x: 1399, endPoint y: 213, distance: 36.0
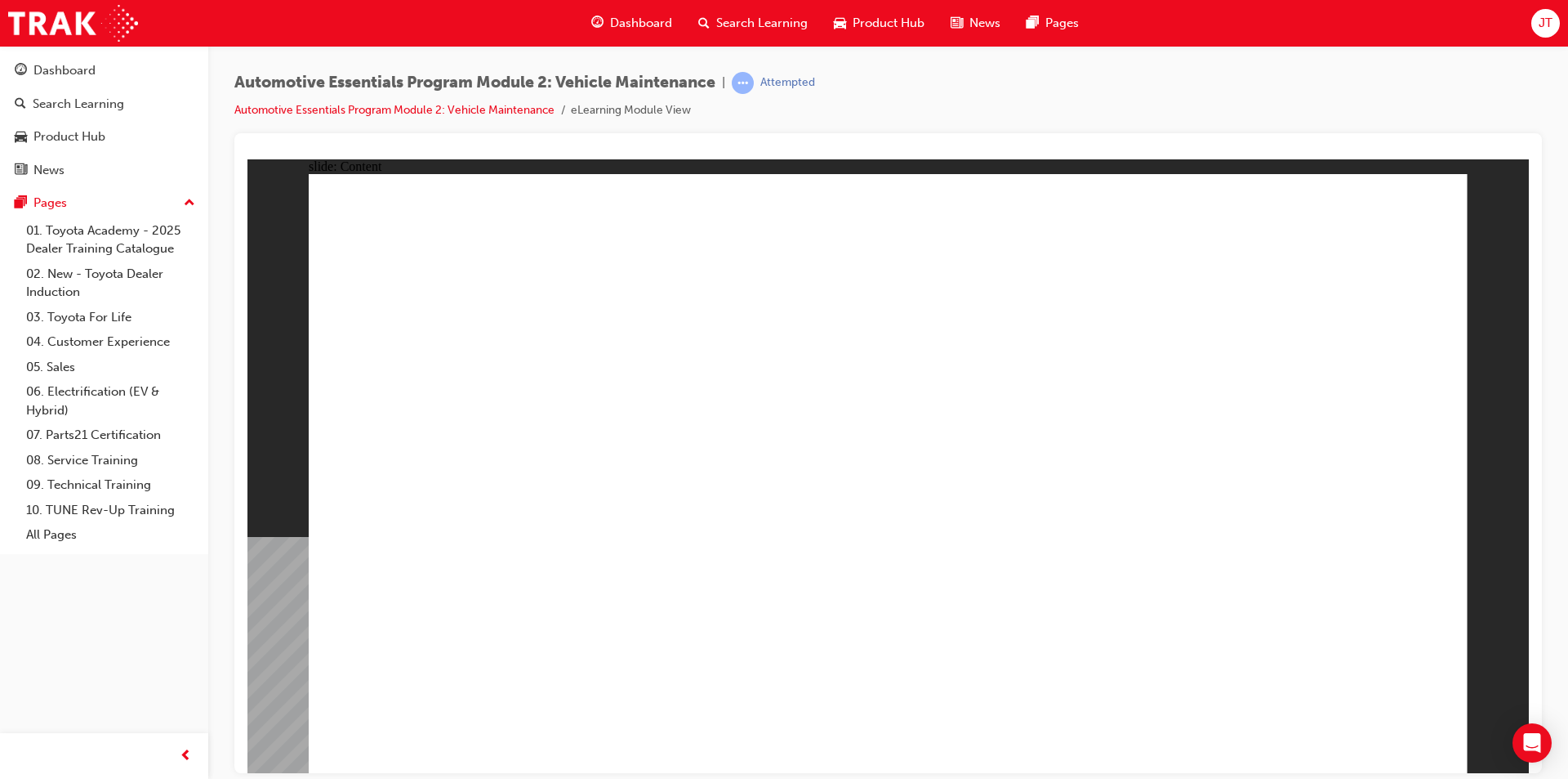
radio input "true"
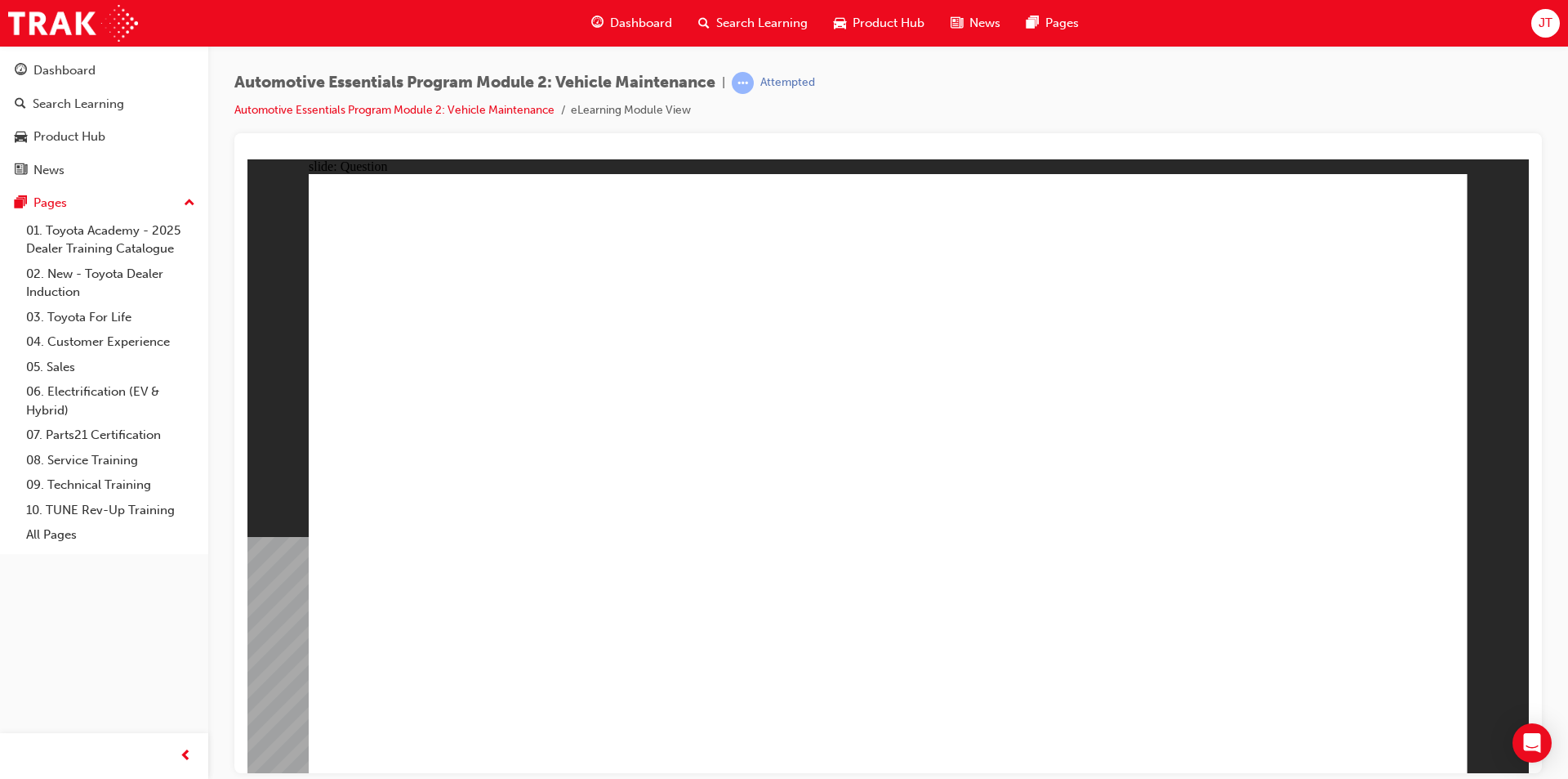
radio input "true"
drag, startPoint x: 911, startPoint y: 602, endPoint x: 905, endPoint y: 596, distance: 8.5
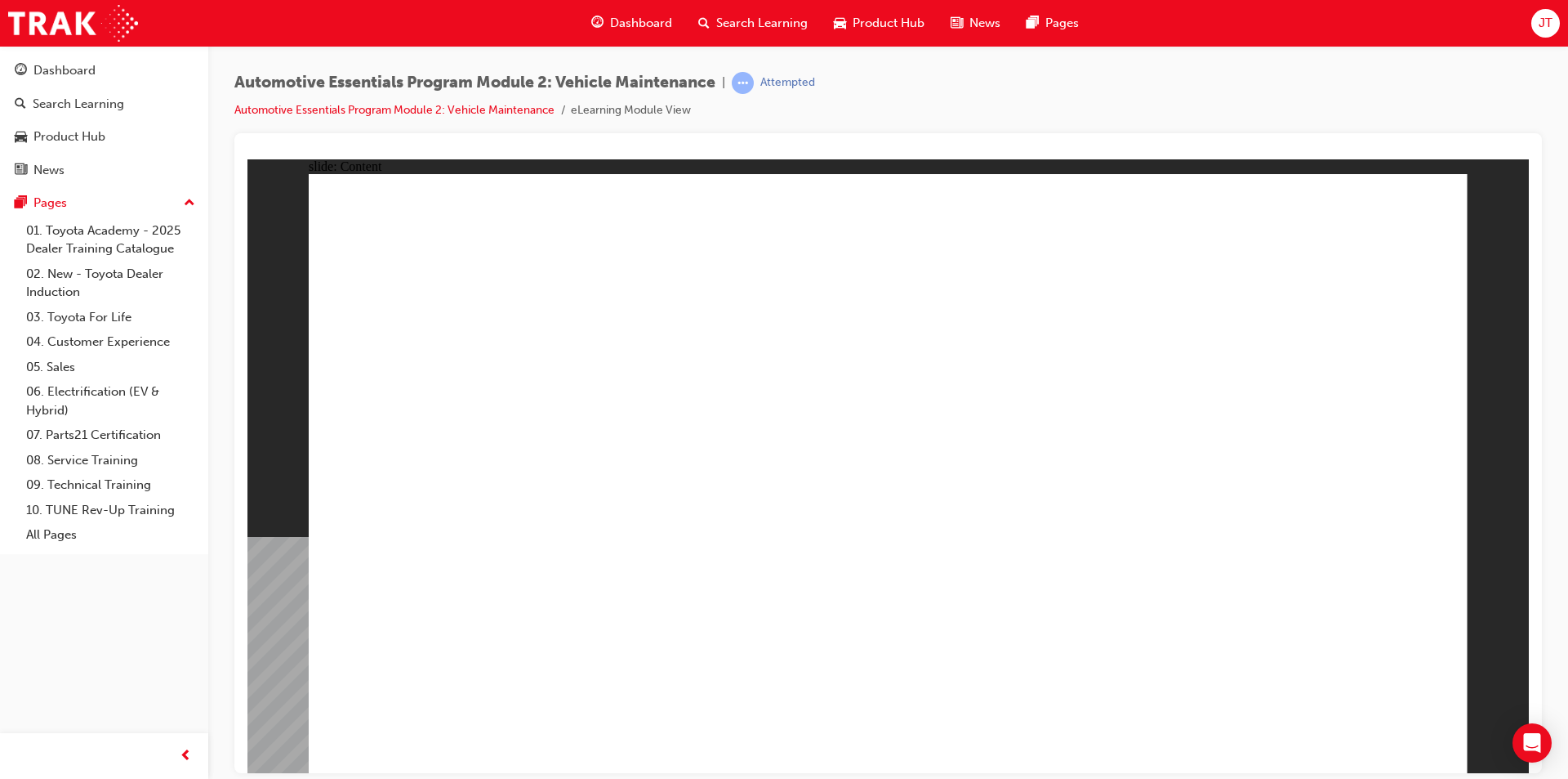
radio input "true"
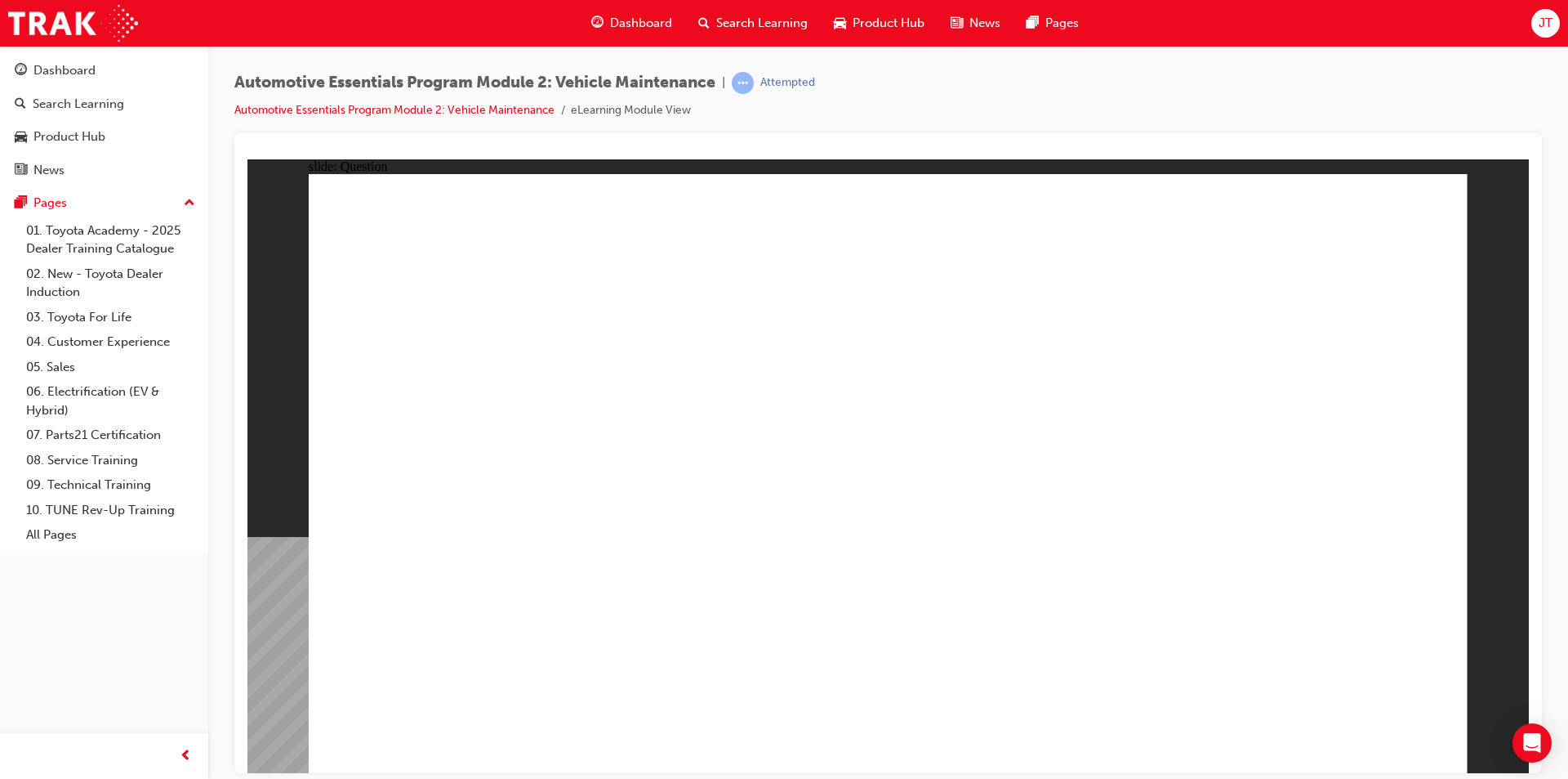
radio input "true"
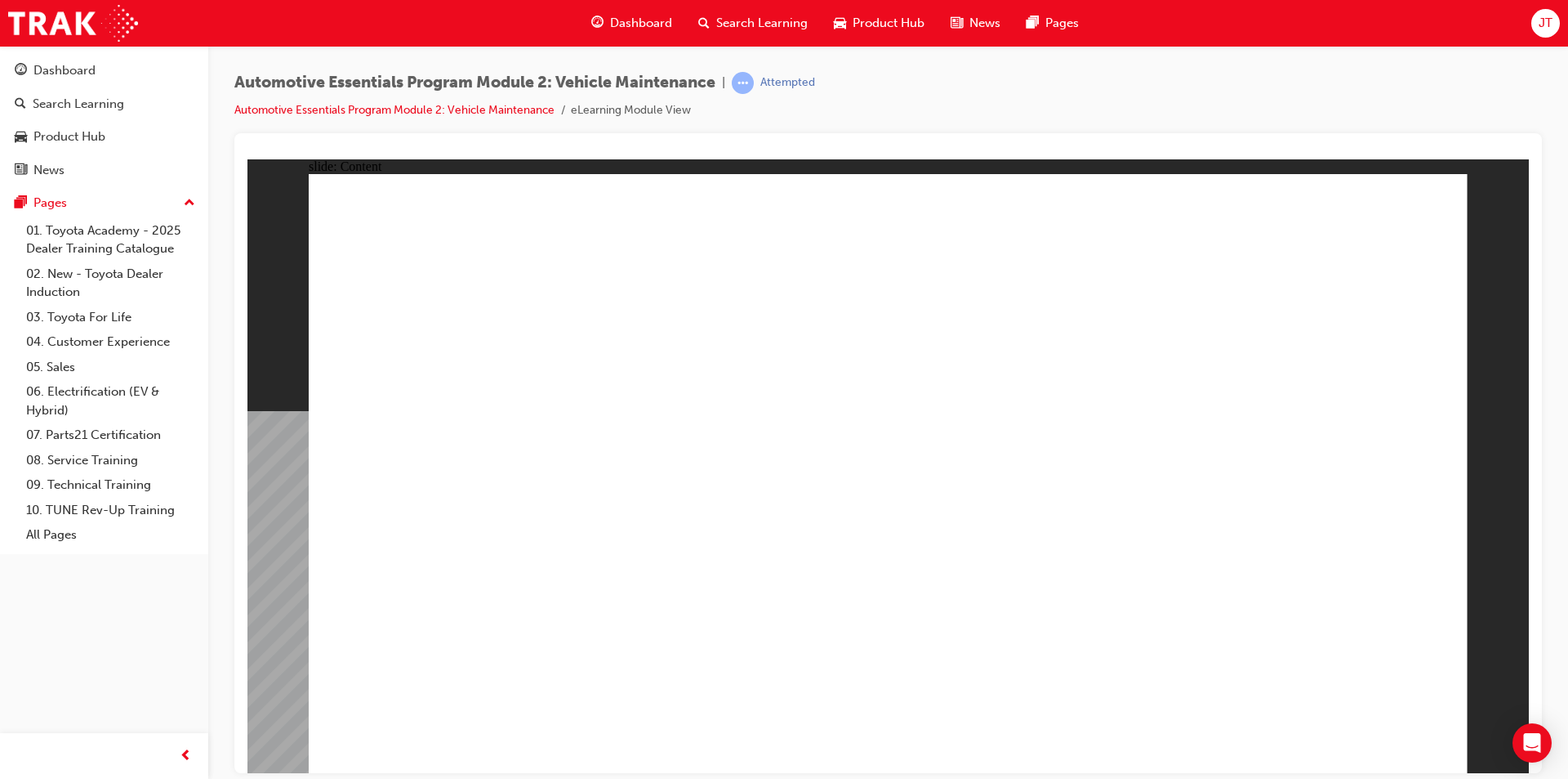
radio input "true"
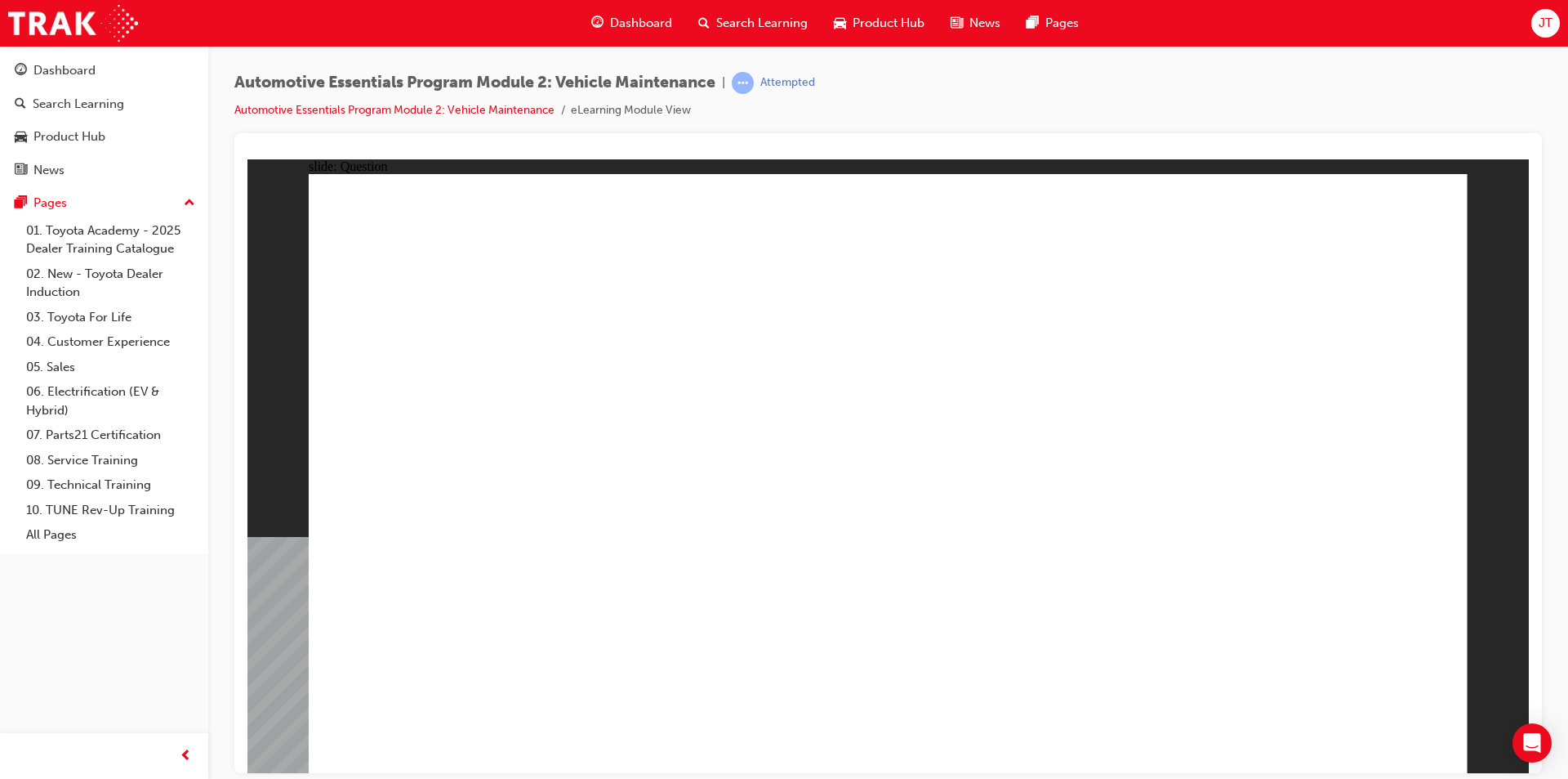
radio input "true"
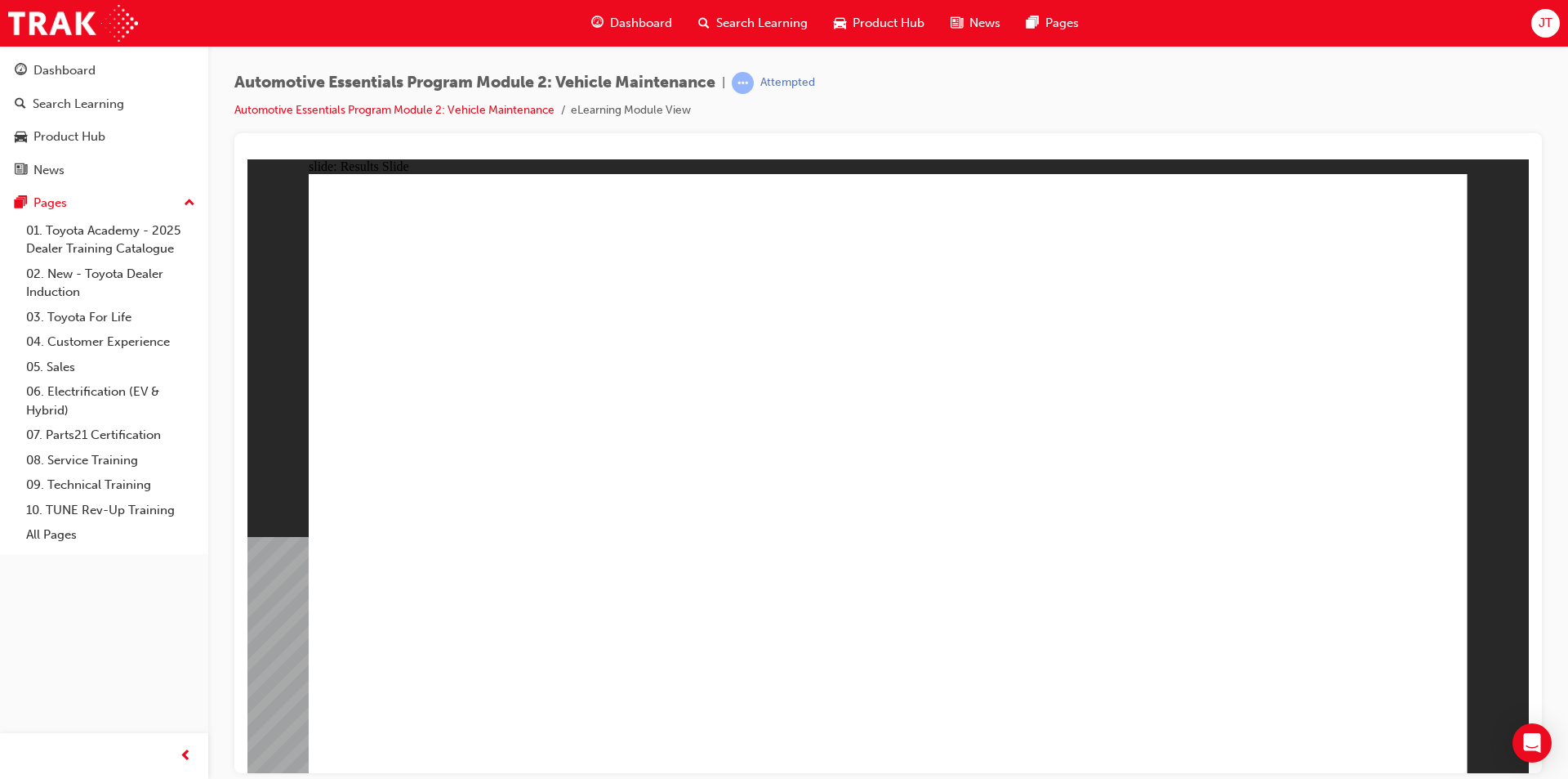
radio input "true"
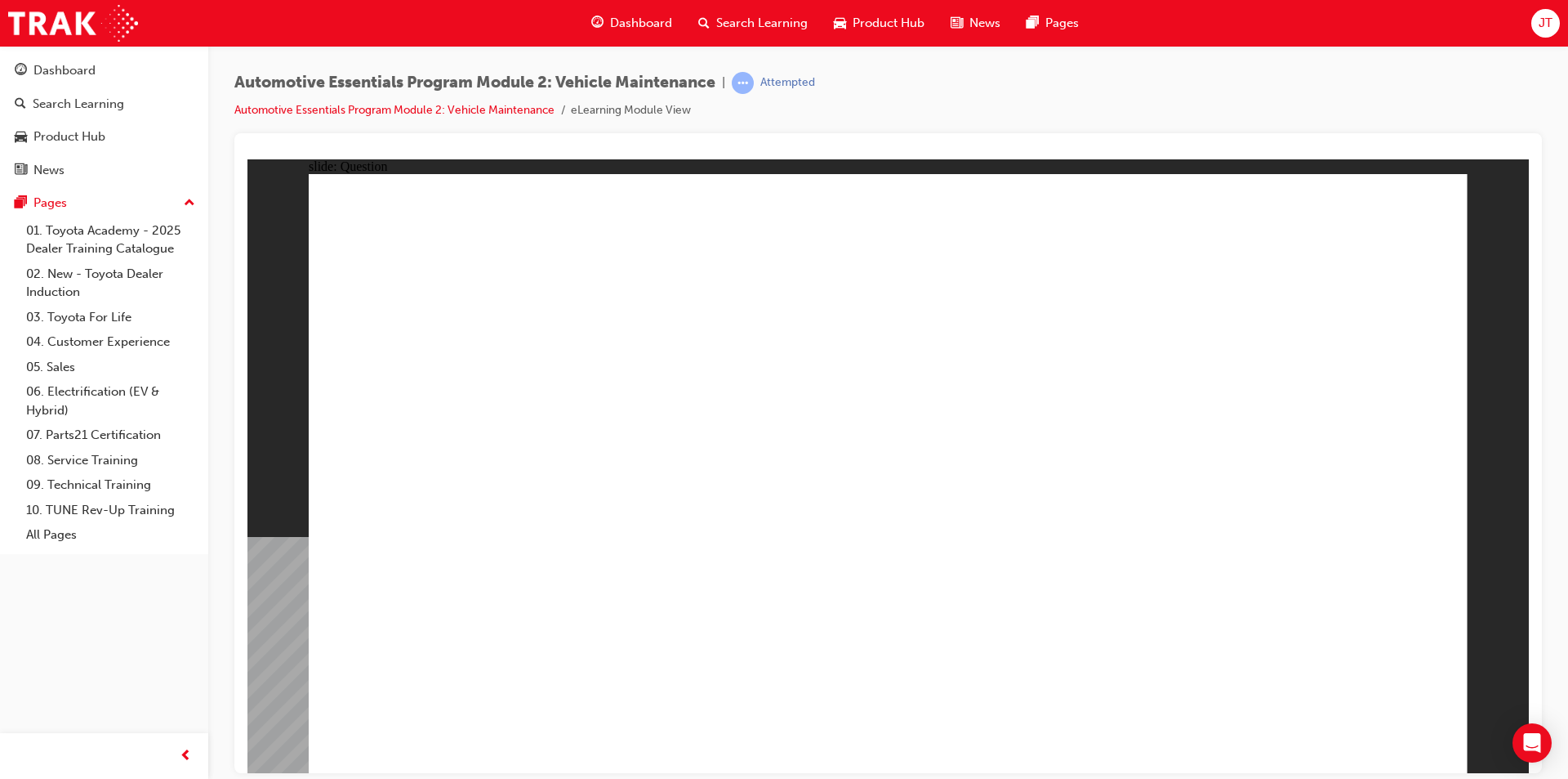
radio input "true"
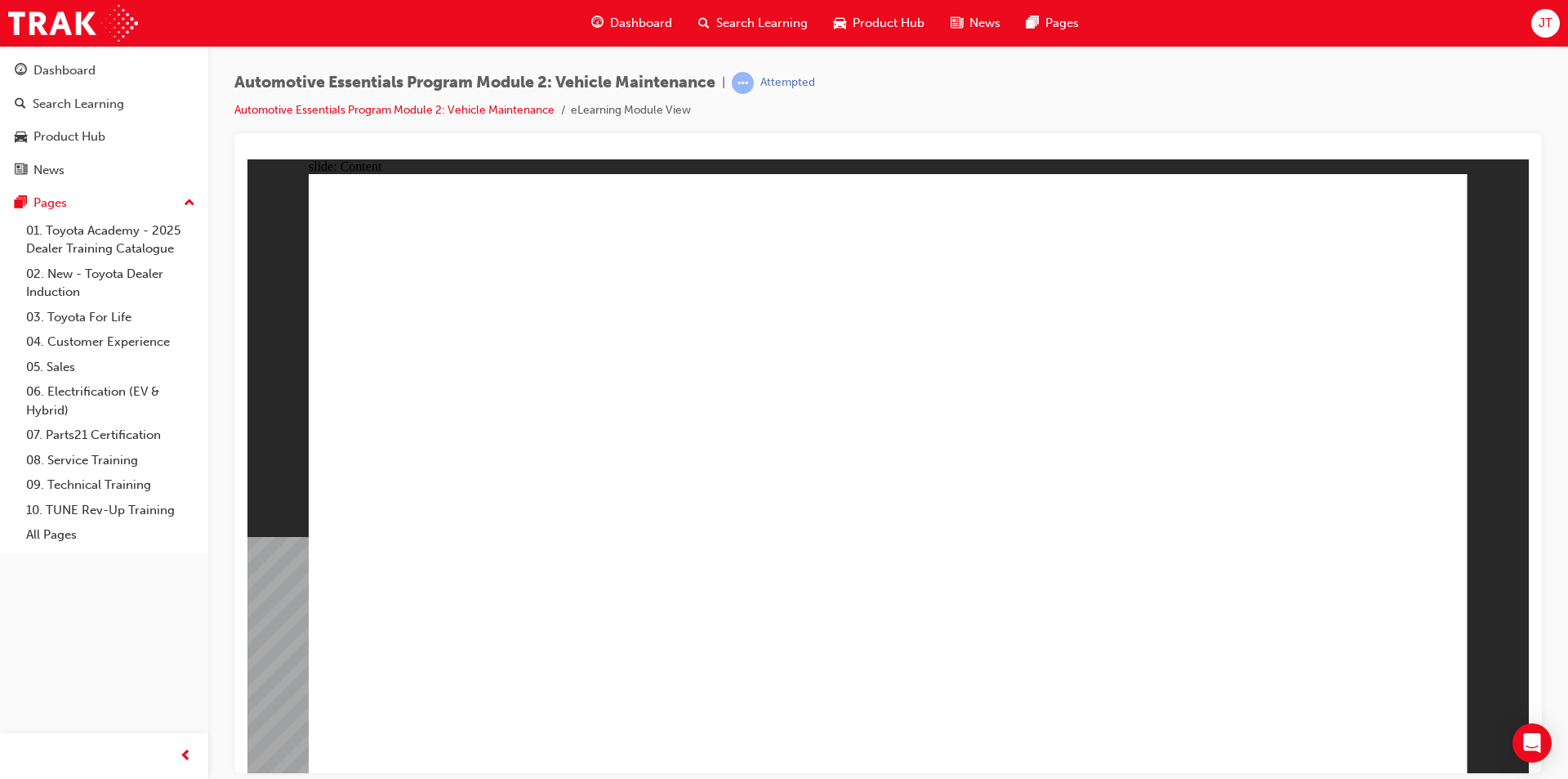
click at [82, 77] on div "Dashboard" at bounding box center [64, 71] width 62 height 19
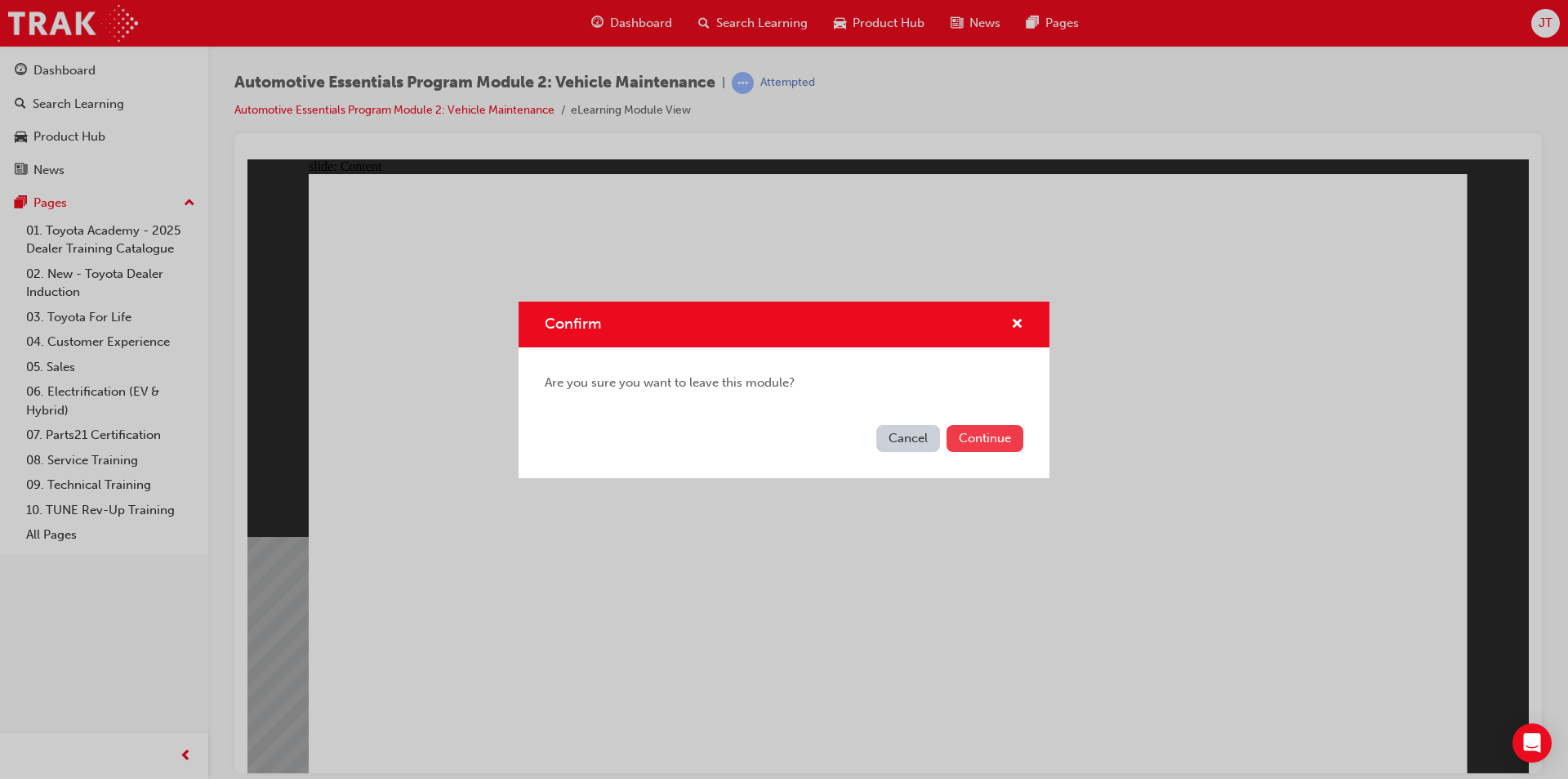
click at [973, 448] on button "Continue" at bounding box center [985, 438] width 77 height 27
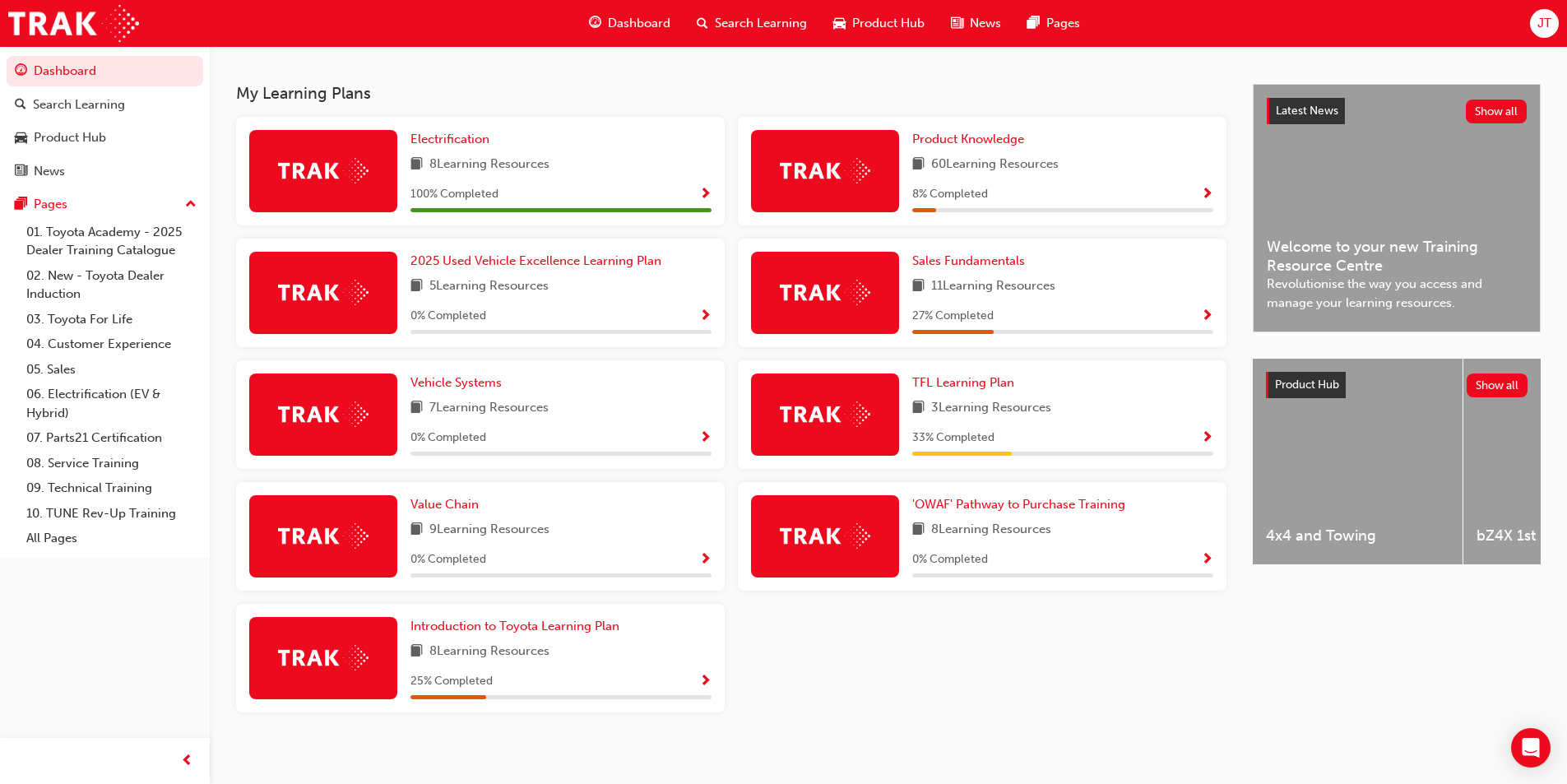
scroll to position [350, 0]
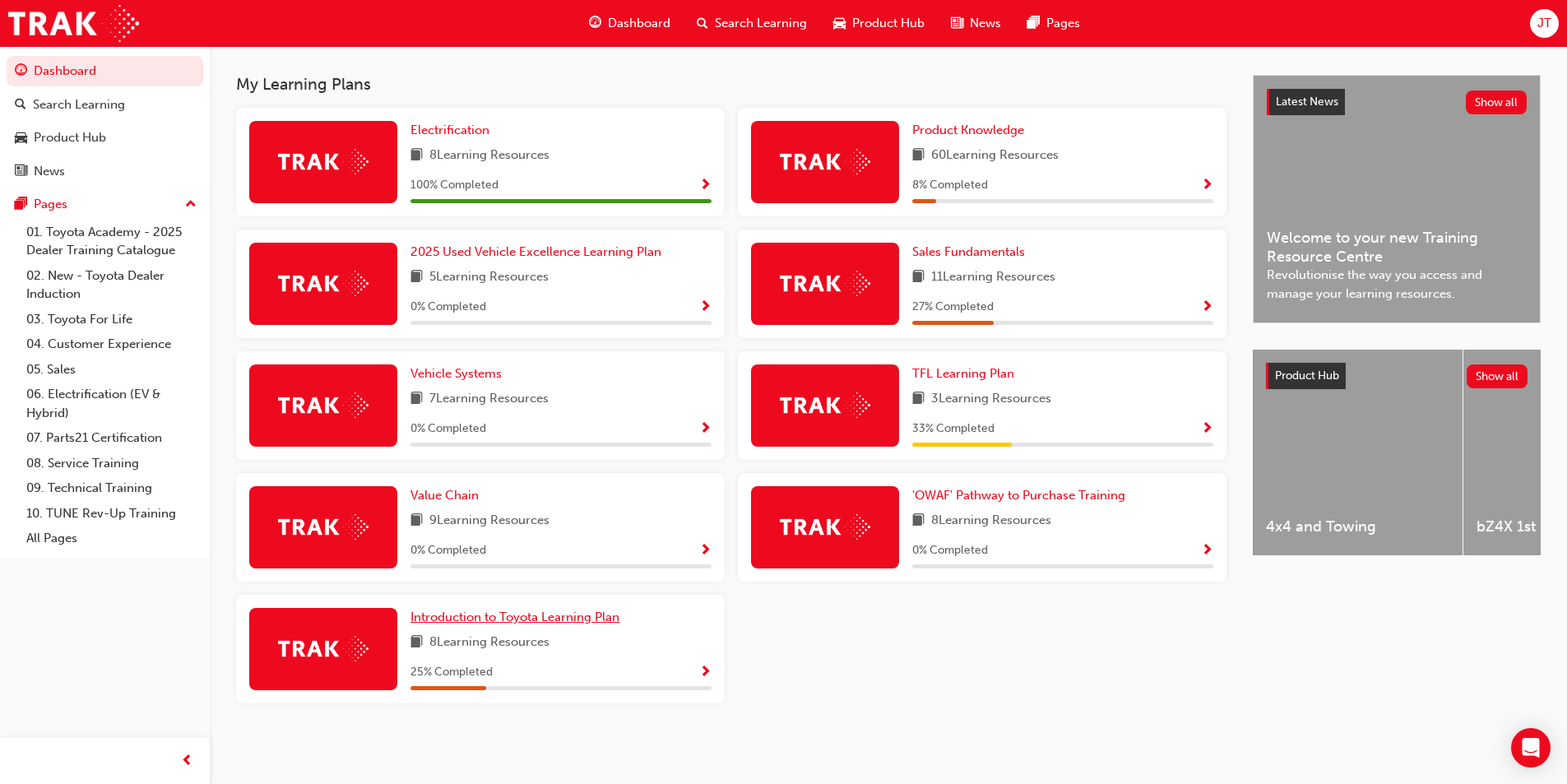
click at [528, 620] on span "Introduction to Toyota Learning Plan" at bounding box center [514, 617] width 209 height 15
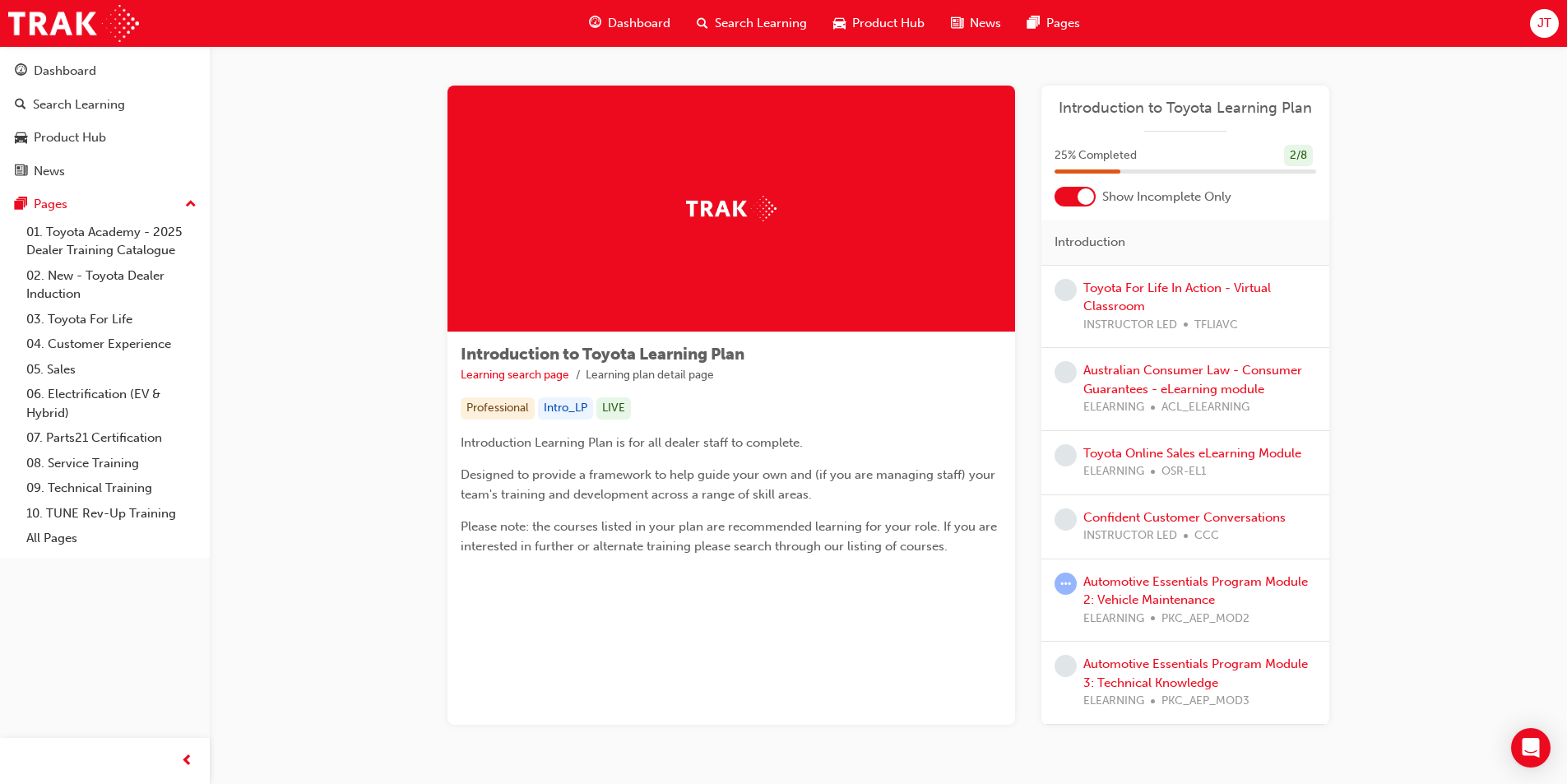
click at [662, 27] on span "Dashboard" at bounding box center [639, 23] width 63 height 19
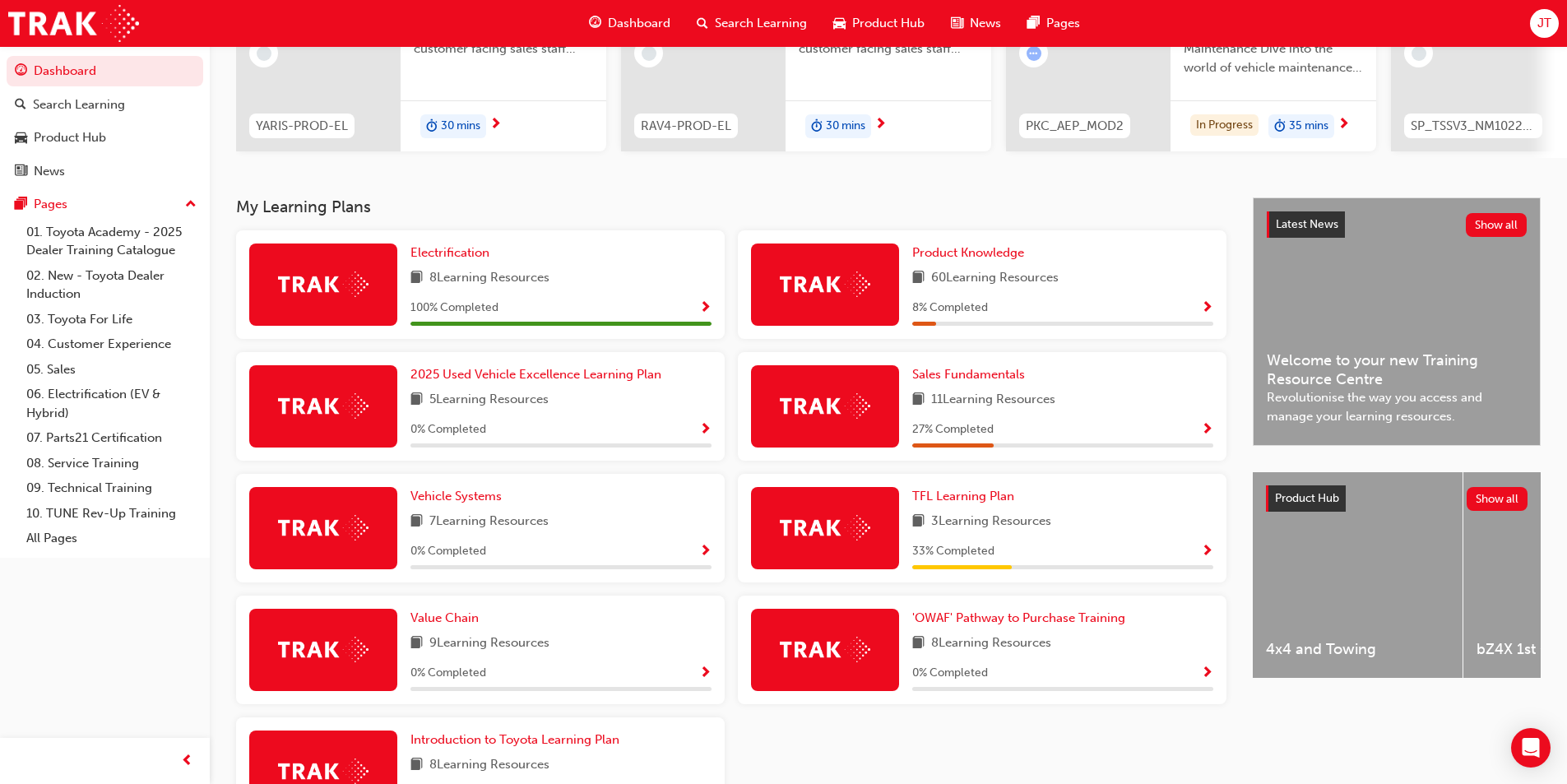
scroll to position [329, 0]
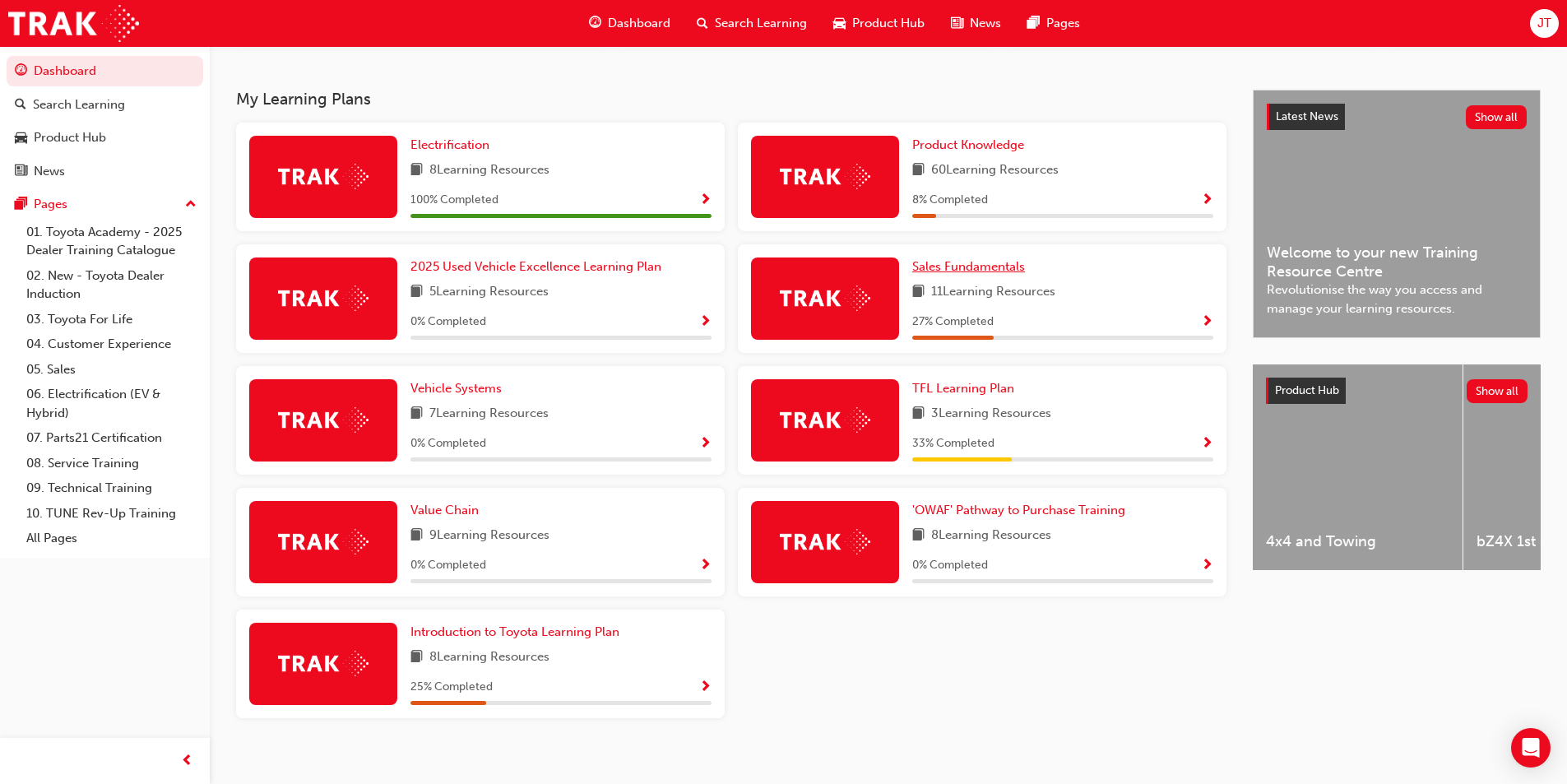
click at [990, 273] on span "Sales Fundamentals" at bounding box center [968, 267] width 112 height 15
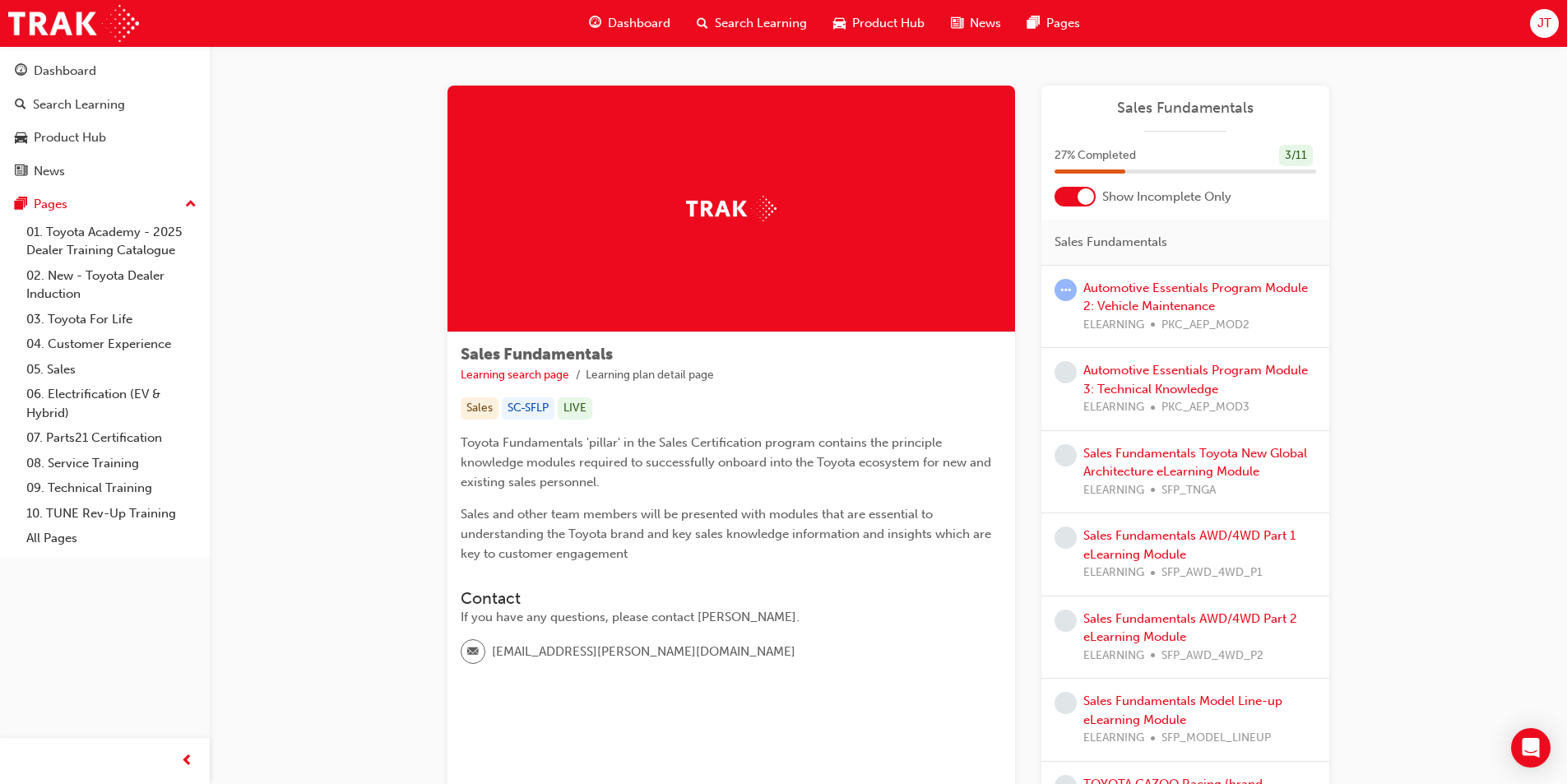
click at [633, 24] on span "Dashboard" at bounding box center [639, 23] width 63 height 19
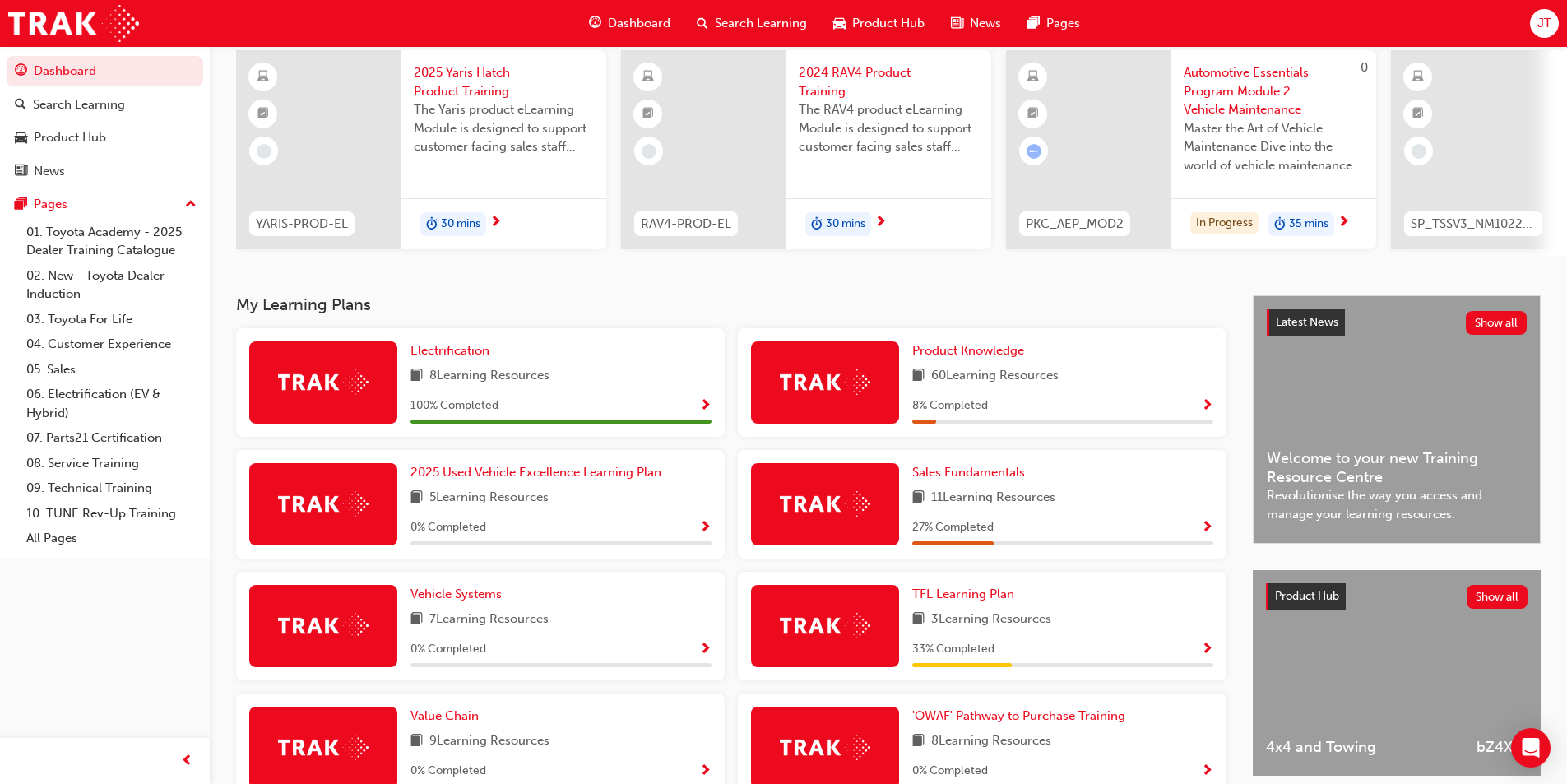
scroll to position [164, 0]
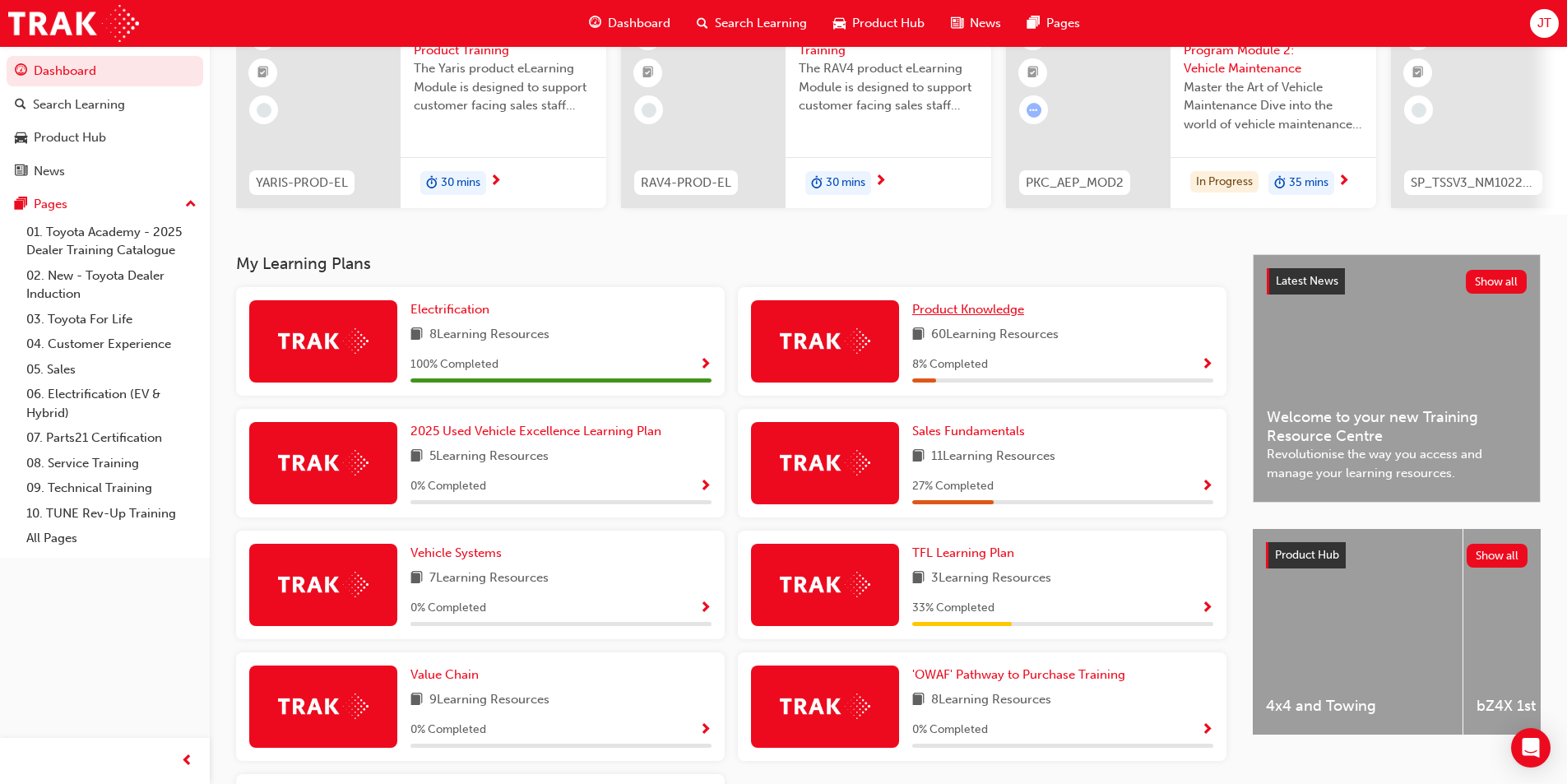
click at [976, 315] on span "Product Knowledge" at bounding box center [967, 309] width 112 height 15
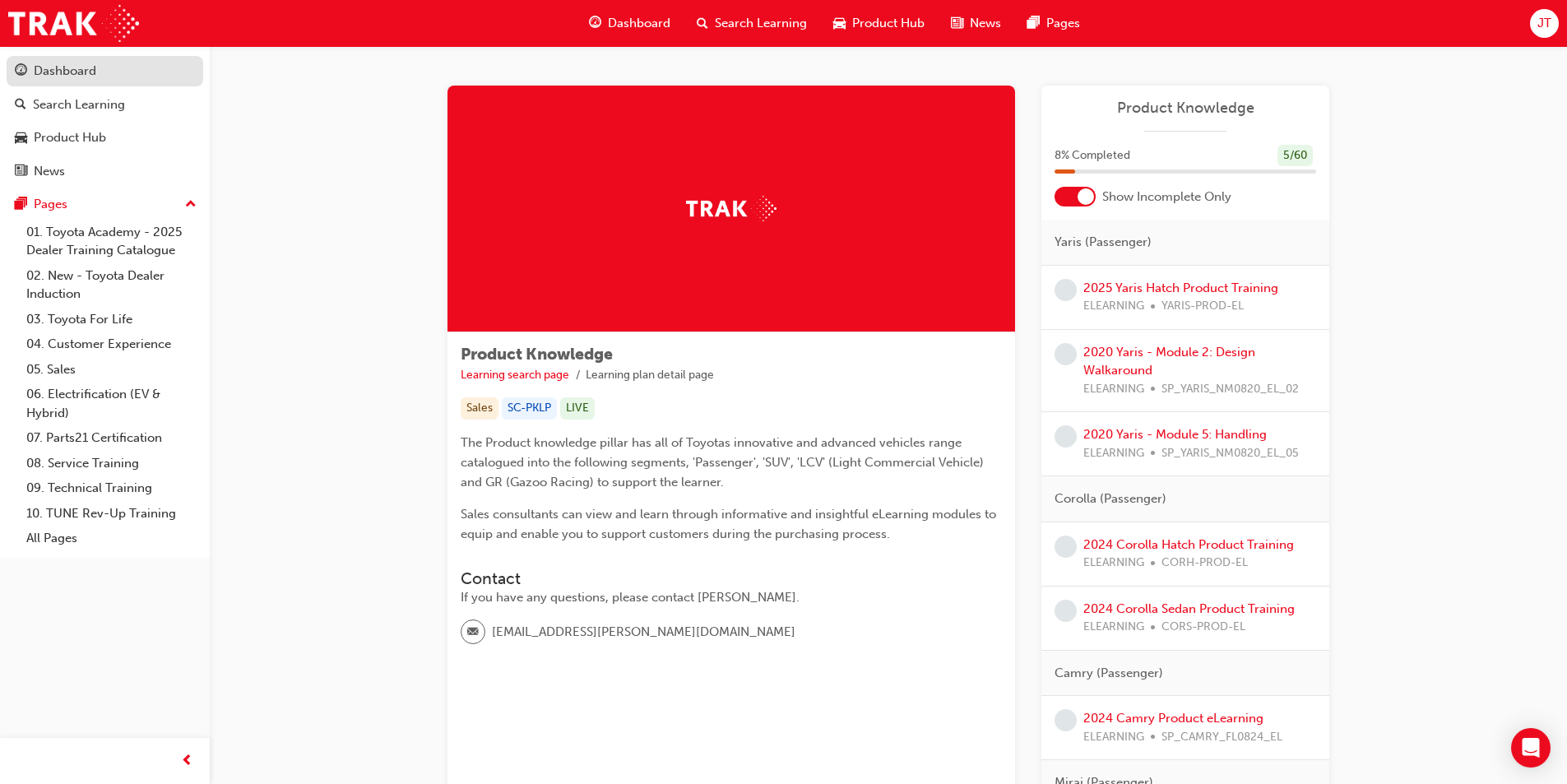
click at [138, 80] on div "Dashboard" at bounding box center [105, 71] width 180 height 21
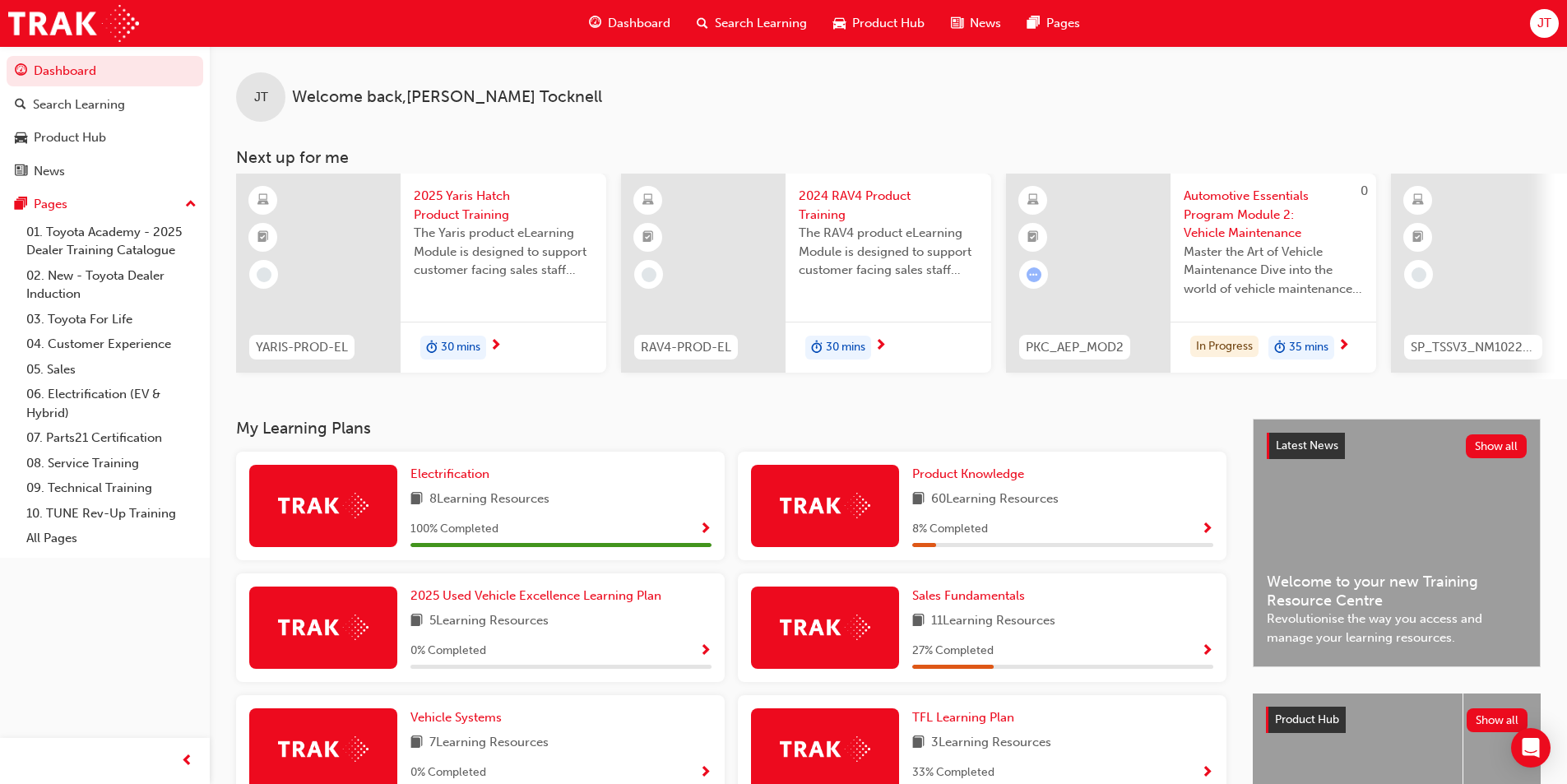
click at [1262, 197] on span "Automotive Essentials Program Module 2: Vehicle Maintenance" at bounding box center [1273, 215] width 180 height 56
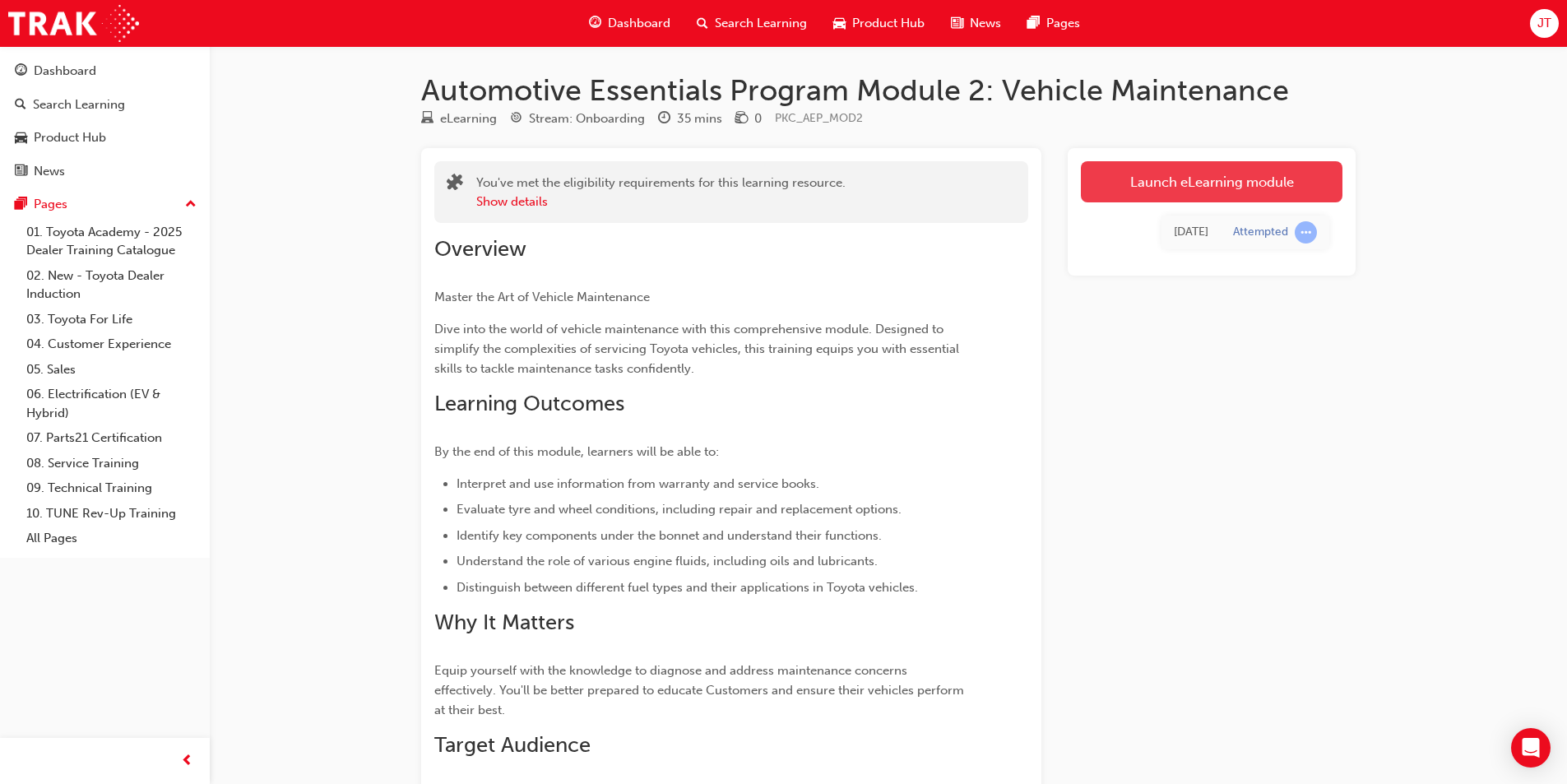
click at [1263, 184] on link "Launch eLearning module" at bounding box center [1212, 181] width 262 height 41
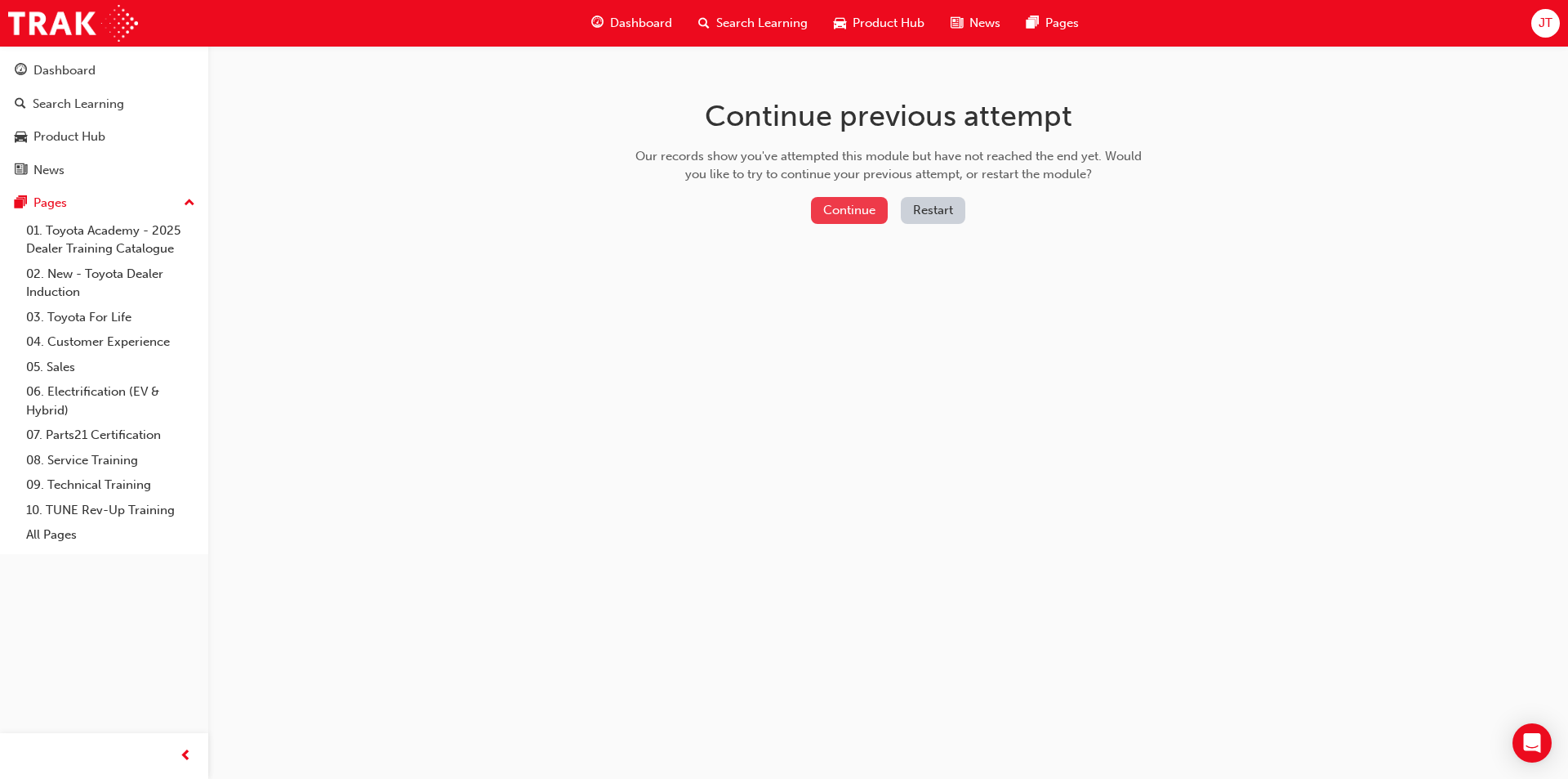
click at [871, 209] on button "Continue" at bounding box center [849, 210] width 77 height 27
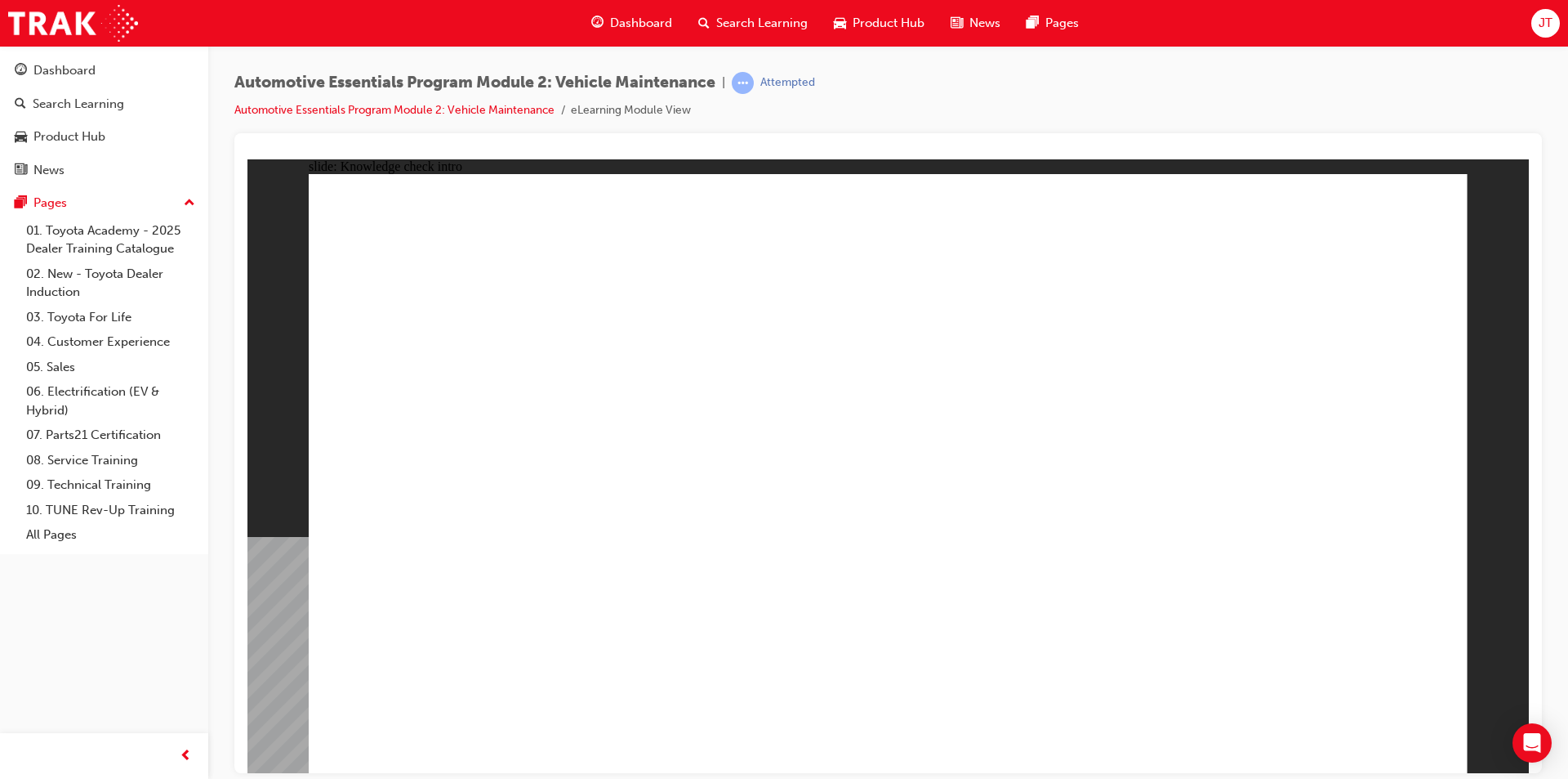
drag, startPoint x: 1094, startPoint y: 587, endPoint x: 1109, endPoint y: 564, distance: 27.5
radio input "true"
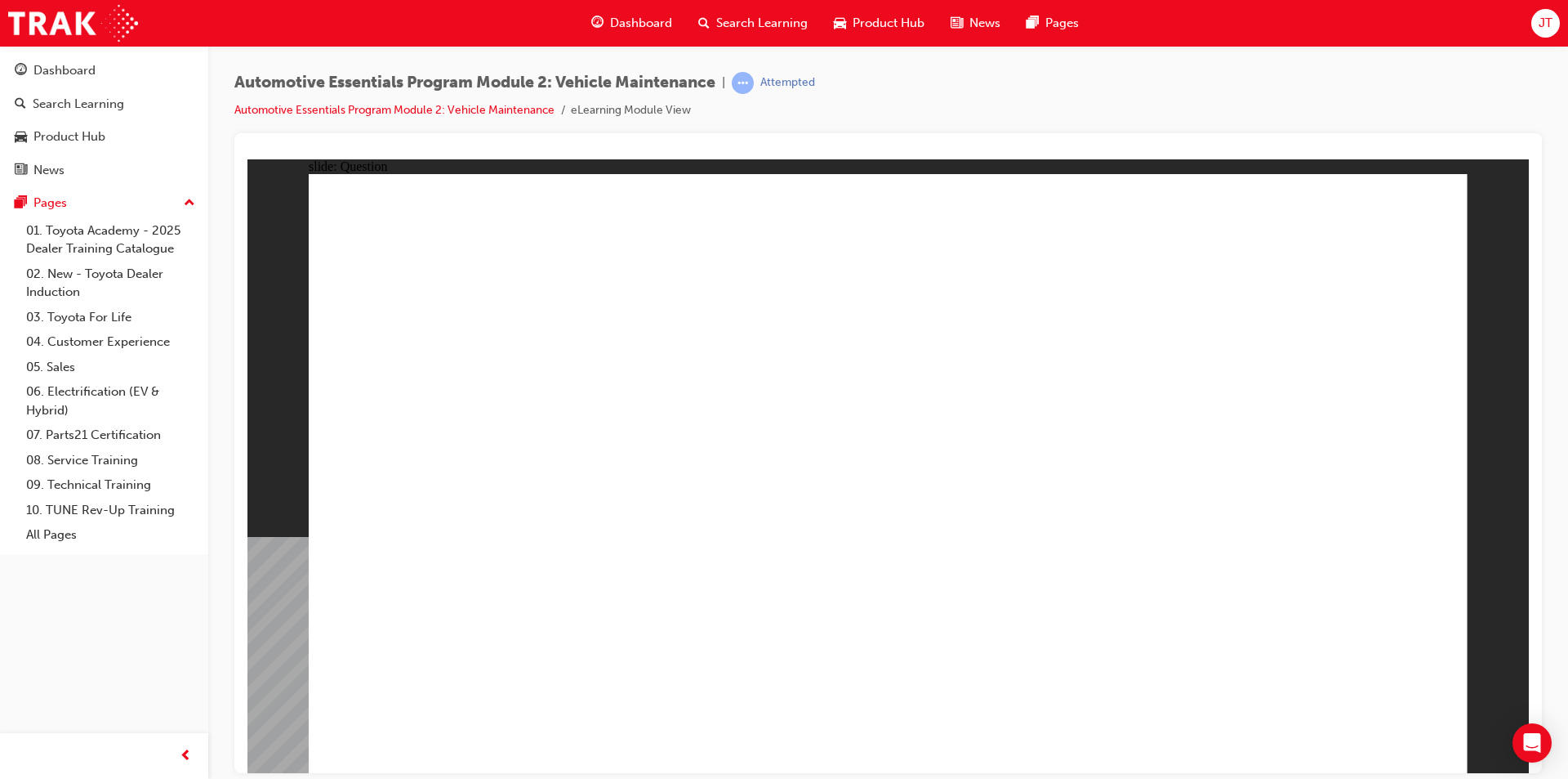
radio input "true"
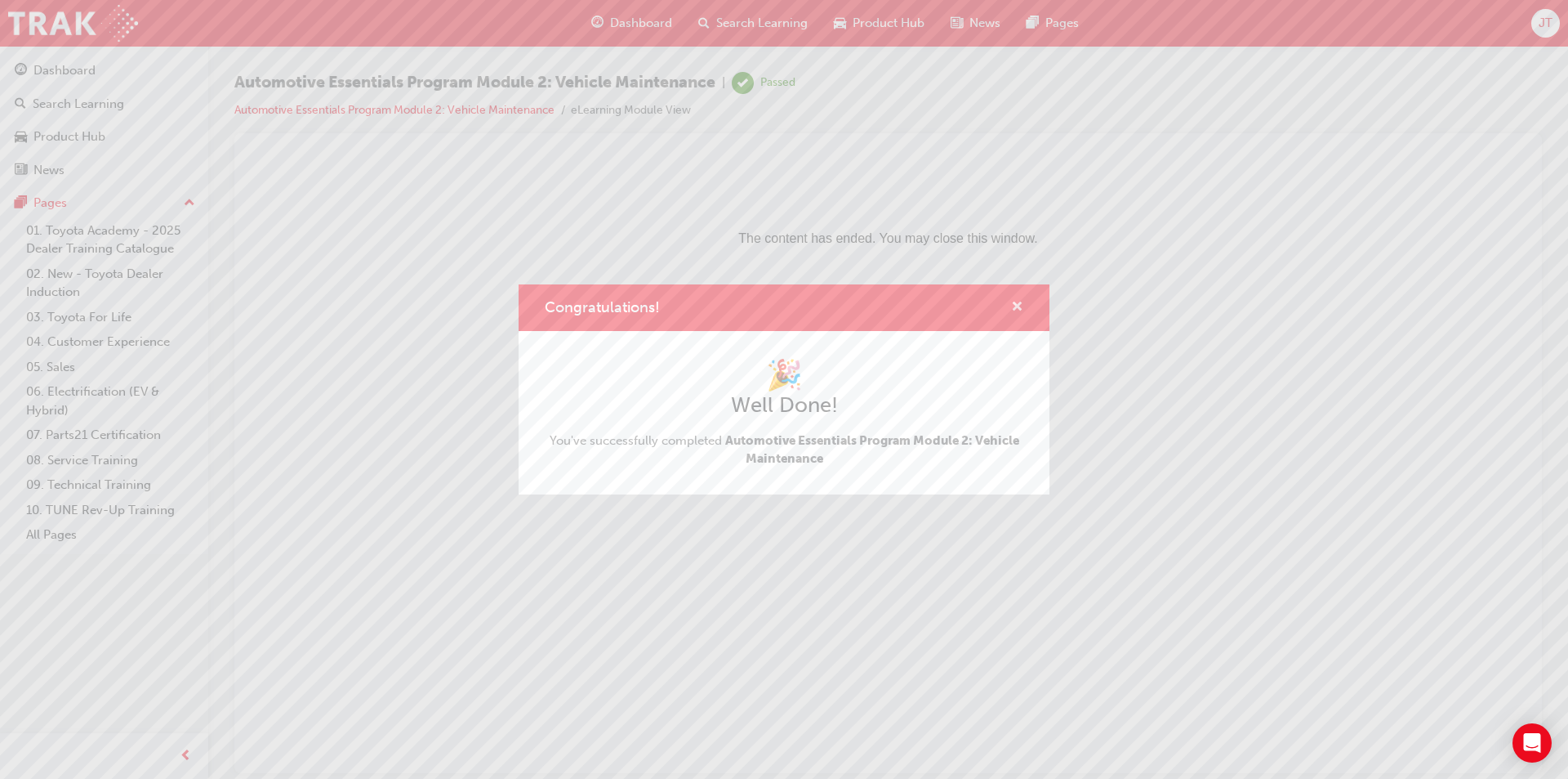
click at [1013, 307] on span "cross-icon" at bounding box center [1017, 308] width 12 height 15
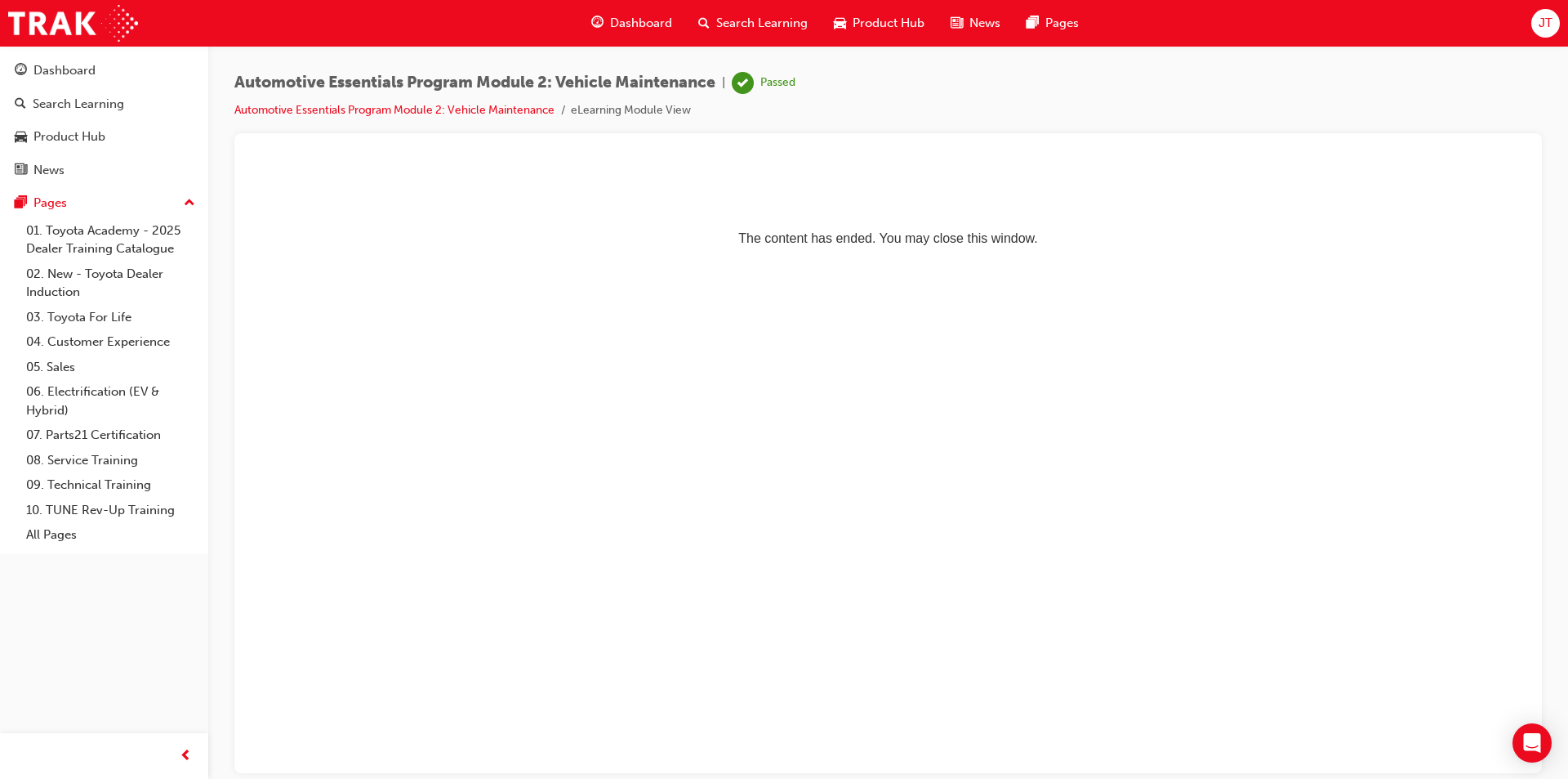
click at [624, 25] on span "Dashboard" at bounding box center [641, 23] width 62 height 19
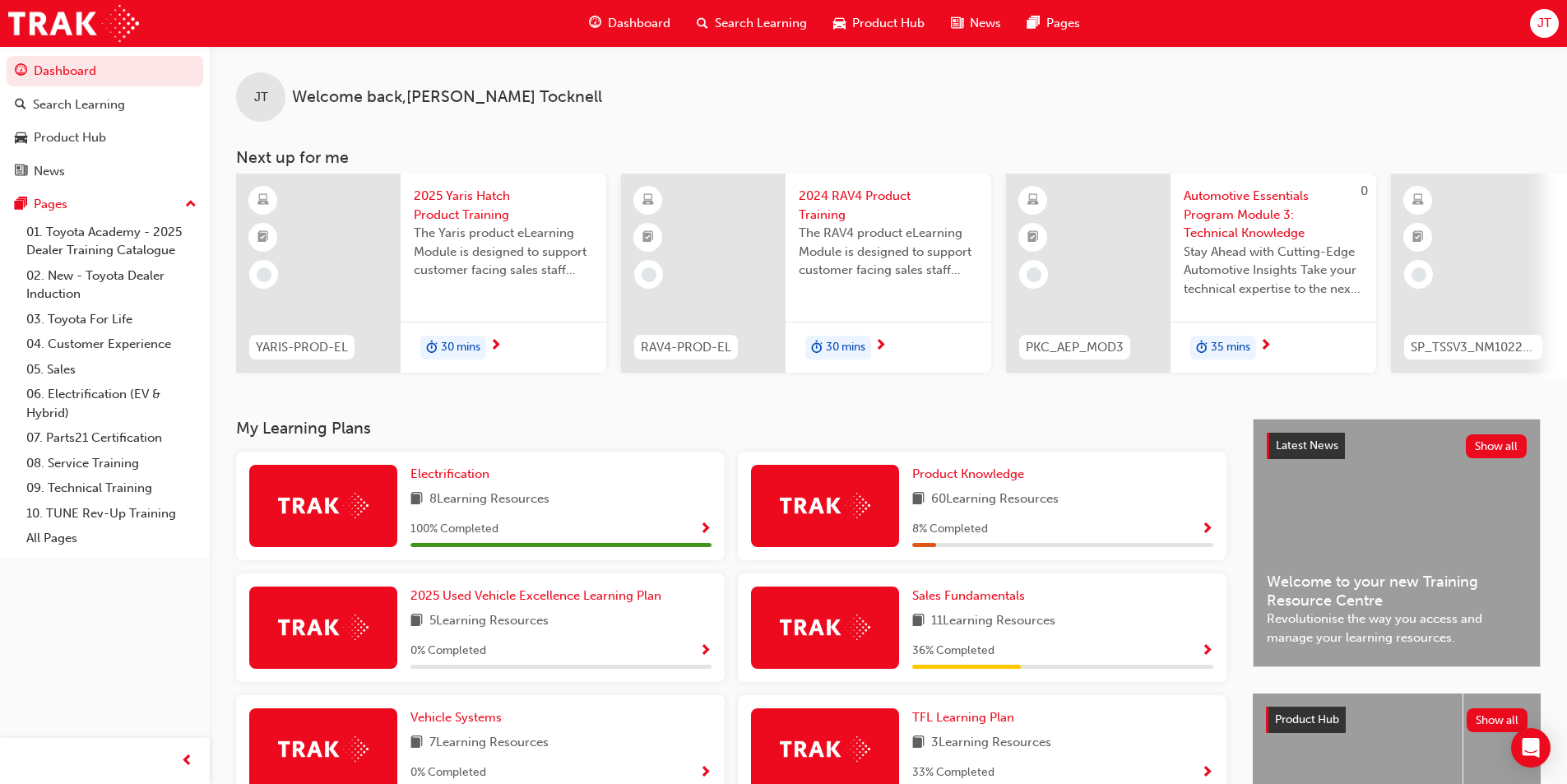
click at [1240, 201] on span "Automotive Essentials Program Module 3: Technical Knowledge" at bounding box center [1273, 215] width 180 height 56
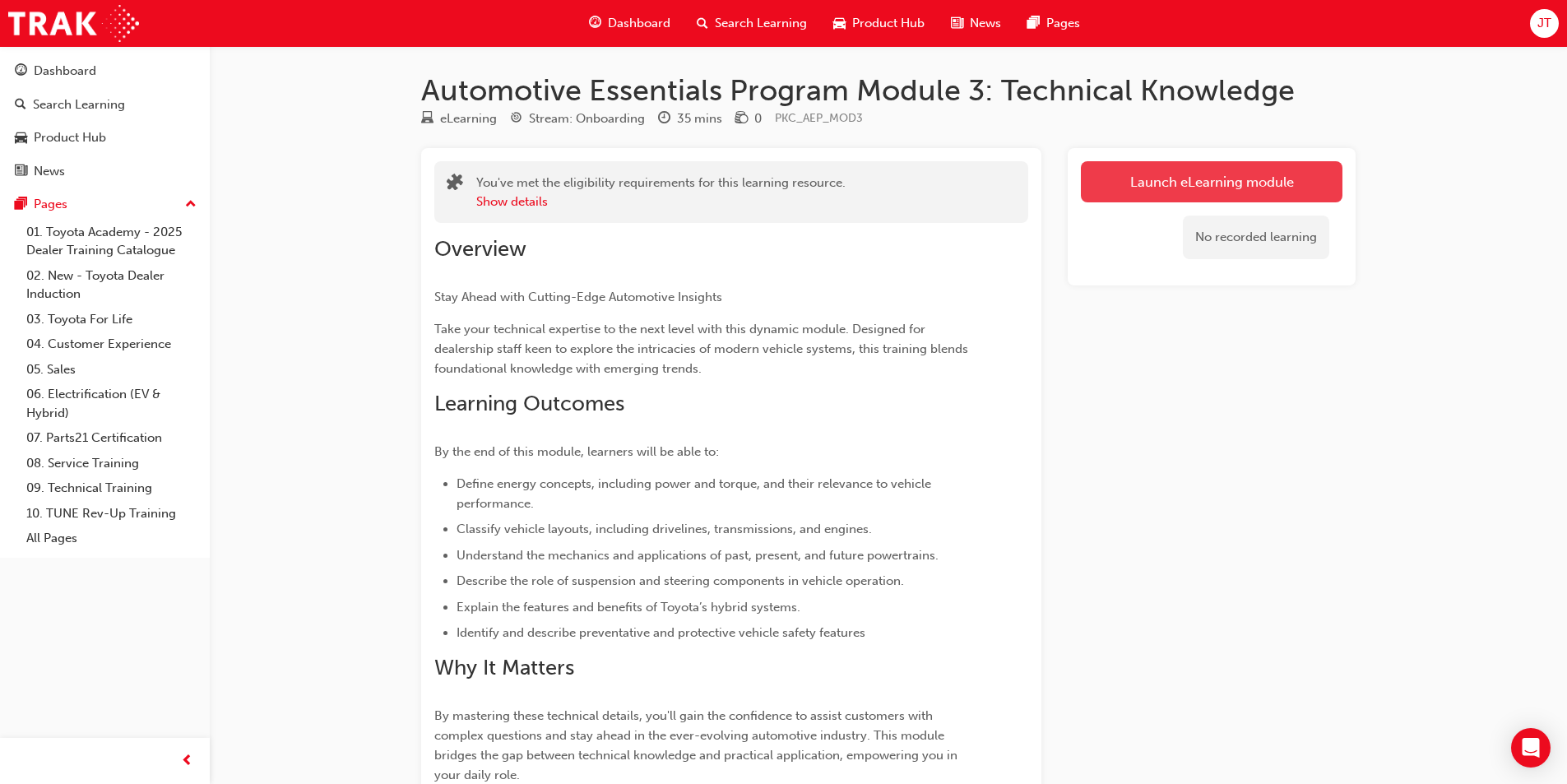
click at [1118, 194] on link "Launch eLearning module" at bounding box center [1212, 181] width 262 height 41
